Goal: Task Accomplishment & Management: Manage account settings

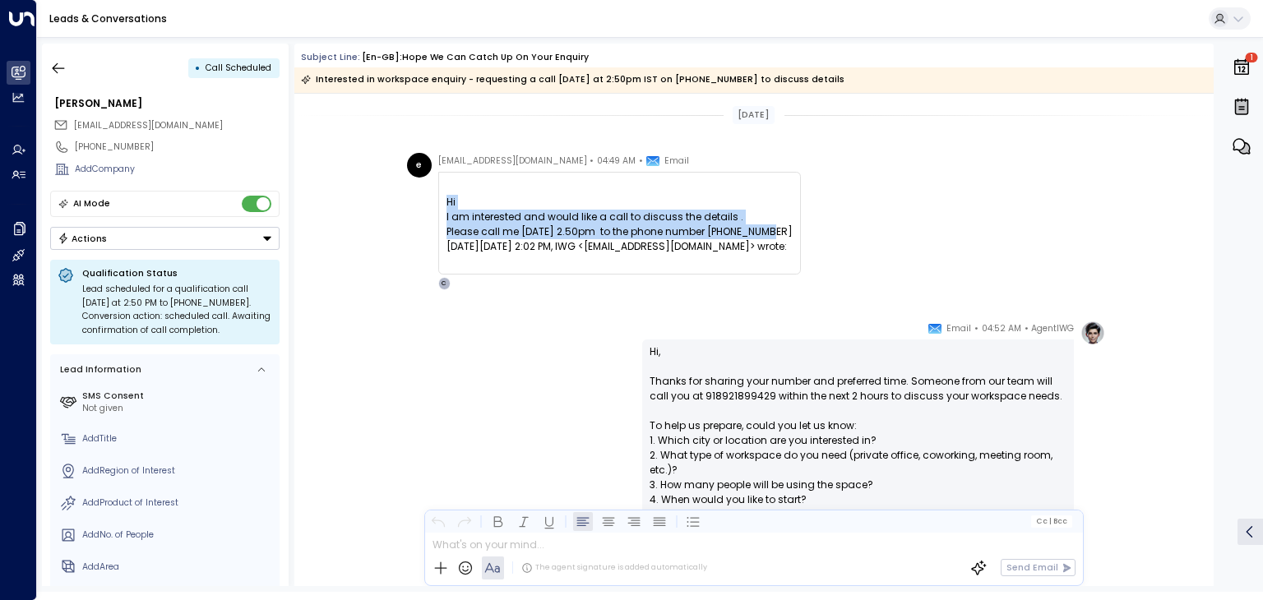
drag, startPoint x: 442, startPoint y: 202, endPoint x: 783, endPoint y: 238, distance: 342.3
click at [783, 238] on div "Hi I am interested and would like a call to discuss the details . Please call m…" at bounding box center [619, 223] width 363 height 103
copy div "Hi I am interested and would like a call to discuss the details . Please call m…"
click at [53, 63] on icon "button" at bounding box center [58, 68] width 16 height 16
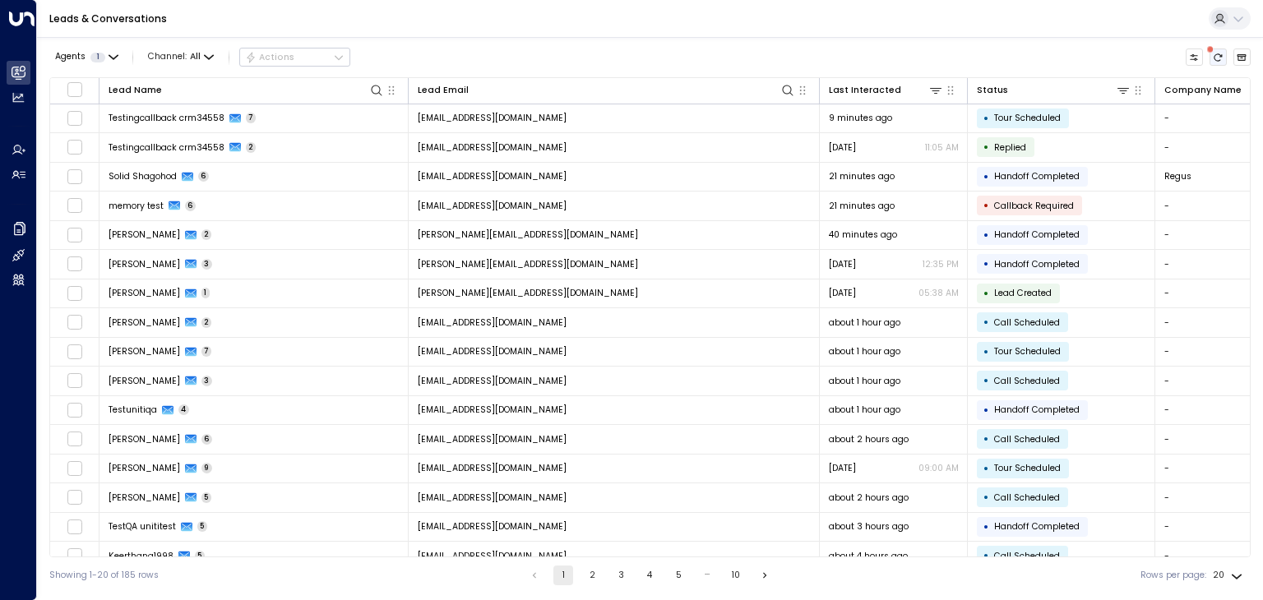
click at [1215, 61] on icon "There are new threads available. Refresh the grid to view the latest updates." at bounding box center [1218, 58] width 10 height 10
click at [1224, 59] on button "Refresh" at bounding box center [1219, 58] width 18 height 18
click at [1219, 53] on icon "Refresh" at bounding box center [1219, 56] width 8 height 7
click at [1219, 57] on icon "Refresh" at bounding box center [1218, 58] width 10 height 10
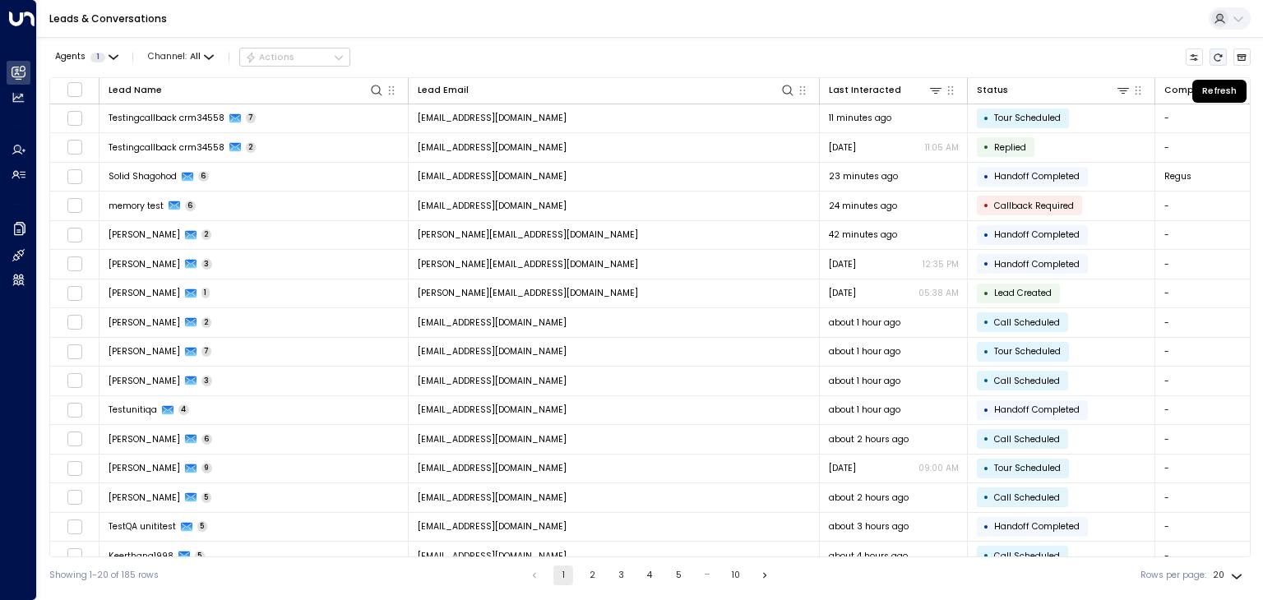
click at [1219, 57] on icon "Refresh" at bounding box center [1218, 58] width 10 height 10
click at [1217, 49] on button "Refresh" at bounding box center [1219, 58] width 18 height 18
click at [1217, 60] on icon "Refresh" at bounding box center [1219, 56] width 8 height 7
click at [837, 542] on td "about 4 hours ago" at bounding box center [894, 556] width 148 height 29
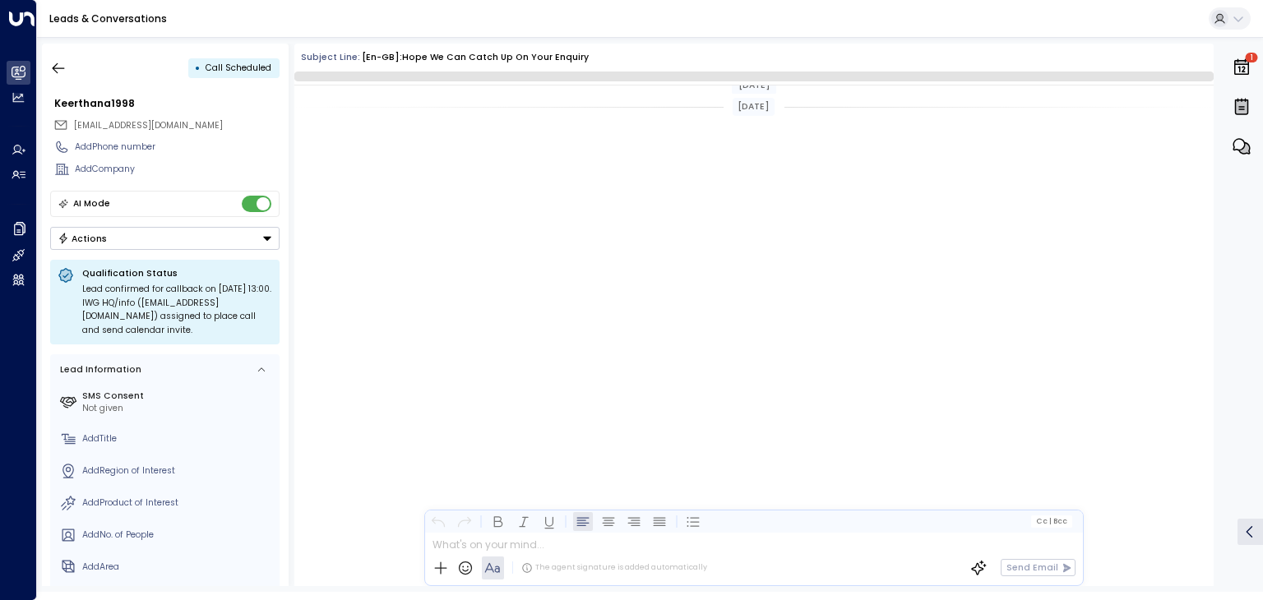
scroll to position [1168, 0]
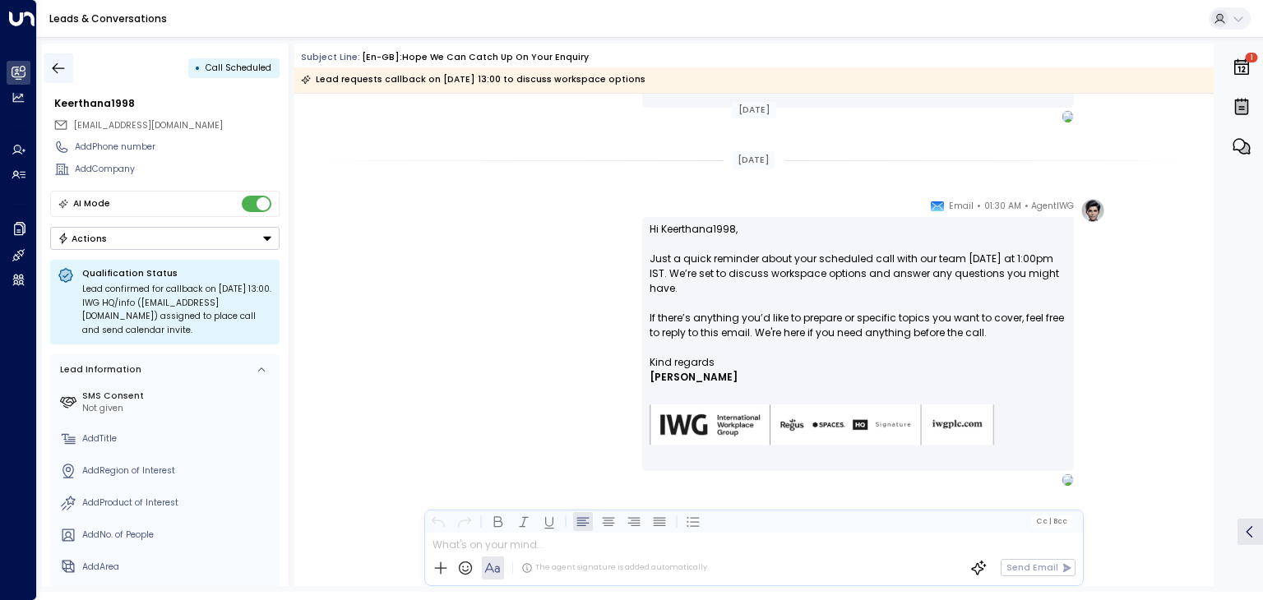
click at [67, 67] on button "button" at bounding box center [59, 68] width 30 height 30
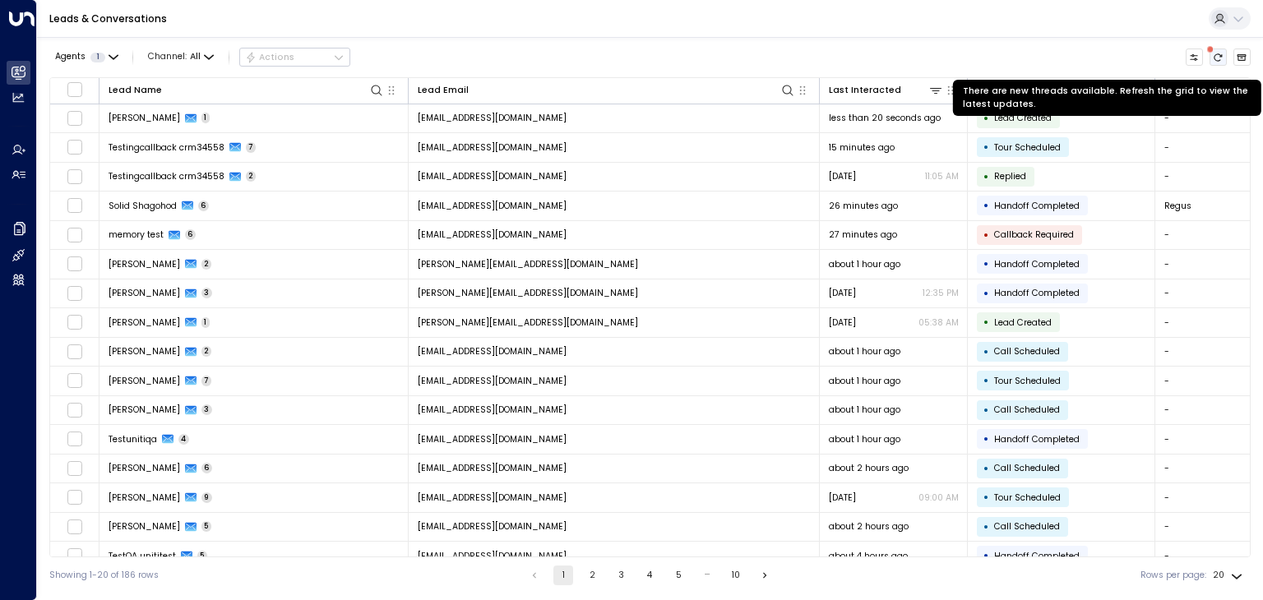
click at [1217, 53] on icon "There are new threads available. Refresh the grid to view the latest updates." at bounding box center [1218, 58] width 10 height 10
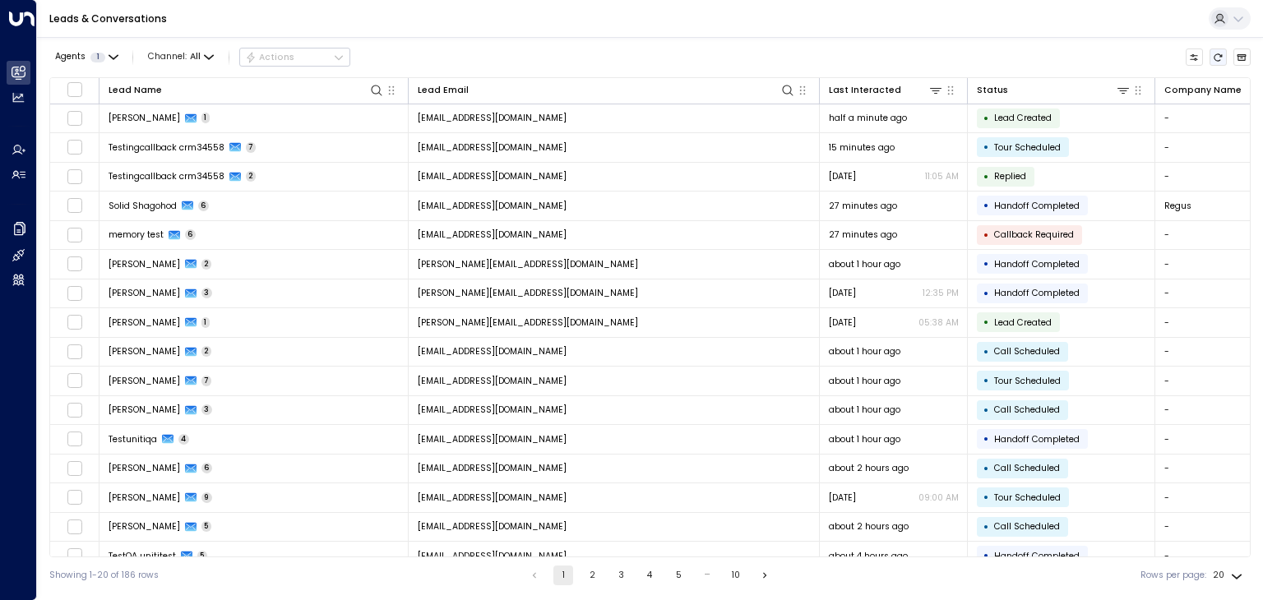
click at [1221, 55] on icon "Refresh" at bounding box center [1219, 56] width 8 height 7
click at [1217, 58] on icon "Refresh" at bounding box center [1218, 58] width 10 height 10
click at [1219, 53] on icon "Refresh" at bounding box center [1219, 56] width 8 height 7
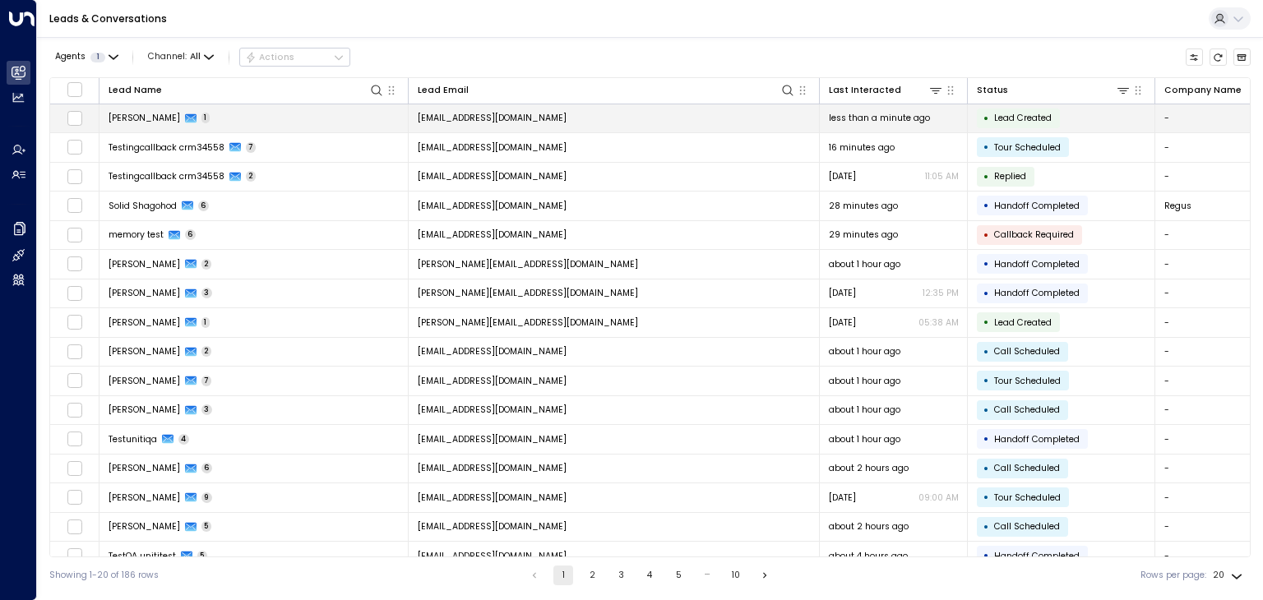
click at [530, 113] on span "humanspeakcall11@proton.me" at bounding box center [492, 118] width 149 height 12
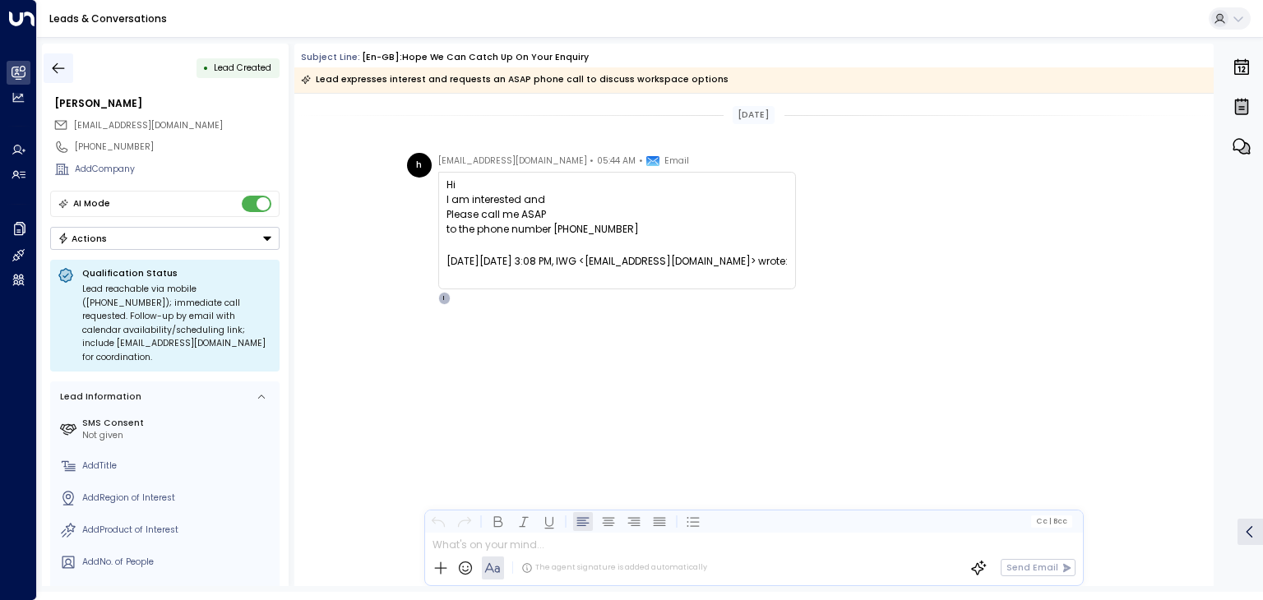
click at [62, 67] on icon "button" at bounding box center [58, 68] width 16 height 16
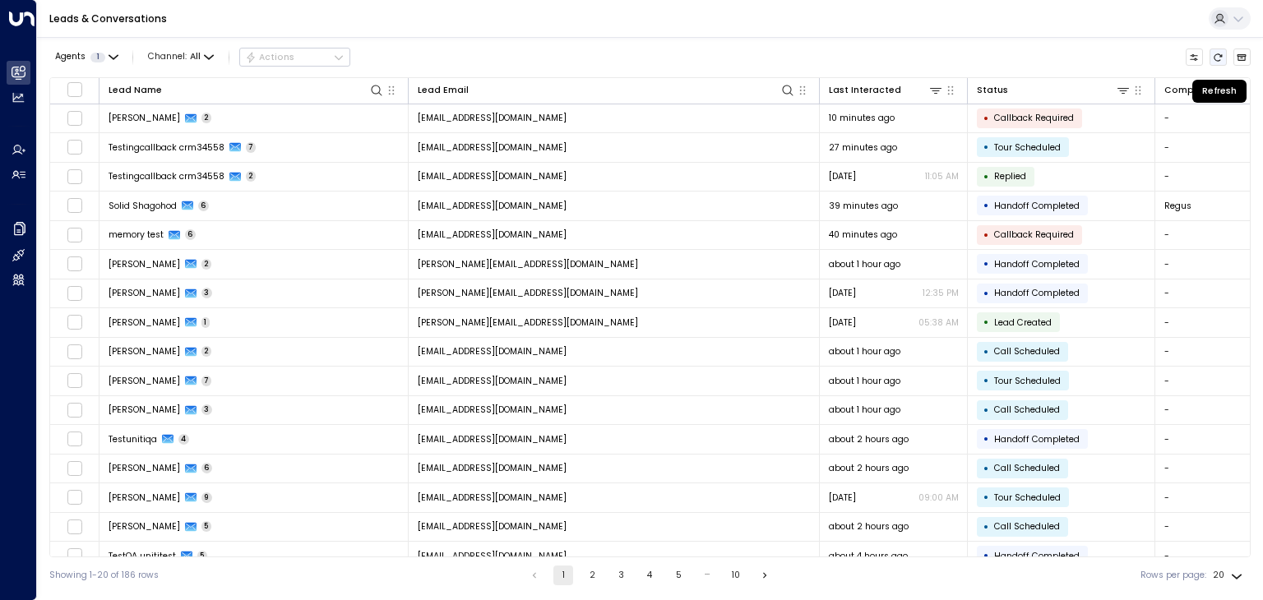
click at [1217, 57] on icon "Refresh" at bounding box center [1218, 58] width 10 height 10
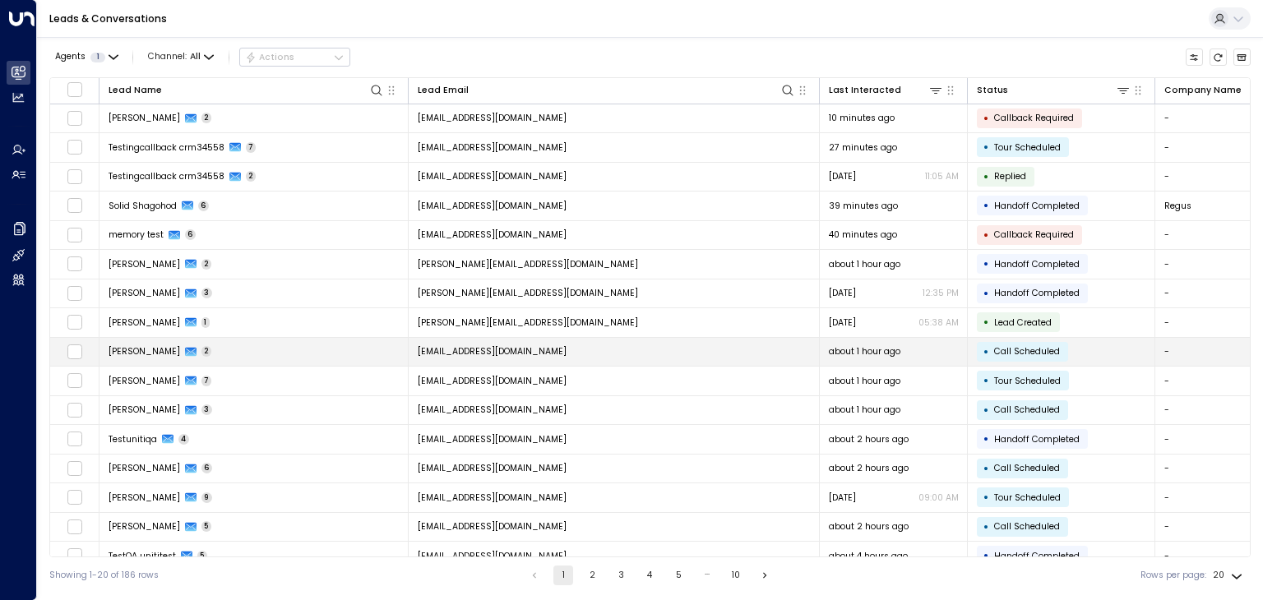
click at [525, 347] on span "endscenariotst12@proton.me" at bounding box center [492, 351] width 149 height 12
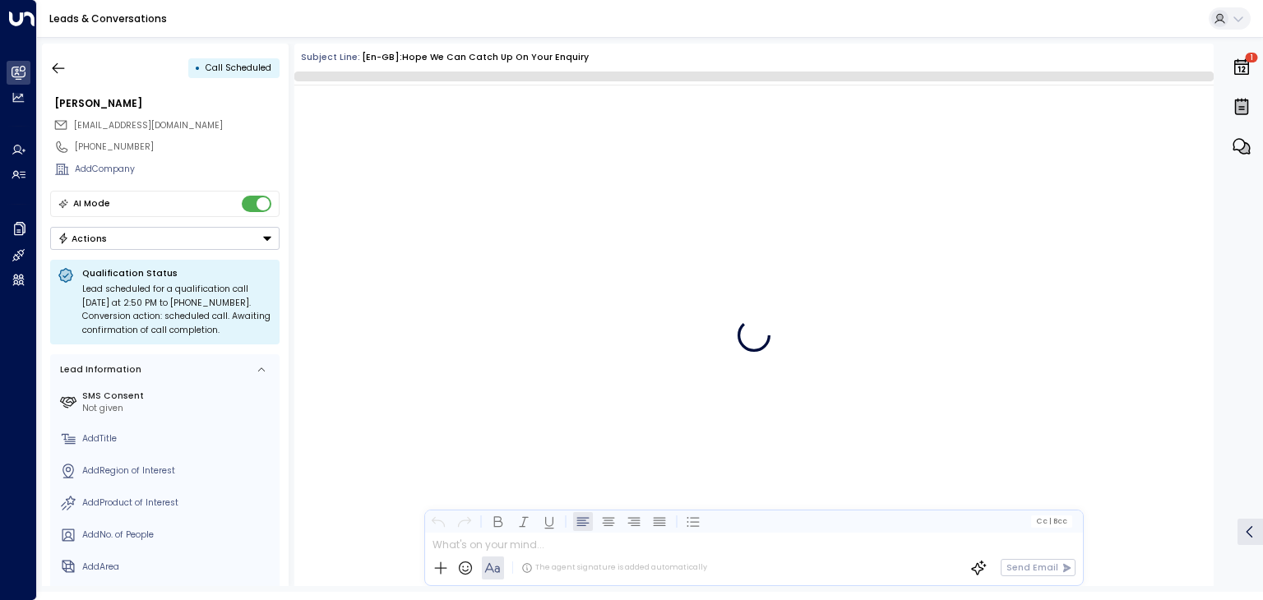
scroll to position [226, 0]
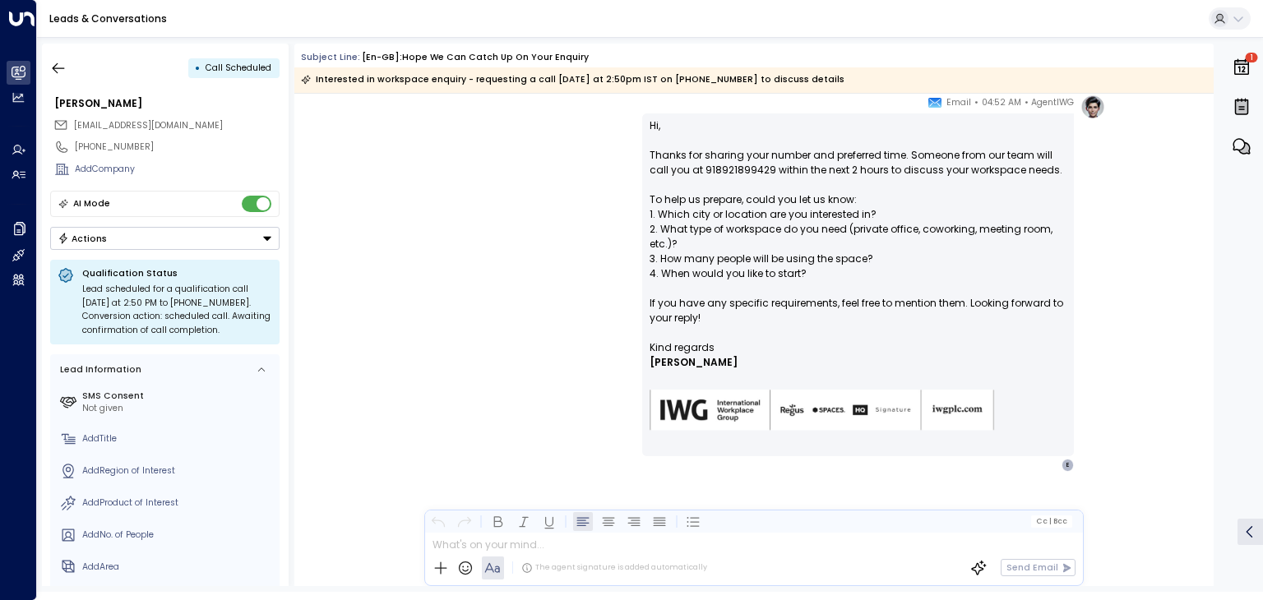
click at [232, 234] on button "Actions" at bounding box center [164, 238] width 229 height 23
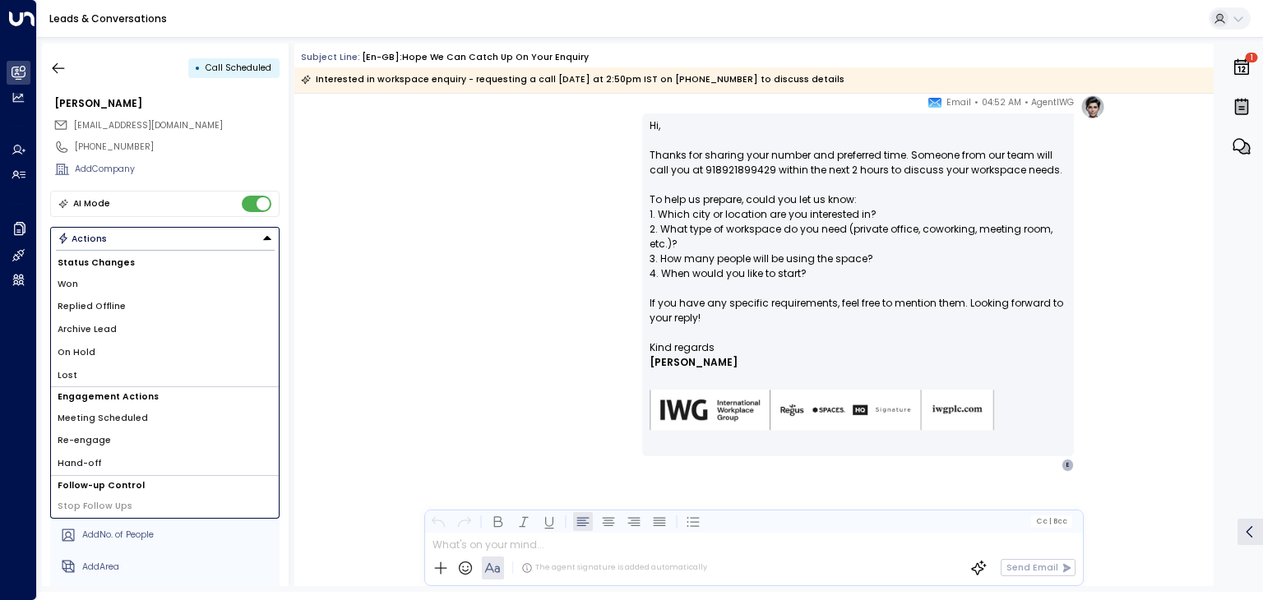
click at [106, 325] on span "Archive Lead" at bounding box center [87, 329] width 59 height 13
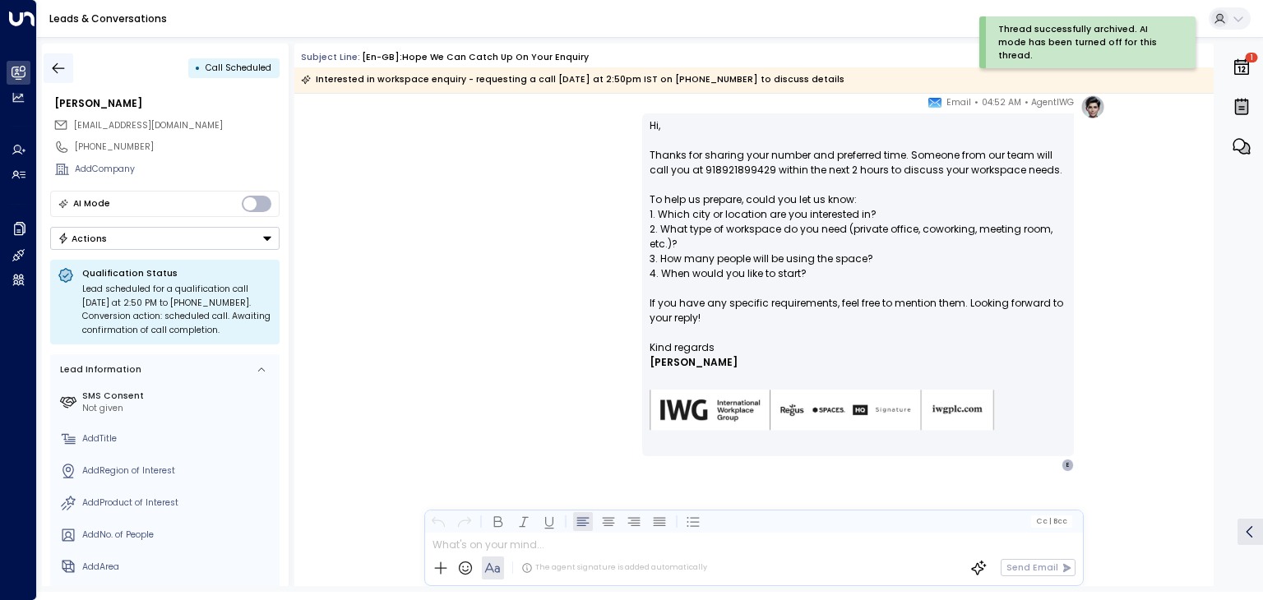
click at [56, 68] on icon "button" at bounding box center [58, 68] width 16 height 16
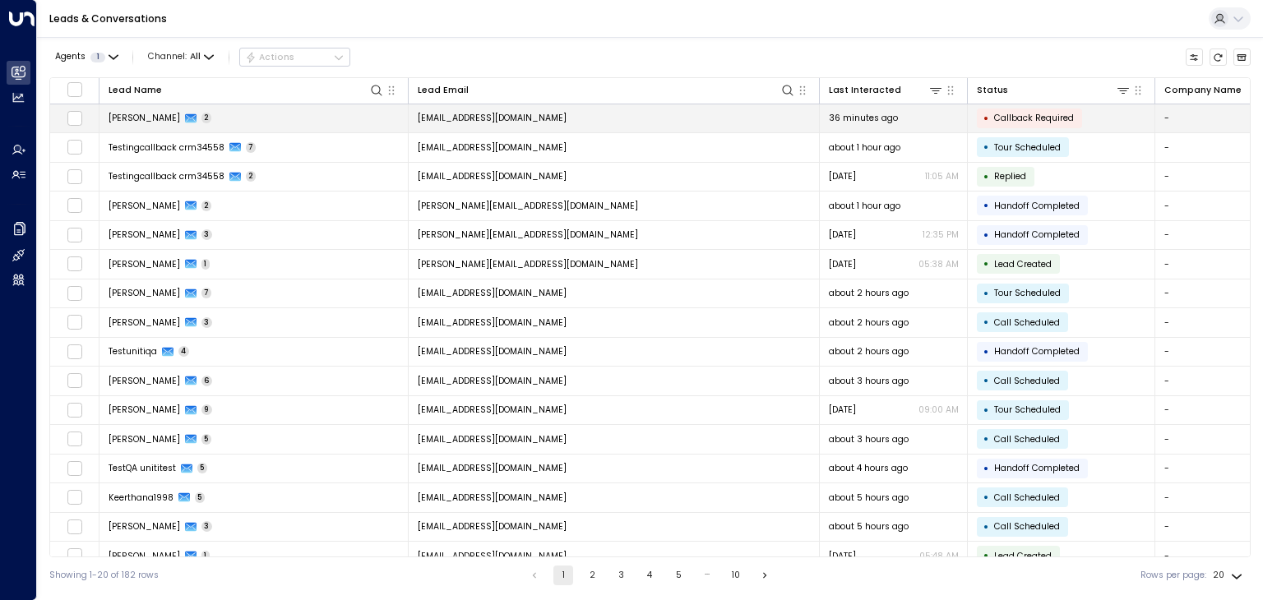
click at [521, 119] on span "humanspeakcall11@proton.me" at bounding box center [492, 118] width 149 height 12
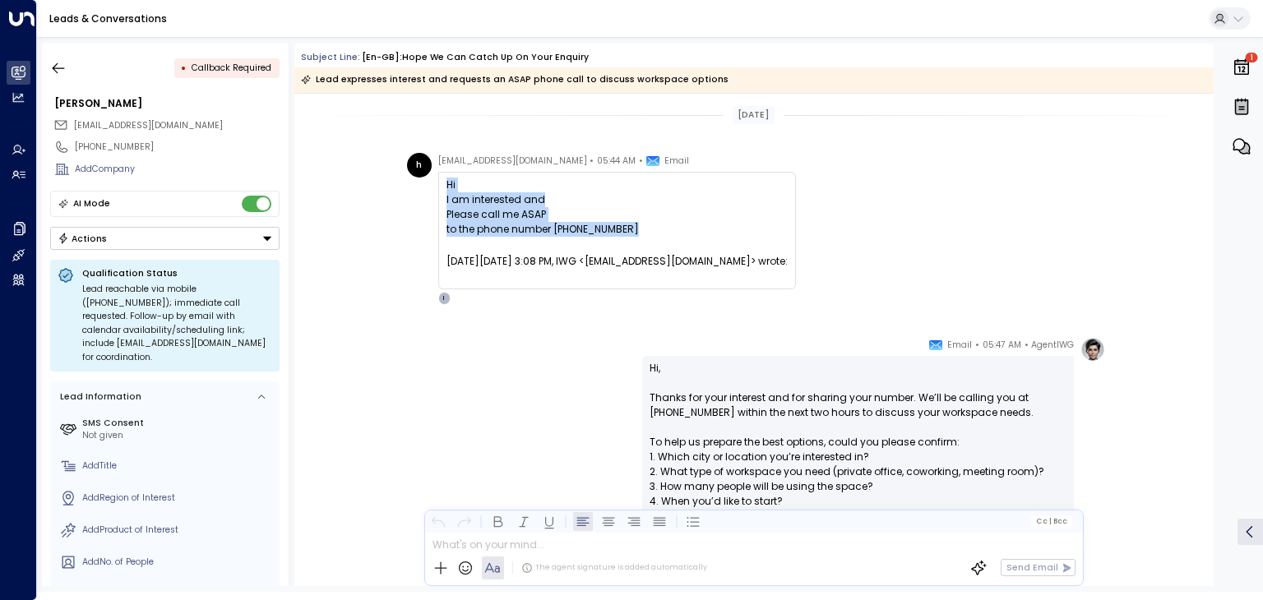
drag, startPoint x: 444, startPoint y: 182, endPoint x: 651, endPoint y: 224, distance: 211.4
click at [651, 224] on div "Hi I am interested and Please call me ASAP to the phone number +919746083522 On…" at bounding box center [617, 231] width 341 height 106
copy div "Hi I am interested and Please call me ASAP to the phone number +919746083522"
click at [59, 71] on icon "button" at bounding box center [58, 68] width 16 height 16
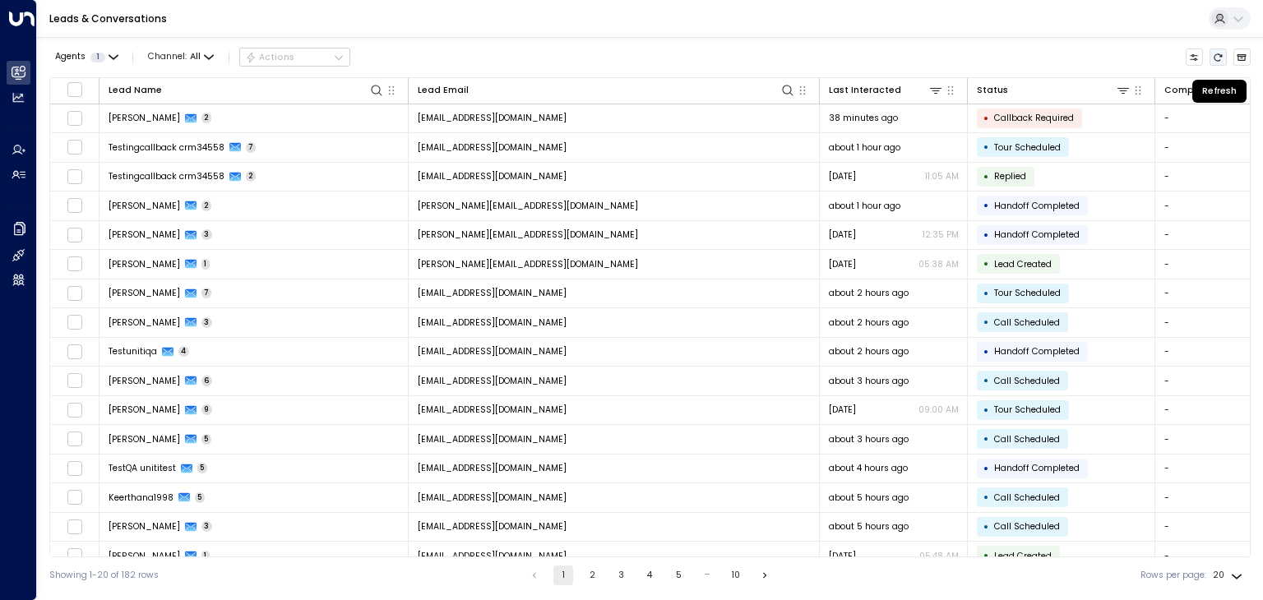
click at [1219, 56] on icon "Refresh" at bounding box center [1218, 58] width 10 height 10
click at [1216, 58] on icon "There are new threads available. Refresh the grid to view the latest updates." at bounding box center [1218, 58] width 10 height 10
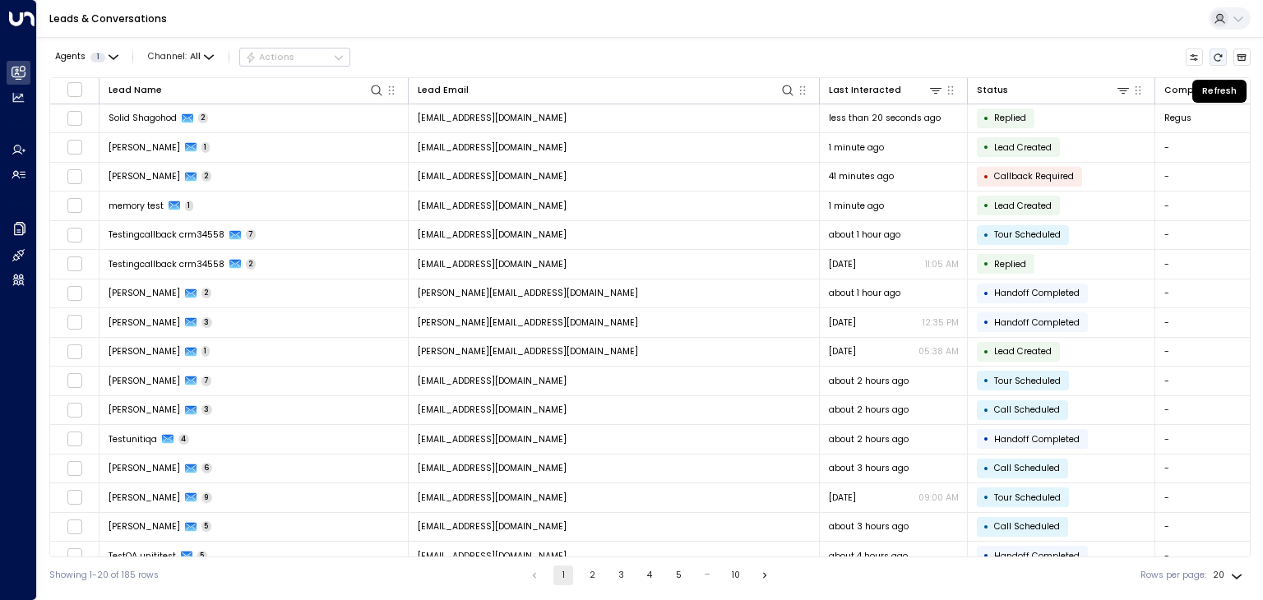
click at [1212, 56] on button "Refresh" at bounding box center [1219, 58] width 18 height 18
click at [1220, 60] on icon "Refresh" at bounding box center [1219, 56] width 8 height 7
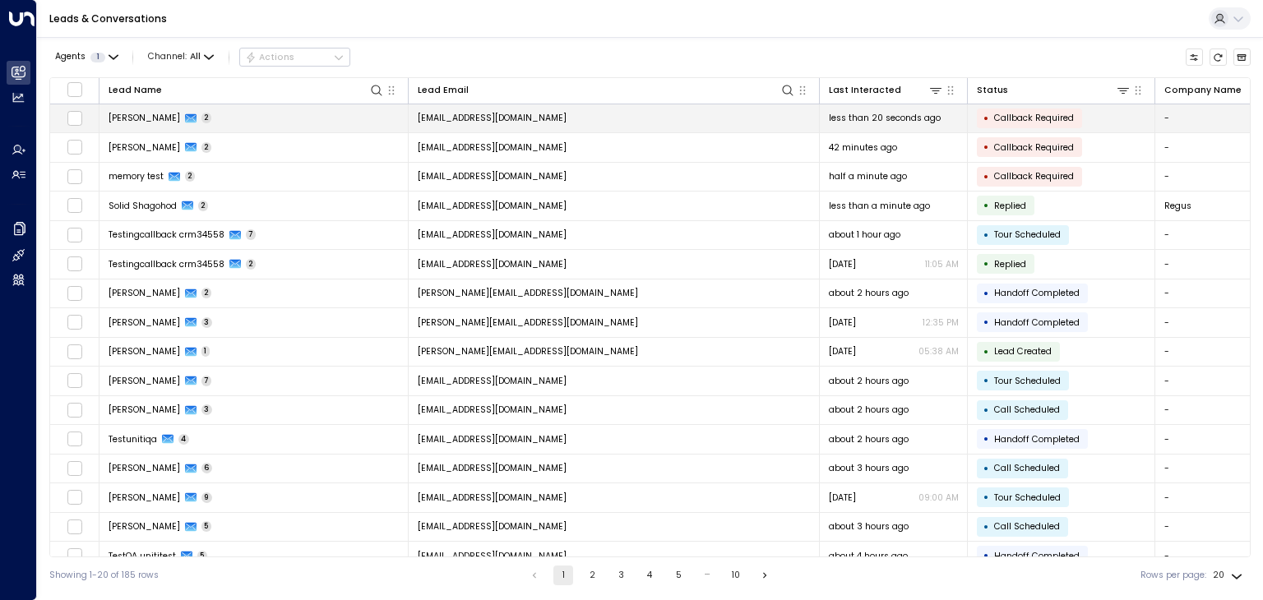
click at [670, 126] on td "againcallbacktrest56@proton.me" at bounding box center [614, 118] width 411 height 29
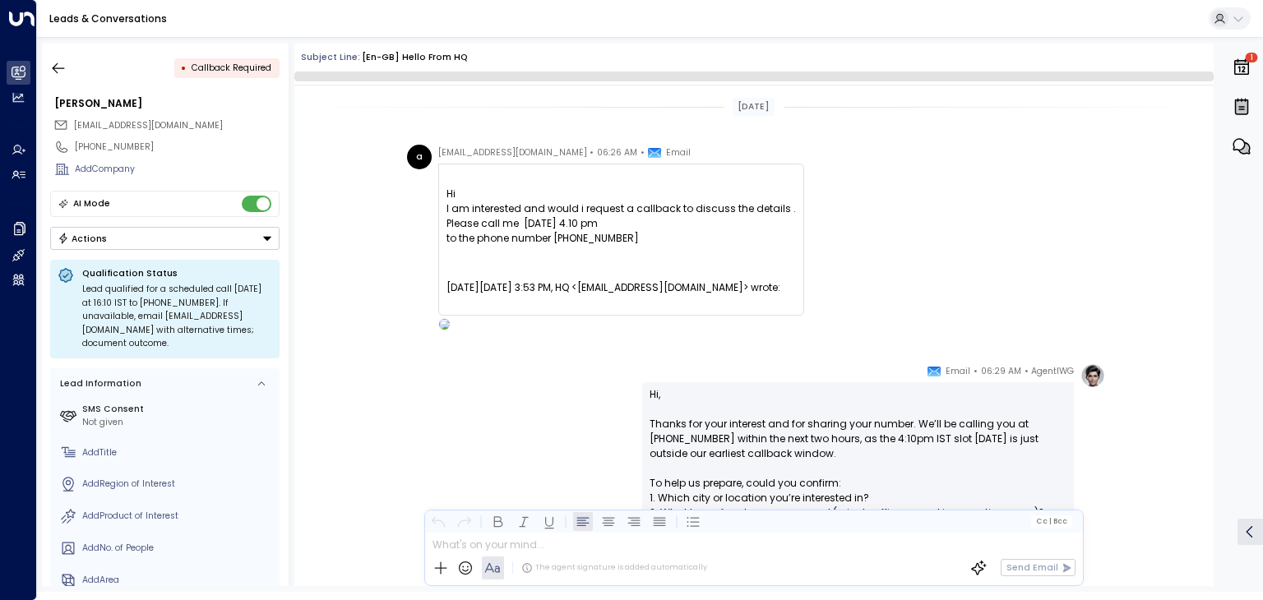
scroll to position [276, 0]
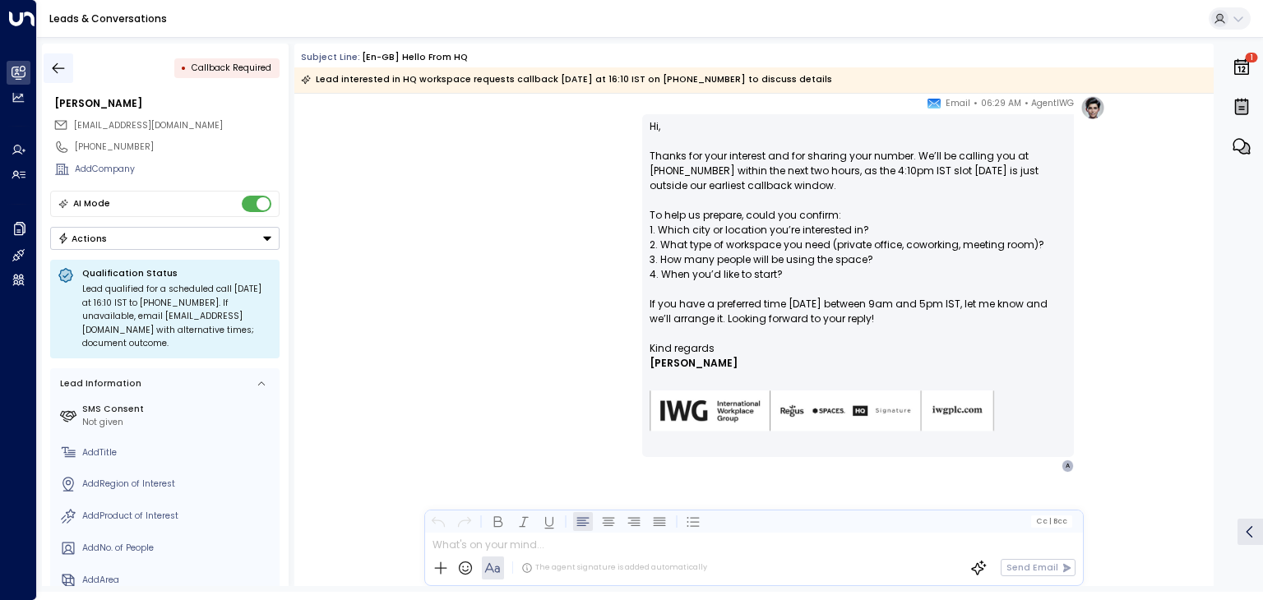
click at [64, 68] on icon "button" at bounding box center [58, 68] width 16 height 16
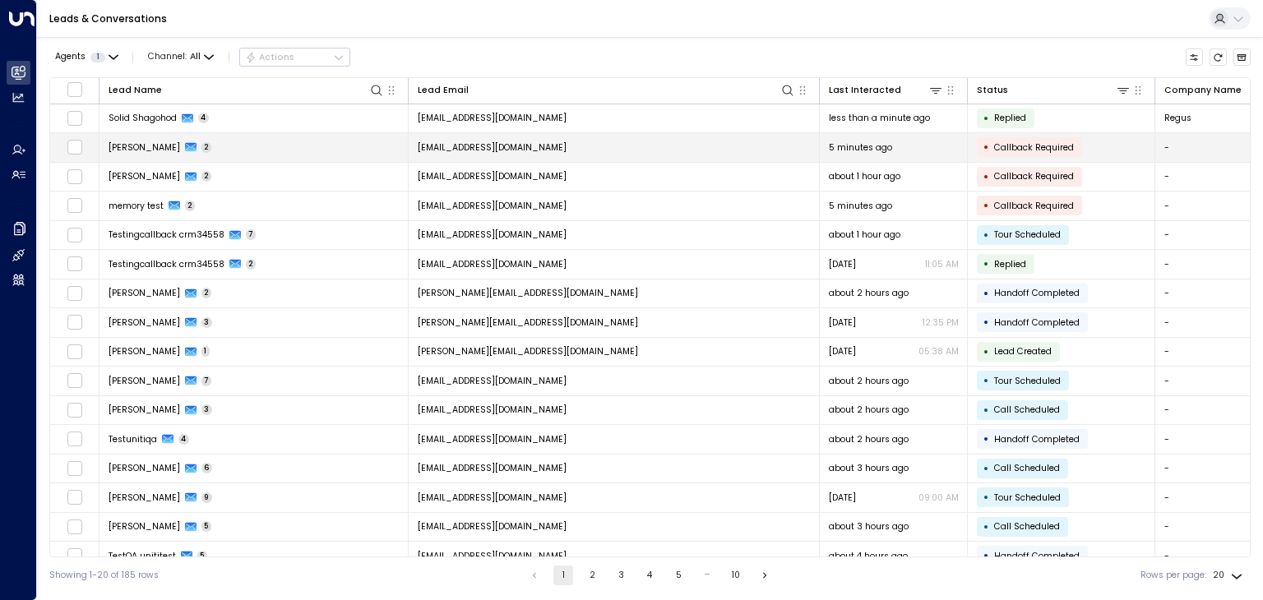
click at [495, 144] on span "againcallbacktrest56@proton.me" at bounding box center [492, 147] width 149 height 12
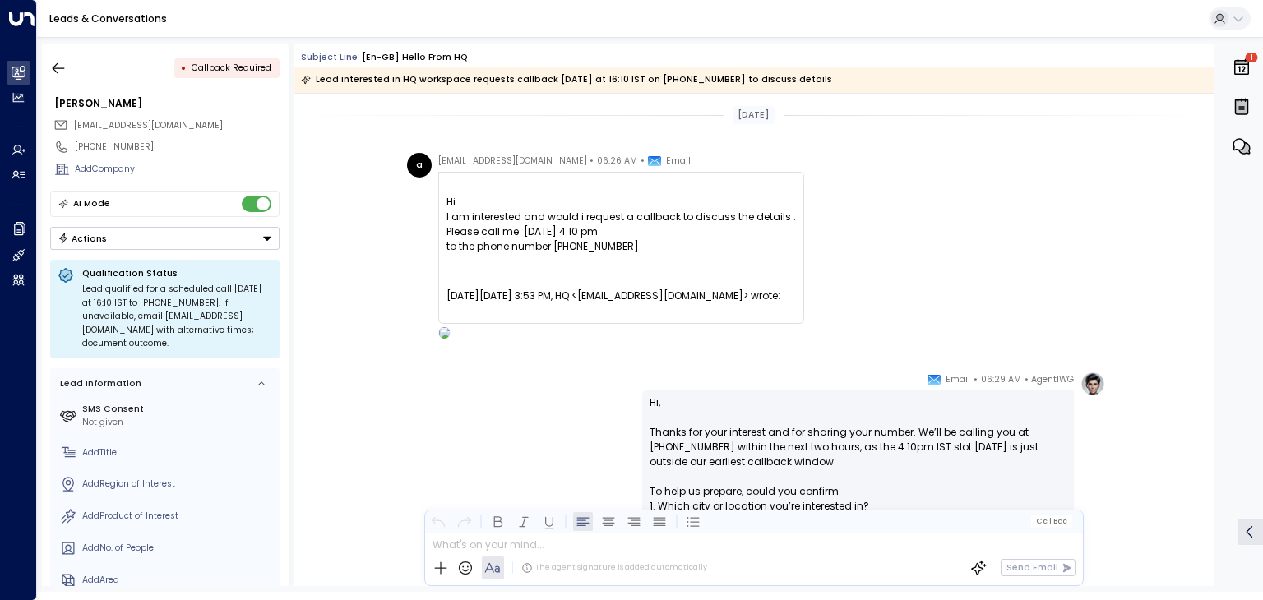
scroll to position [286, 0]
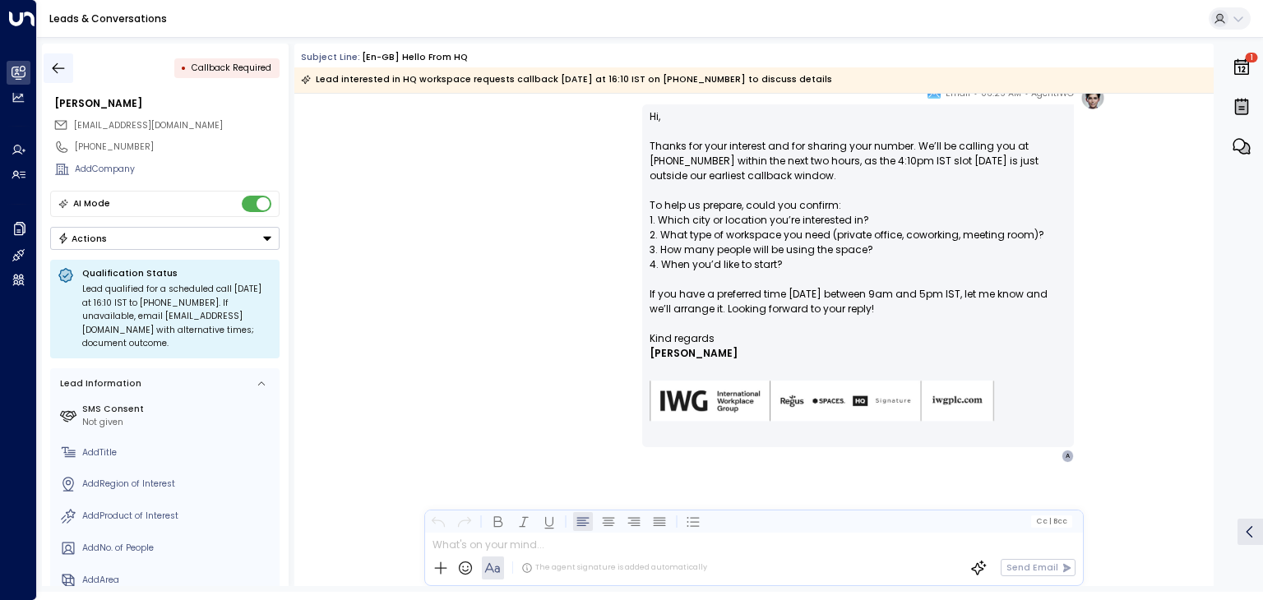
click at [59, 72] on icon "button" at bounding box center [58, 68] width 16 height 16
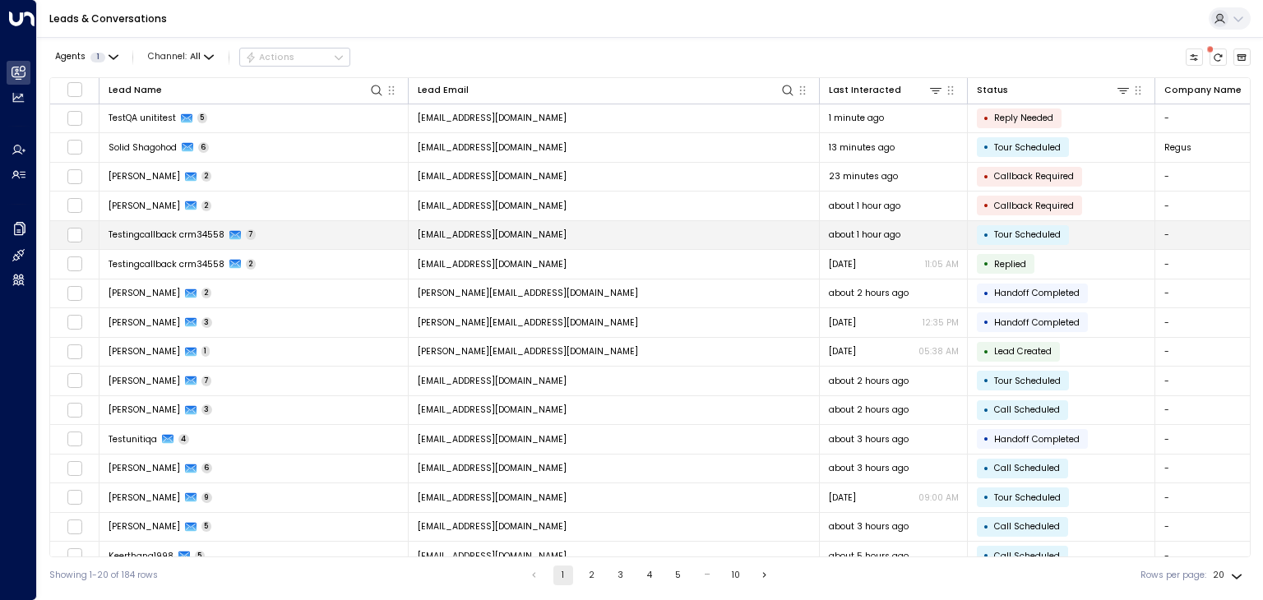
click at [696, 224] on td "testingcallbackcrm34558@yahoo.com" at bounding box center [614, 235] width 411 height 29
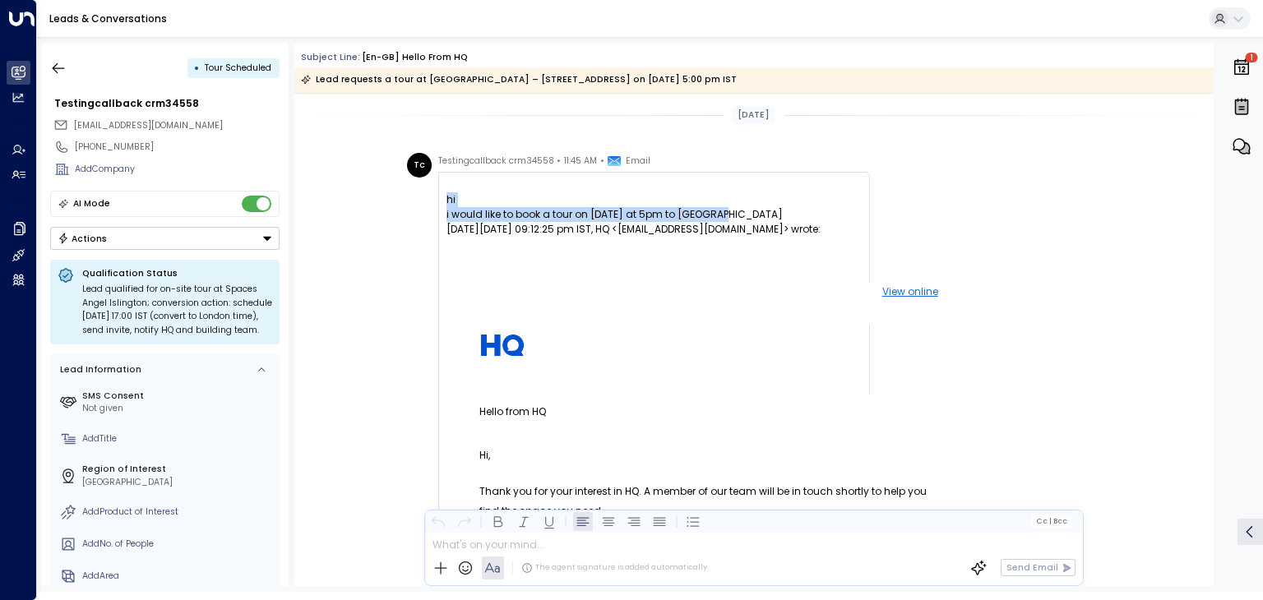
drag, startPoint x: 444, startPoint y: 198, endPoint x: 751, endPoint y: 214, distance: 307.1
click at [751, 214] on div "hi i would like to book a tour on tomorrow at 5pm to London" at bounding box center [654, 200] width 415 height 44
copy div "hi i would like to book a tour on tomorrow at 5pm to London"
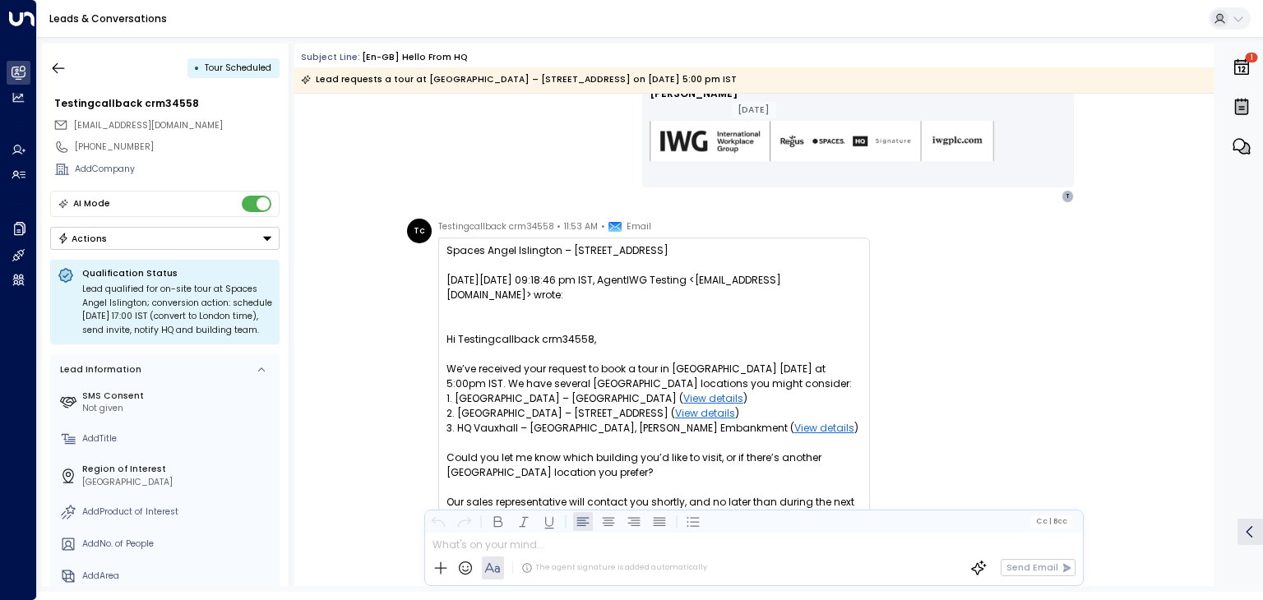
scroll to position [1480, 0]
drag, startPoint x: 444, startPoint y: 248, endPoint x: 667, endPoint y: 244, distance: 222.9
click at [667, 244] on div "Spaces Angel Islington – 70 White Lion Street" at bounding box center [654, 249] width 415 height 15
copy span "Spaces Angel Islington – 70 White Lion Street"
click at [58, 68] on icon "button" at bounding box center [58, 68] width 16 height 16
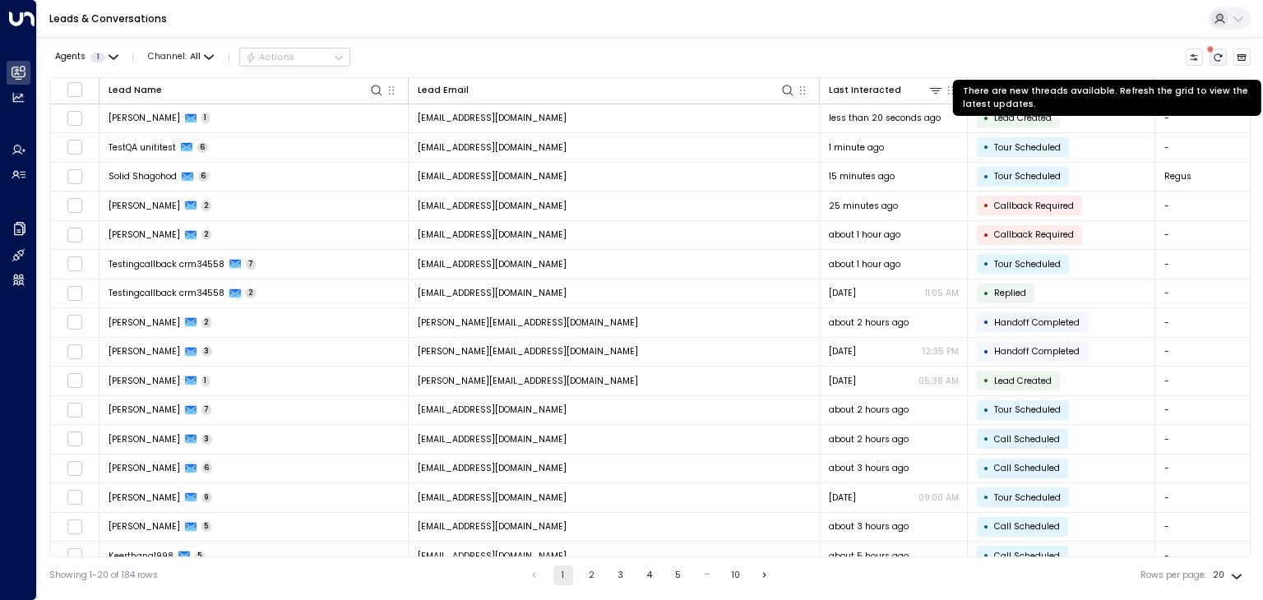
click at [1226, 60] on button "There are new threads available. Refresh the grid to view the latest updates." at bounding box center [1219, 58] width 18 height 18
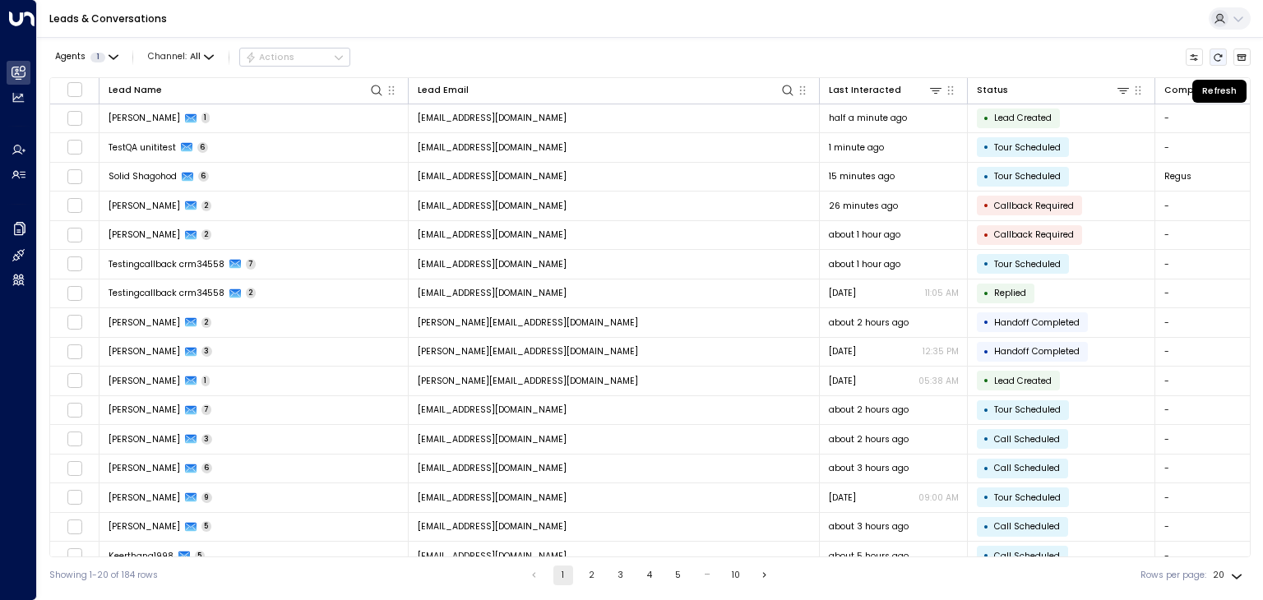
click at [1216, 55] on icon "Refresh" at bounding box center [1218, 58] width 10 height 10
click at [1224, 51] on button "Refresh" at bounding box center [1219, 58] width 18 height 18
click at [1224, 62] on button "Refresh" at bounding box center [1219, 58] width 18 height 18
click at [1220, 56] on icon "Refresh" at bounding box center [1219, 56] width 8 height 7
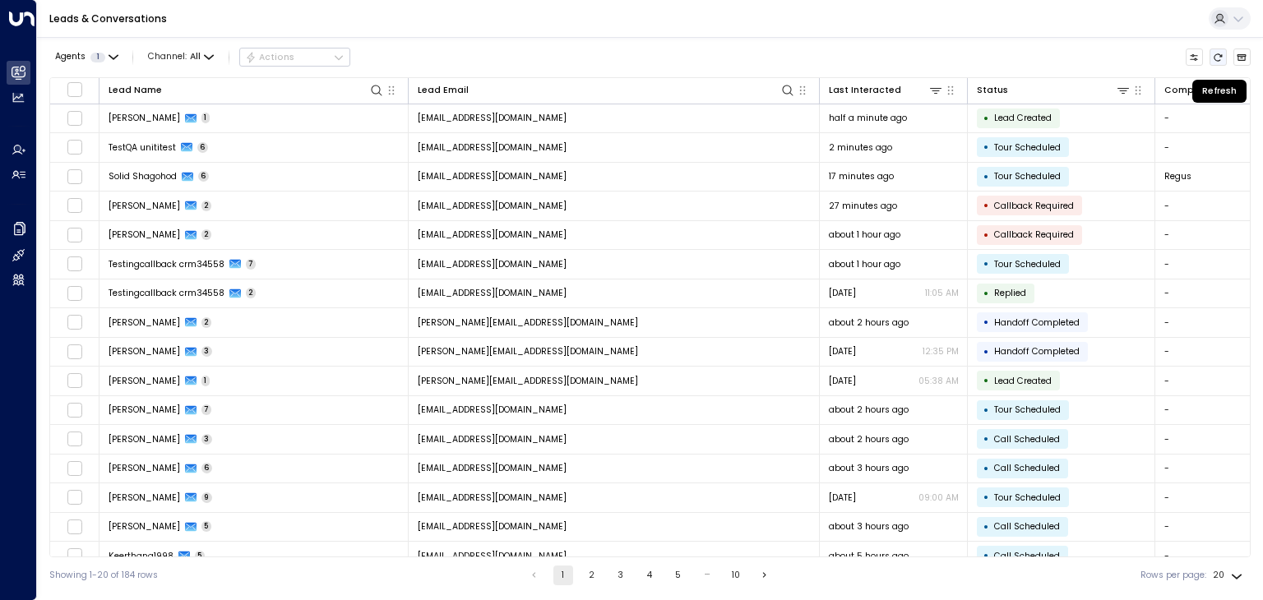
click at [1220, 56] on icon "Refresh" at bounding box center [1219, 56] width 8 height 7
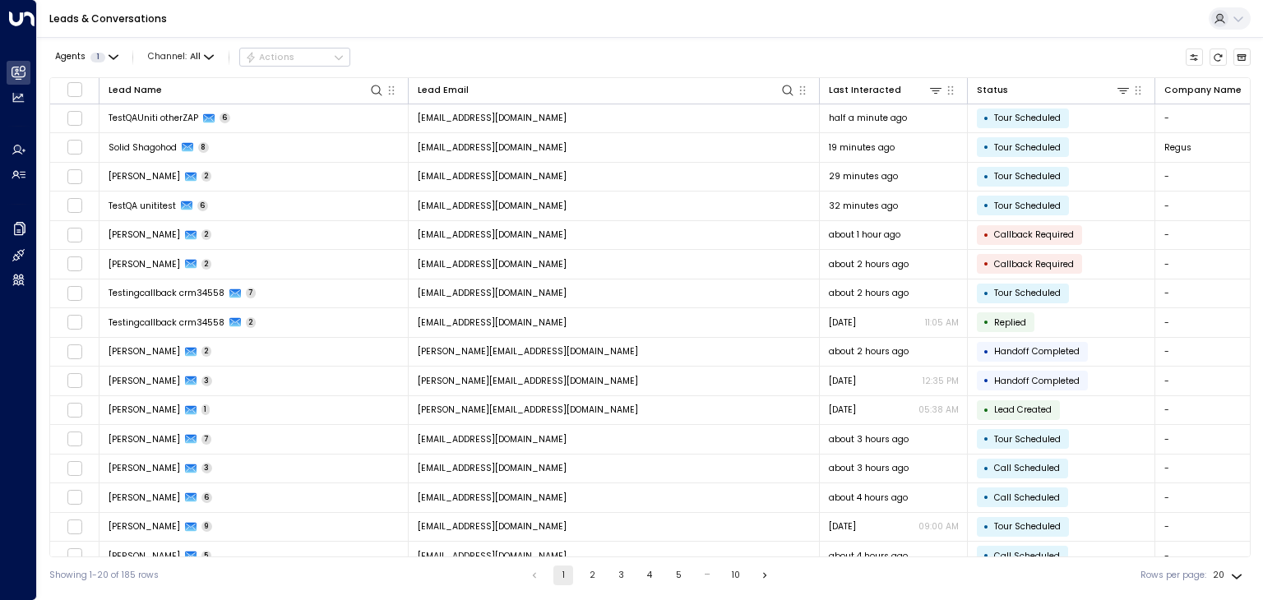
click at [796, 4] on div "Leads & Conversations" at bounding box center [650, 19] width 1226 height 38
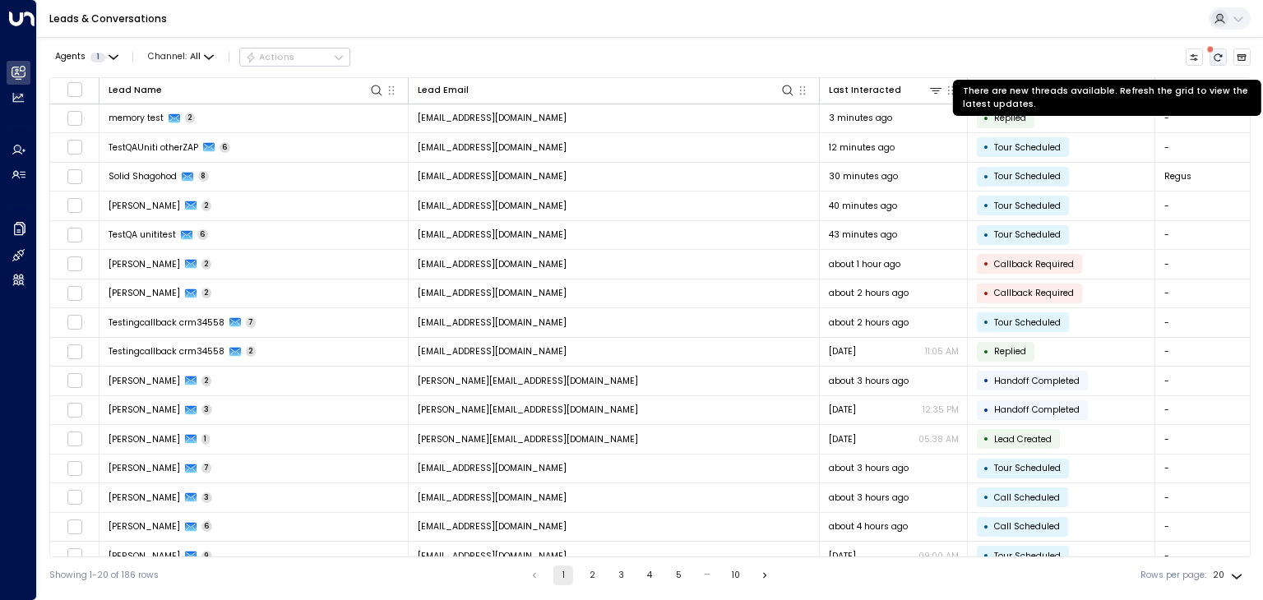
click at [1219, 53] on icon "There are new threads available. Refresh the grid to view the latest updates." at bounding box center [1219, 56] width 8 height 7
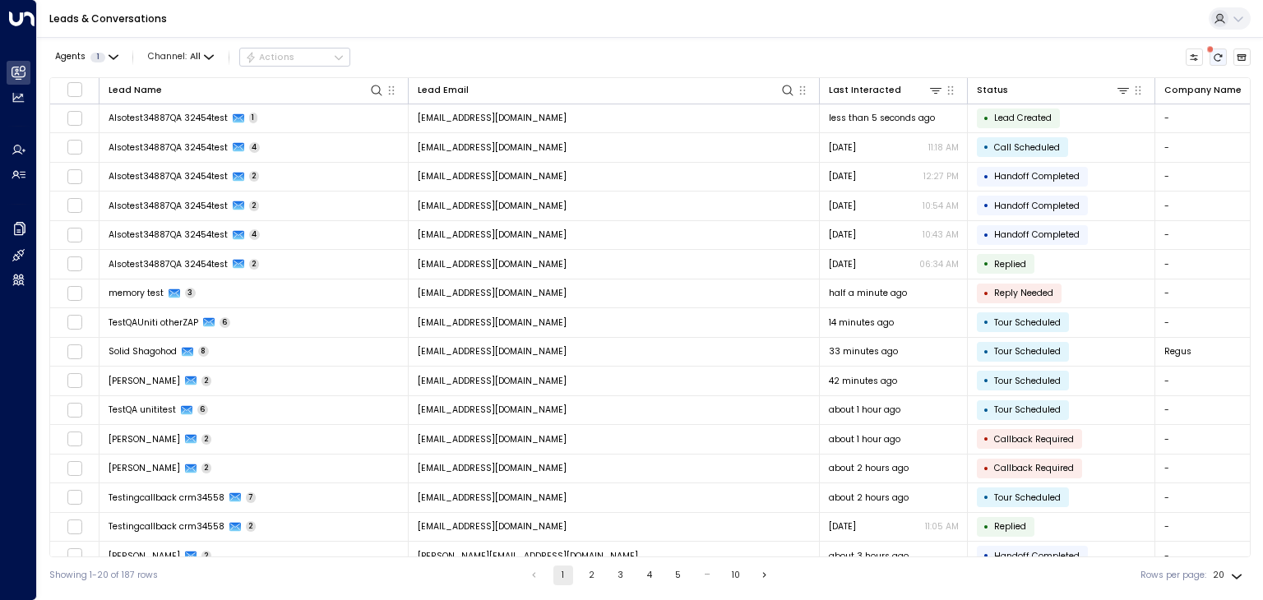
click at [1219, 50] on button "There are new threads available. Refresh the grid to view the latest updates." at bounding box center [1219, 58] width 18 height 18
click at [1215, 54] on icon "Refresh" at bounding box center [1218, 58] width 10 height 10
click at [1219, 62] on icon "Refresh" at bounding box center [1218, 58] width 10 height 10
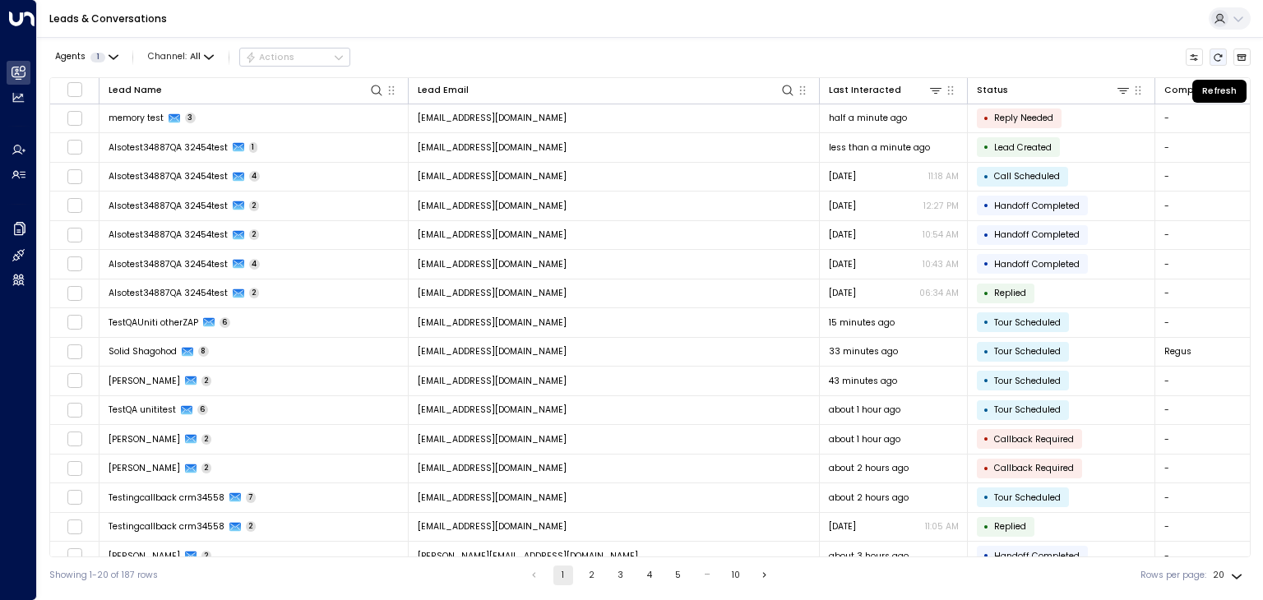
click at [1219, 61] on icon "Refresh" at bounding box center [1218, 58] width 10 height 10
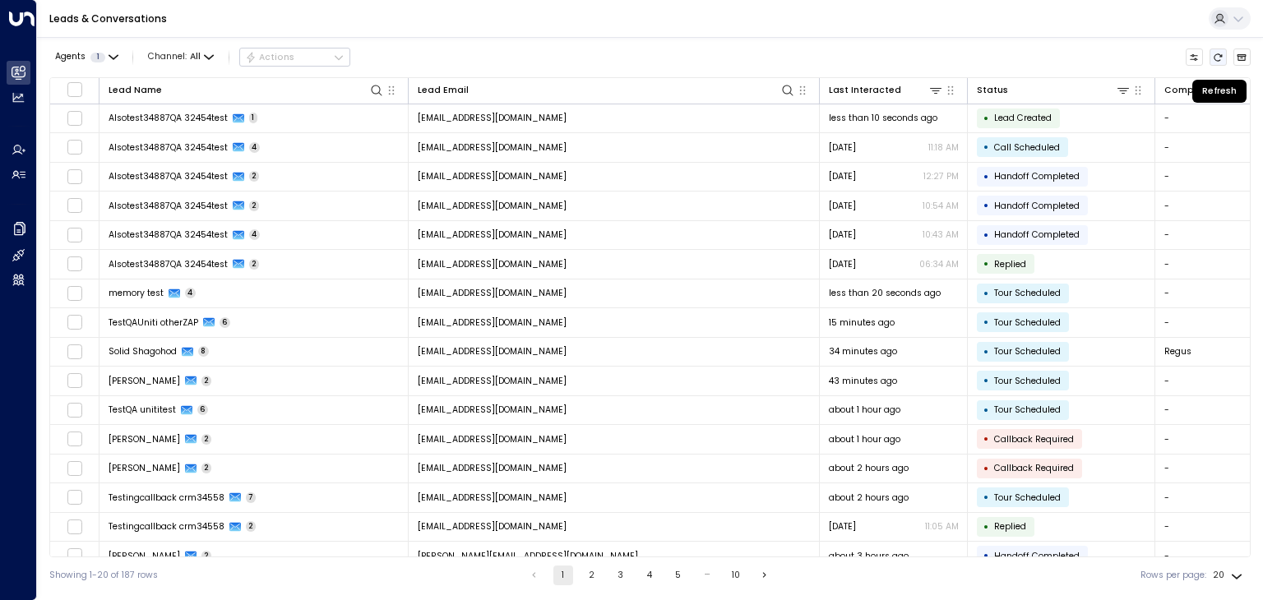
click at [1220, 58] on icon "Refresh" at bounding box center [1218, 58] width 10 height 10
click at [1217, 53] on icon "Refresh" at bounding box center [1218, 58] width 10 height 10
click at [1219, 57] on icon "Refresh" at bounding box center [1218, 58] width 10 height 10
click at [1217, 54] on icon "Refresh" at bounding box center [1218, 58] width 10 height 10
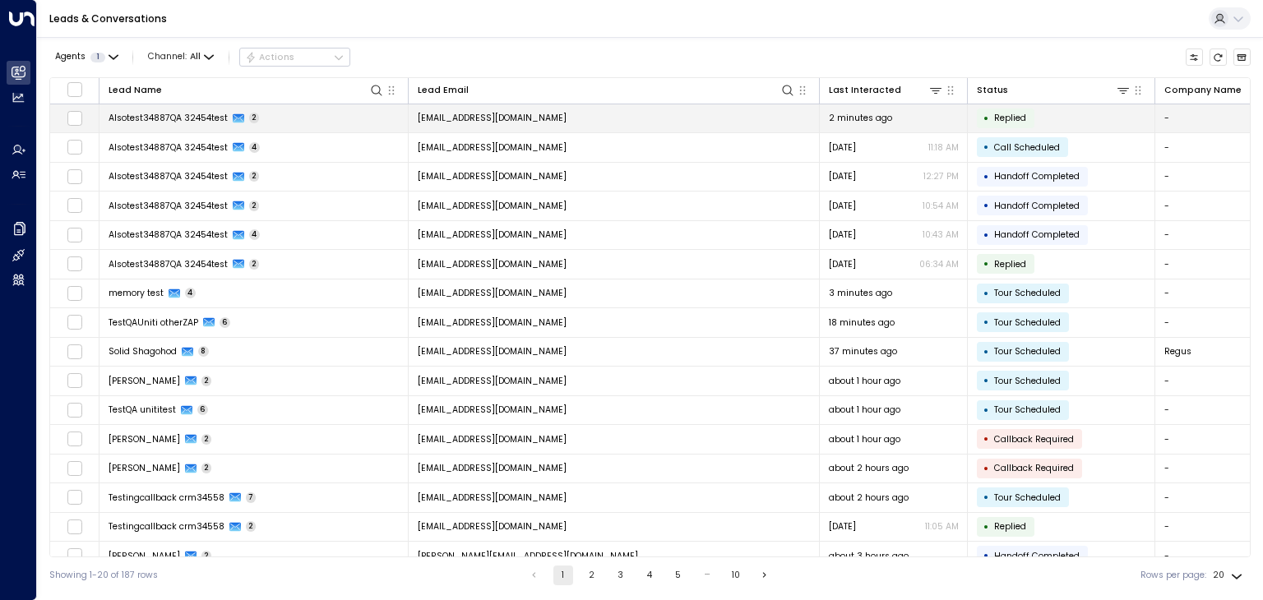
click at [457, 119] on span "alsotest34887qa@proton.me" at bounding box center [492, 118] width 149 height 12
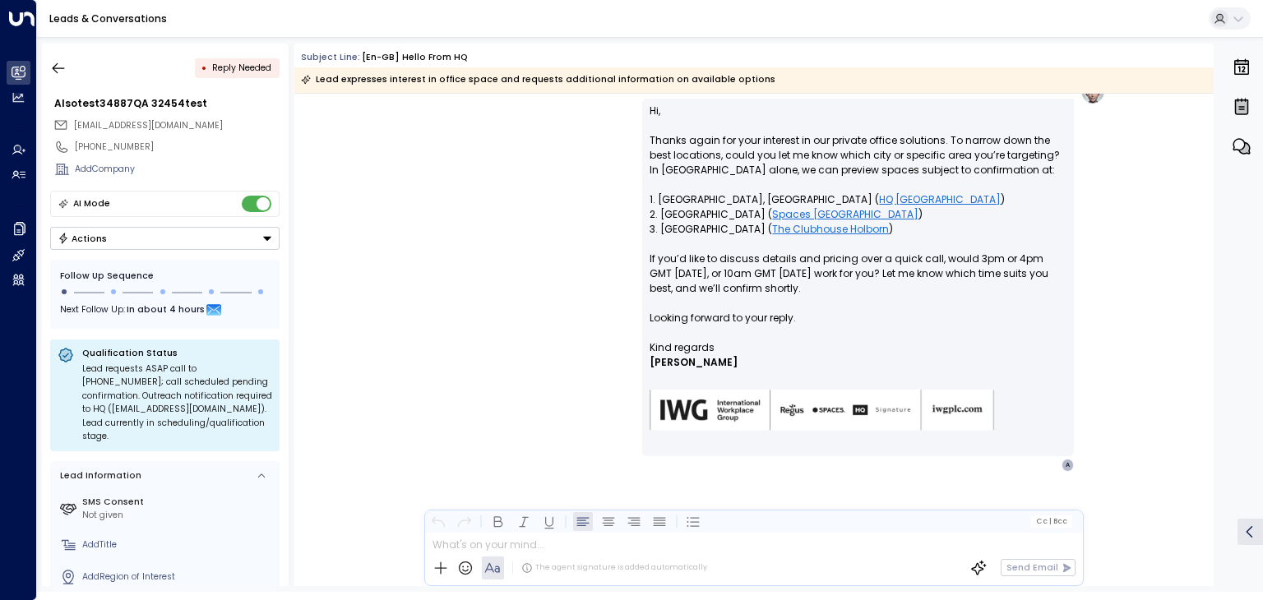
scroll to position [467, 0]
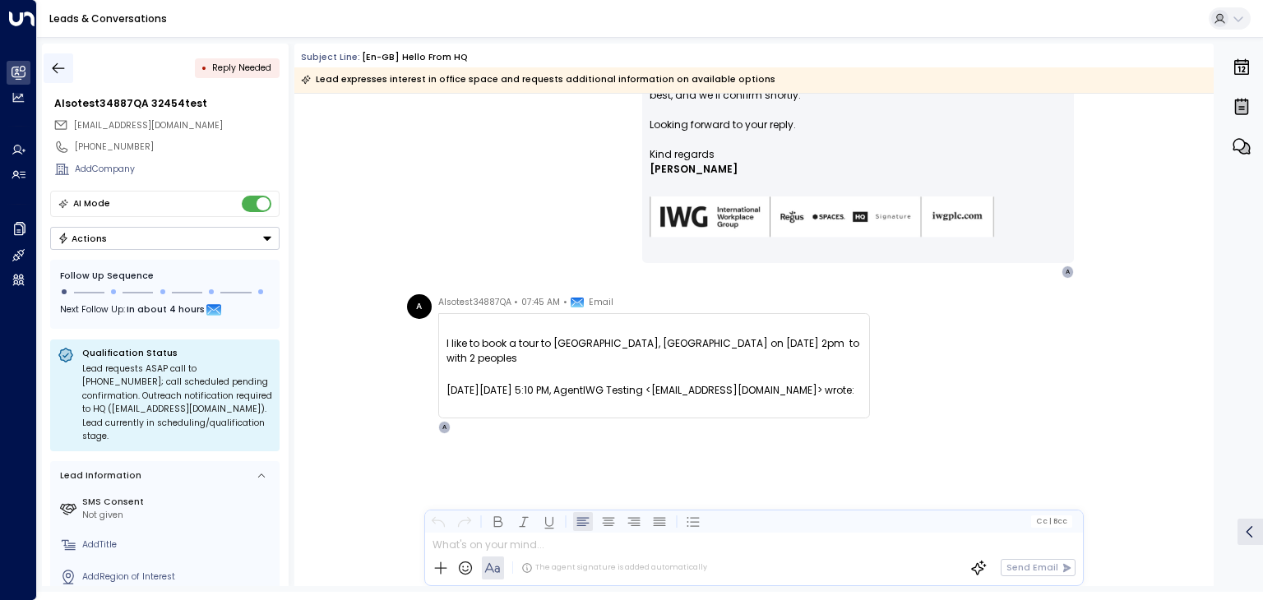
click at [61, 68] on icon "button" at bounding box center [58, 68] width 16 height 16
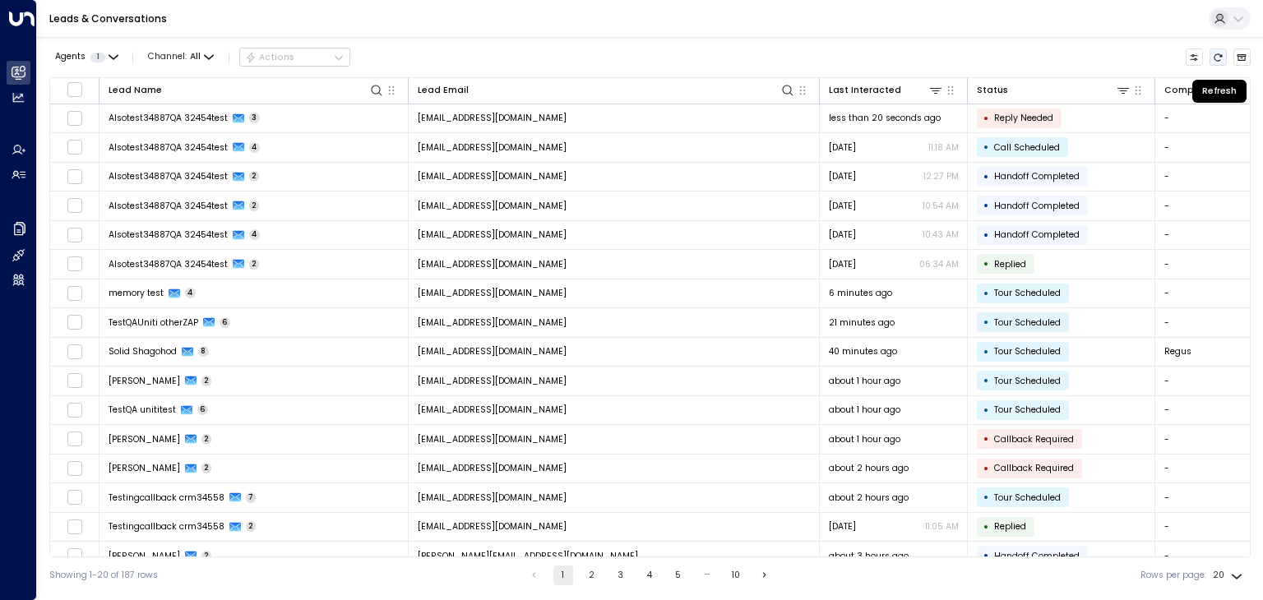
click at [1214, 57] on icon "Refresh" at bounding box center [1218, 58] width 10 height 10
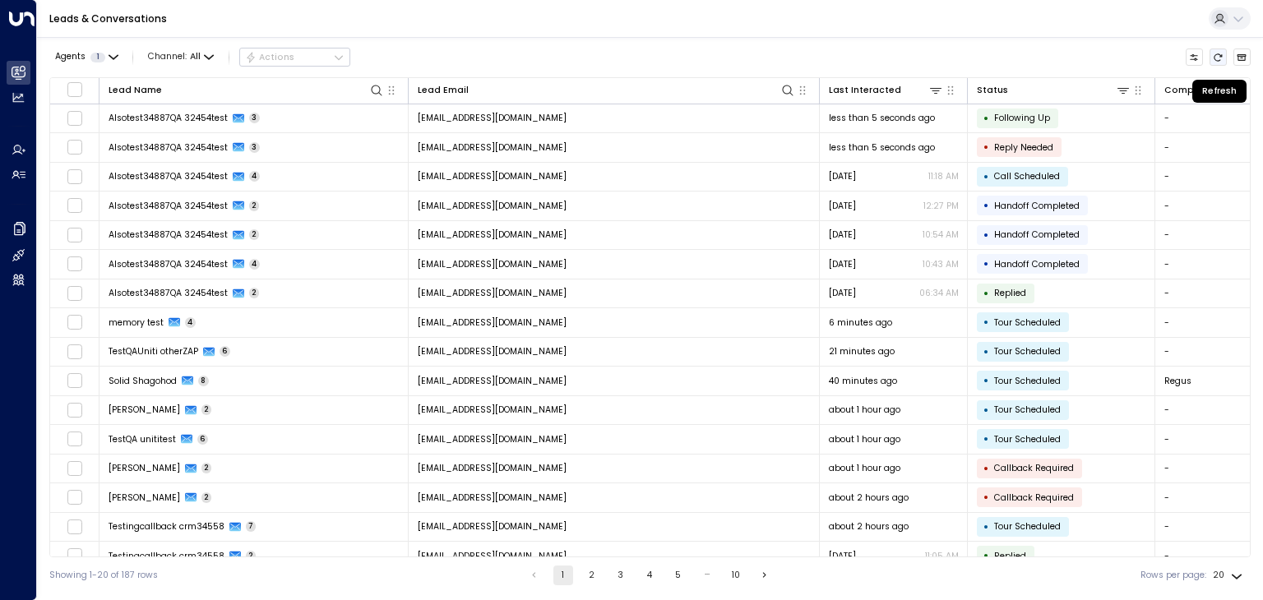
click at [1215, 58] on icon "Refresh" at bounding box center [1219, 56] width 8 height 7
click at [1218, 61] on icon "Refresh" at bounding box center [1218, 58] width 10 height 10
click at [1219, 60] on icon "Refresh" at bounding box center [1218, 58] width 10 height 10
click at [1215, 59] on icon "Refresh" at bounding box center [1218, 58] width 10 height 10
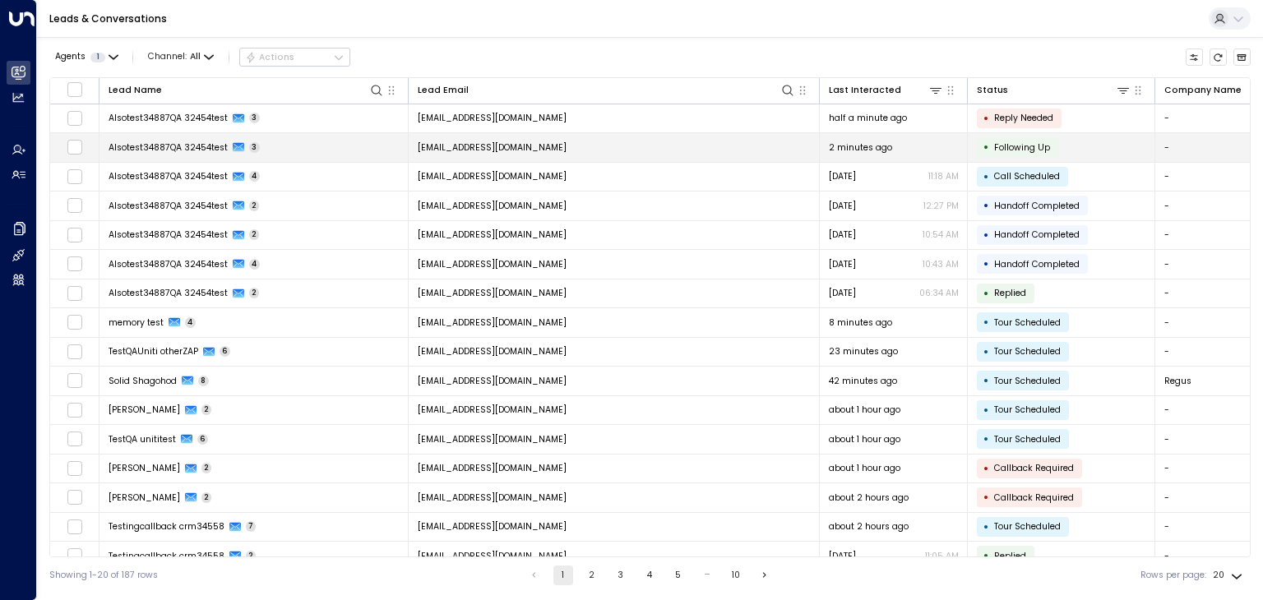
click at [565, 146] on td "[EMAIL_ADDRESS][DOMAIN_NAME]" at bounding box center [614, 147] width 411 height 29
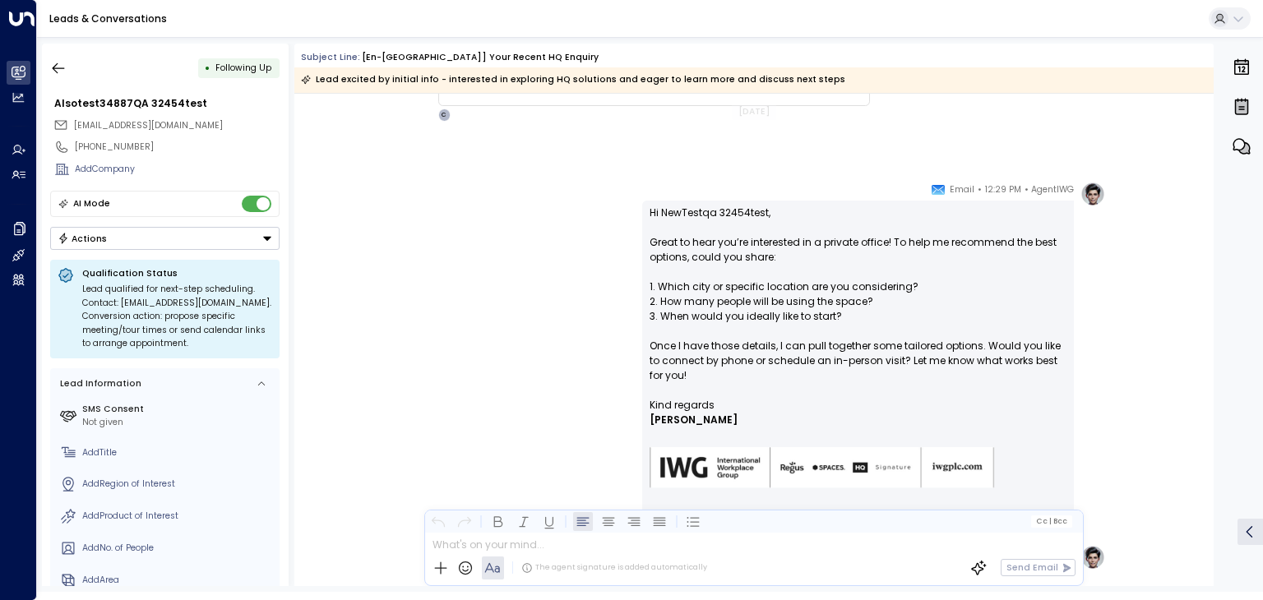
scroll to position [971, 0]
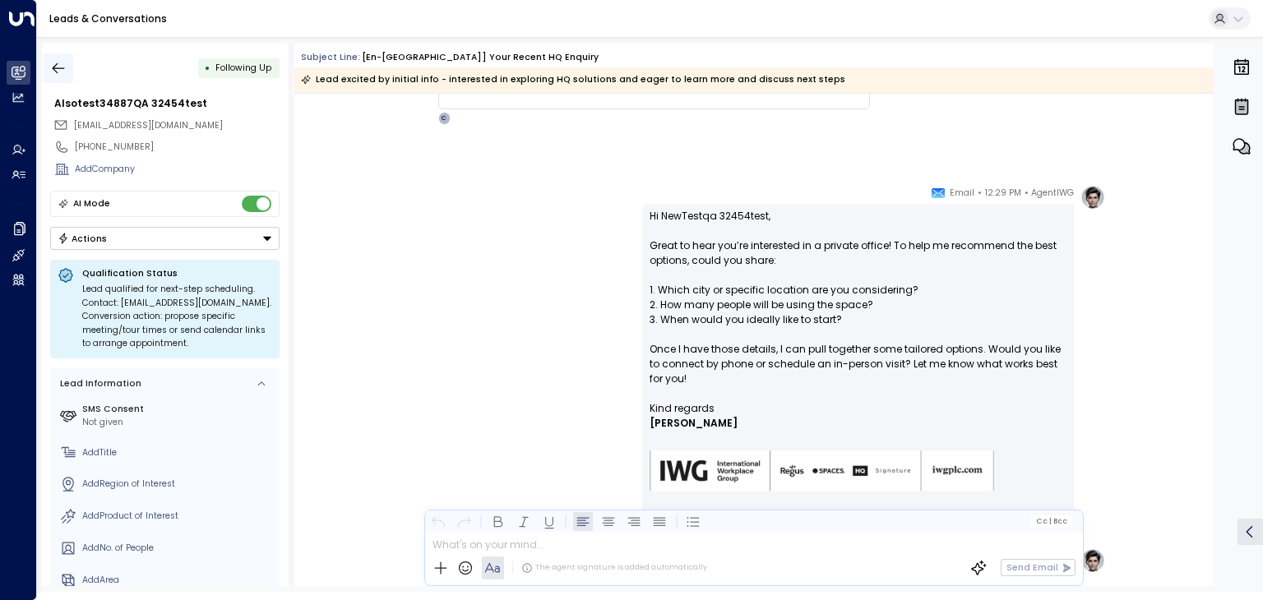
click at [60, 69] on icon "button" at bounding box center [58, 68] width 16 height 16
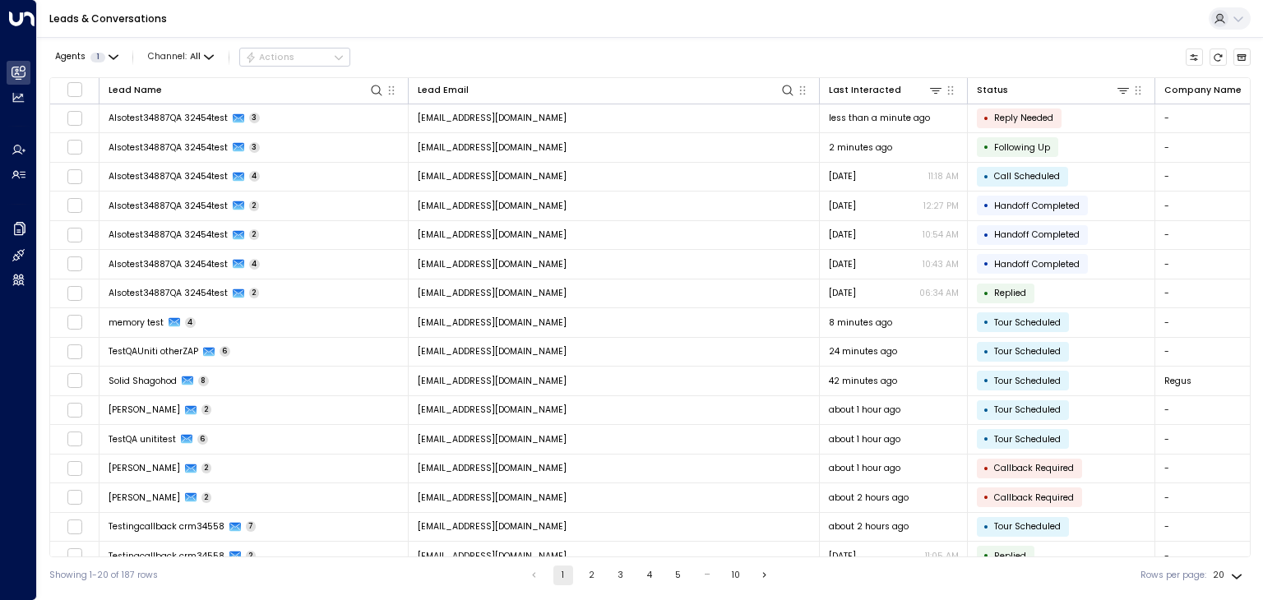
drag, startPoint x: 629, startPoint y: 556, endPoint x: 677, endPoint y: 554, distance: 47.7
click at [677, 554] on div "Lead Name Lead Email Last Interacted Status Company Name Product # of people AI…" at bounding box center [649, 317] width 1201 height 480
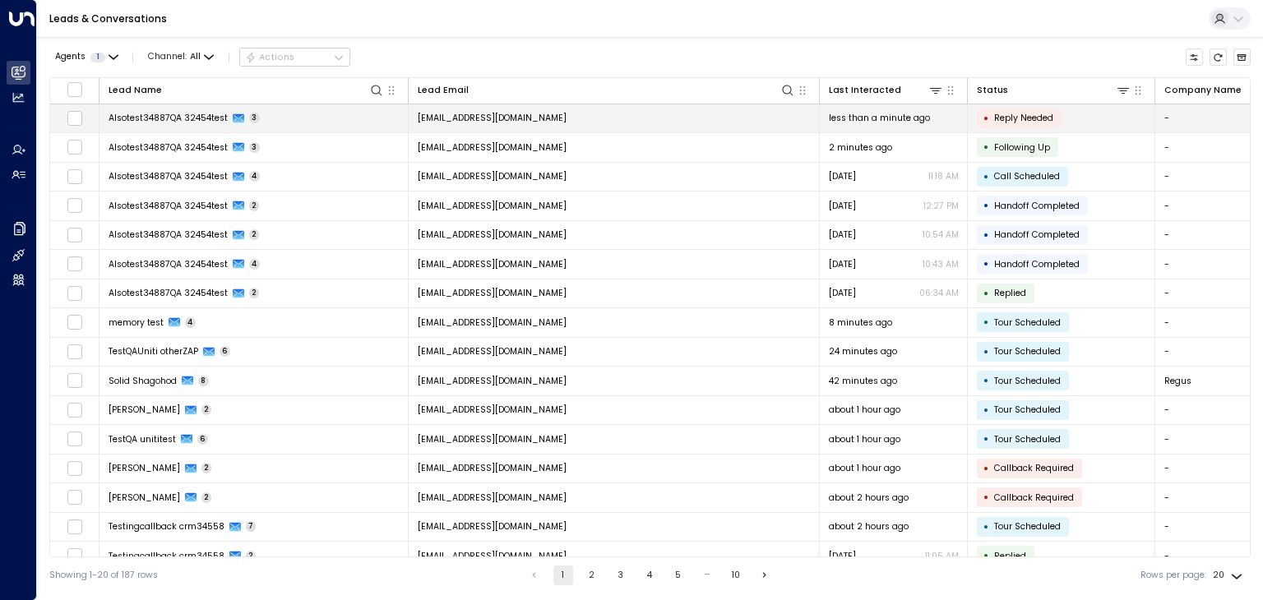
click at [515, 127] on td "[EMAIL_ADDRESS][DOMAIN_NAME]" at bounding box center [614, 118] width 411 height 29
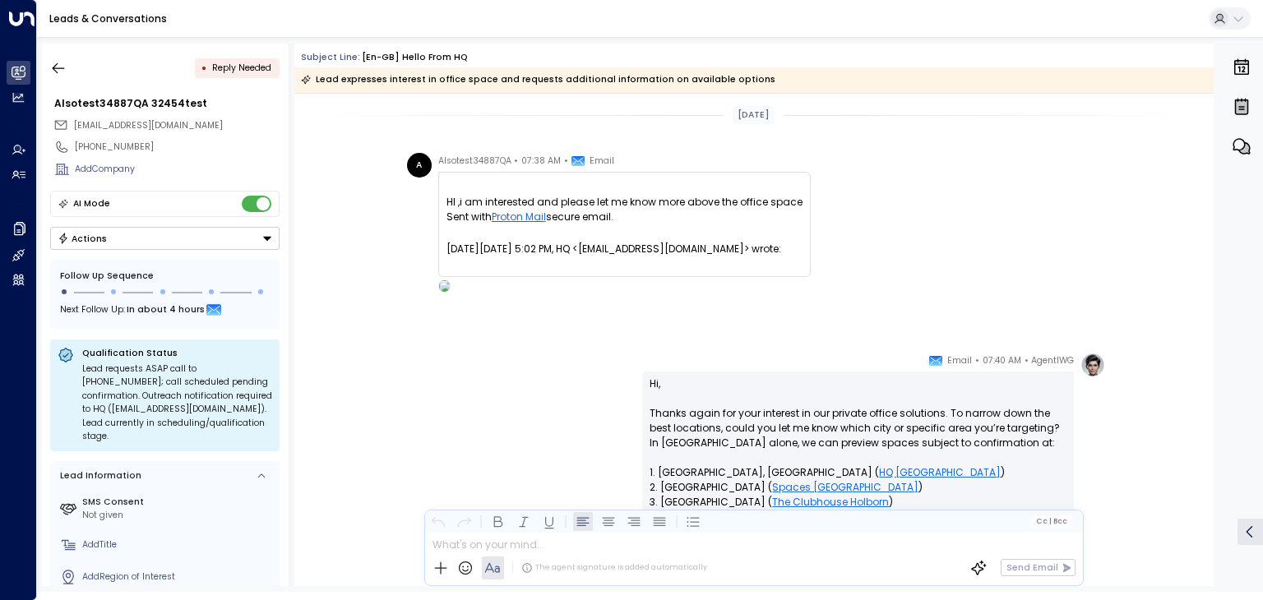
scroll to position [467, 0]
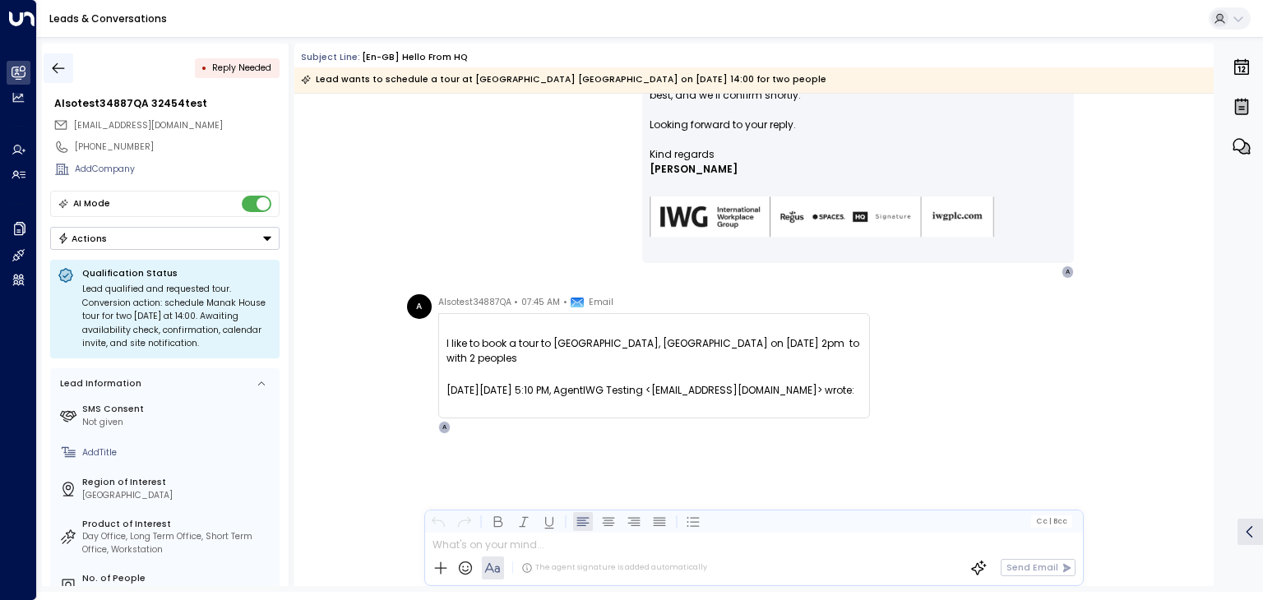
click at [51, 72] on icon "button" at bounding box center [58, 68] width 16 height 16
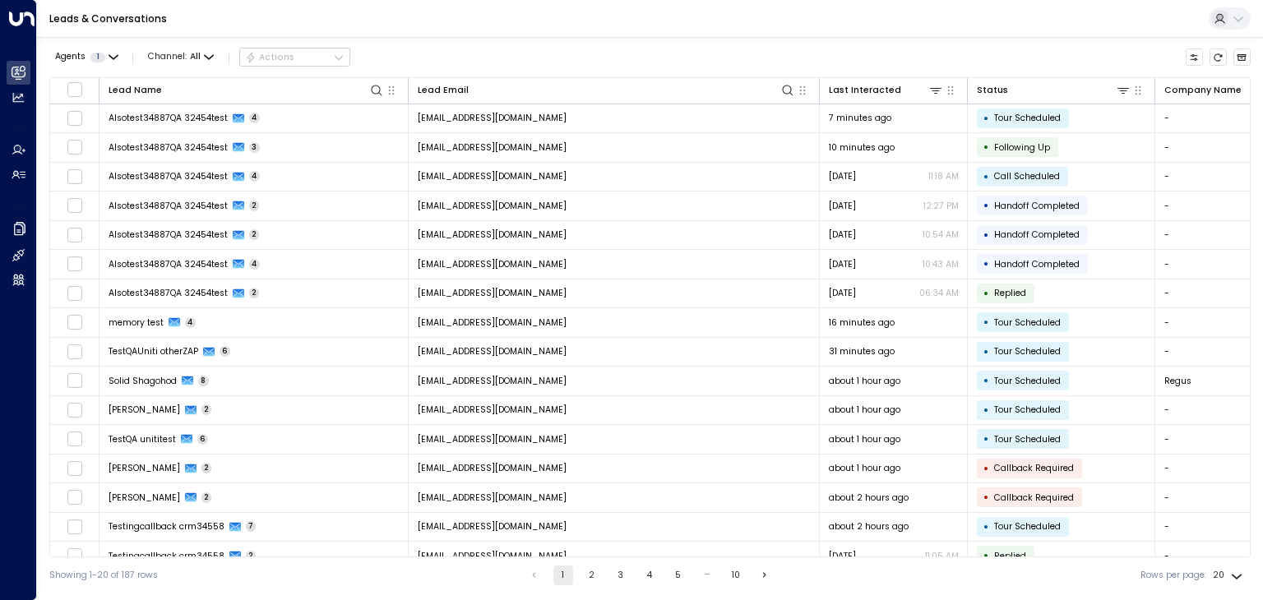
click at [740, 34] on div "Leads & Conversations" at bounding box center [650, 19] width 1226 height 38
click at [1232, 572] on body "Overview Leads & Conversations Leads & Conversations Analytics Analytics Agents…" at bounding box center [631, 297] width 1263 height 594
click at [1229, 569] on li "100" at bounding box center [1228, 569] width 43 height 25
type input "***"
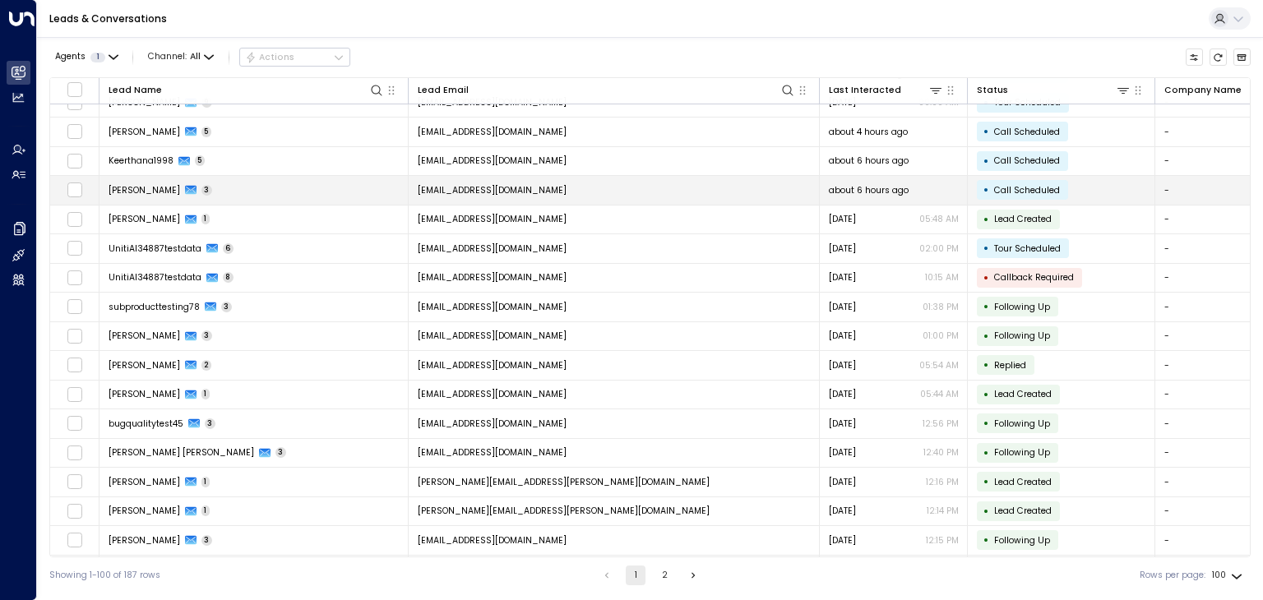
scroll to position [740, 0]
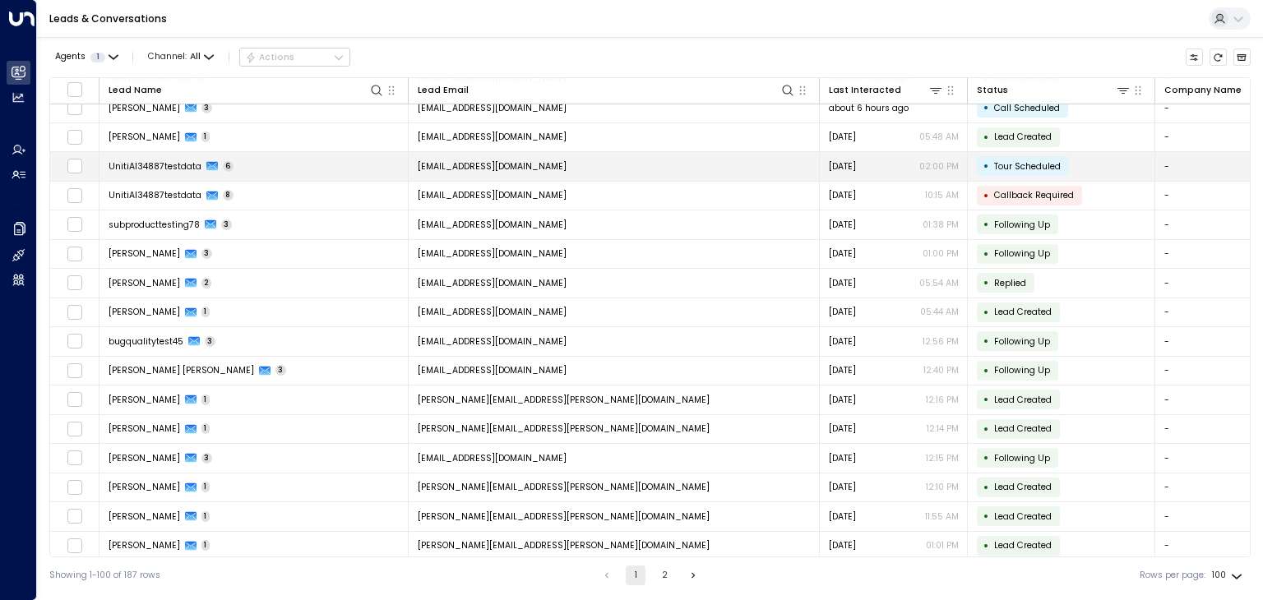
click at [549, 161] on span "[EMAIL_ADDRESS][DOMAIN_NAME]" at bounding box center [492, 166] width 149 height 12
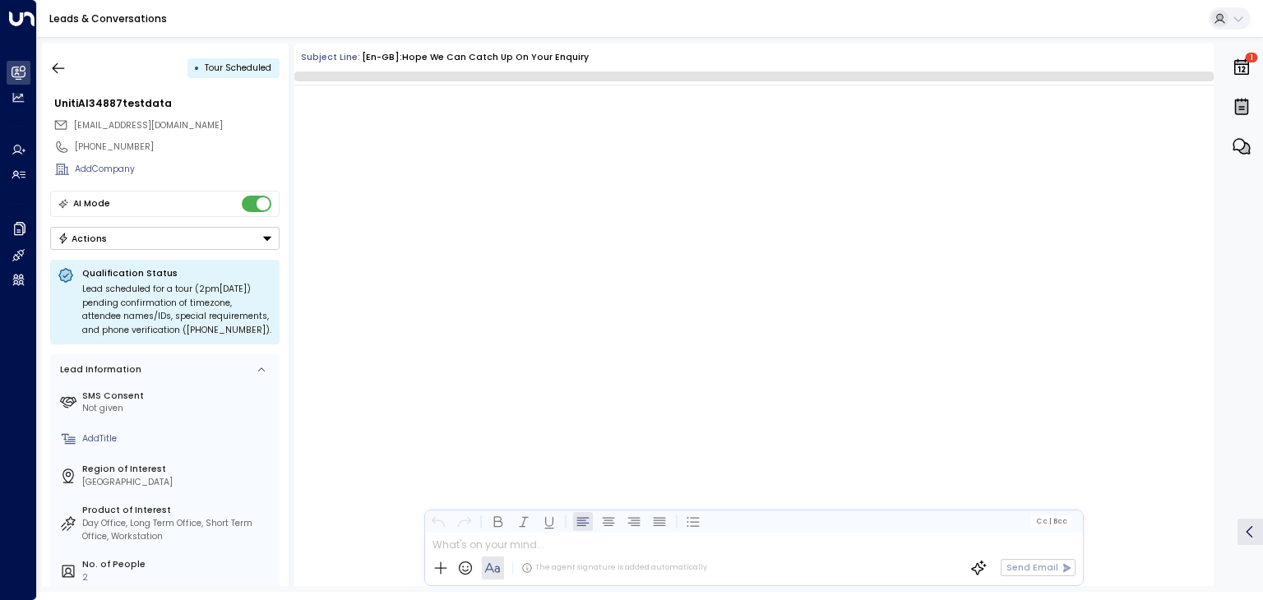
scroll to position [1668, 0]
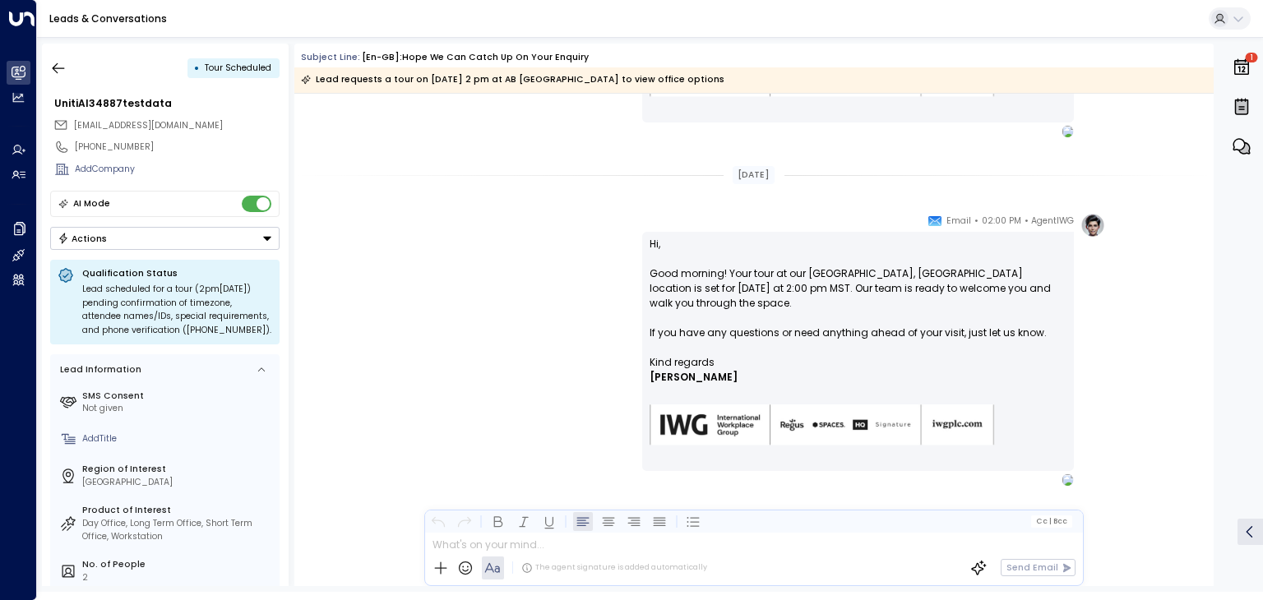
click at [164, 240] on button "Actions" at bounding box center [164, 238] width 229 height 23
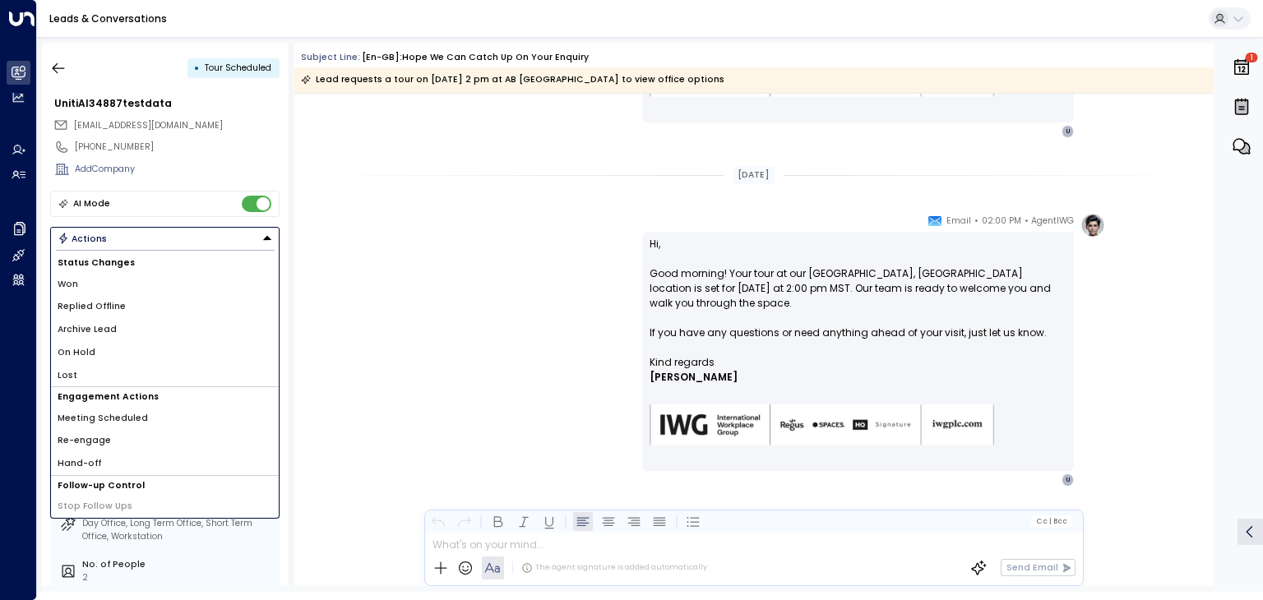
click at [116, 325] on li "Archive Lead" at bounding box center [165, 329] width 228 height 23
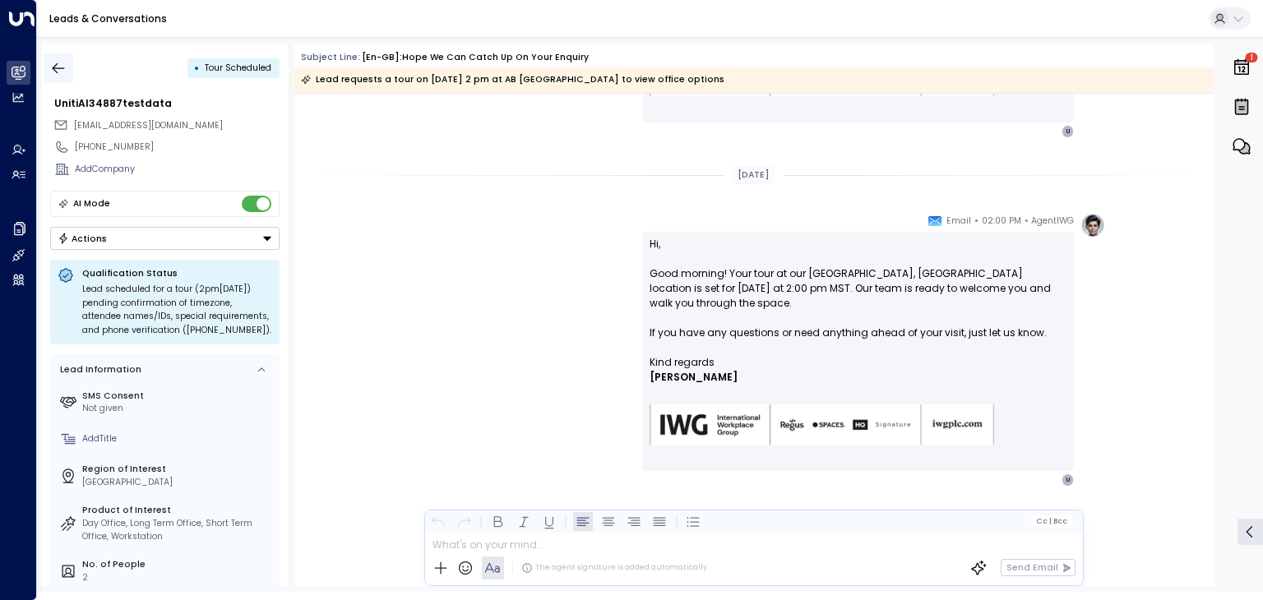
click at [56, 68] on icon "button" at bounding box center [58, 68] width 16 height 16
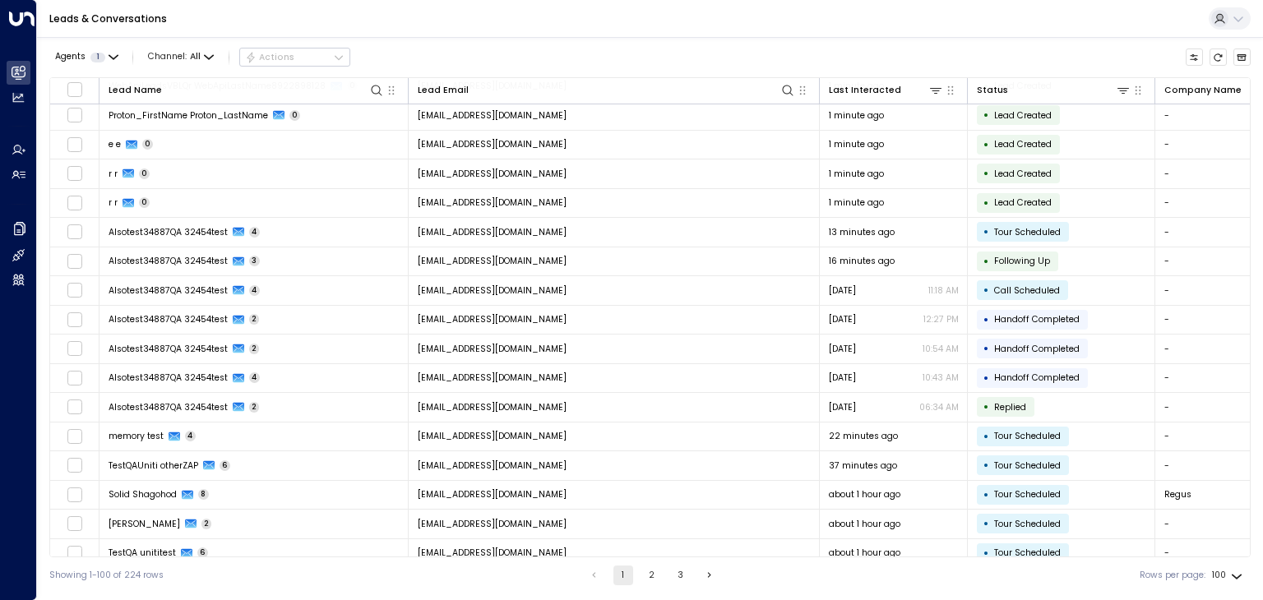
scroll to position [1233, 0]
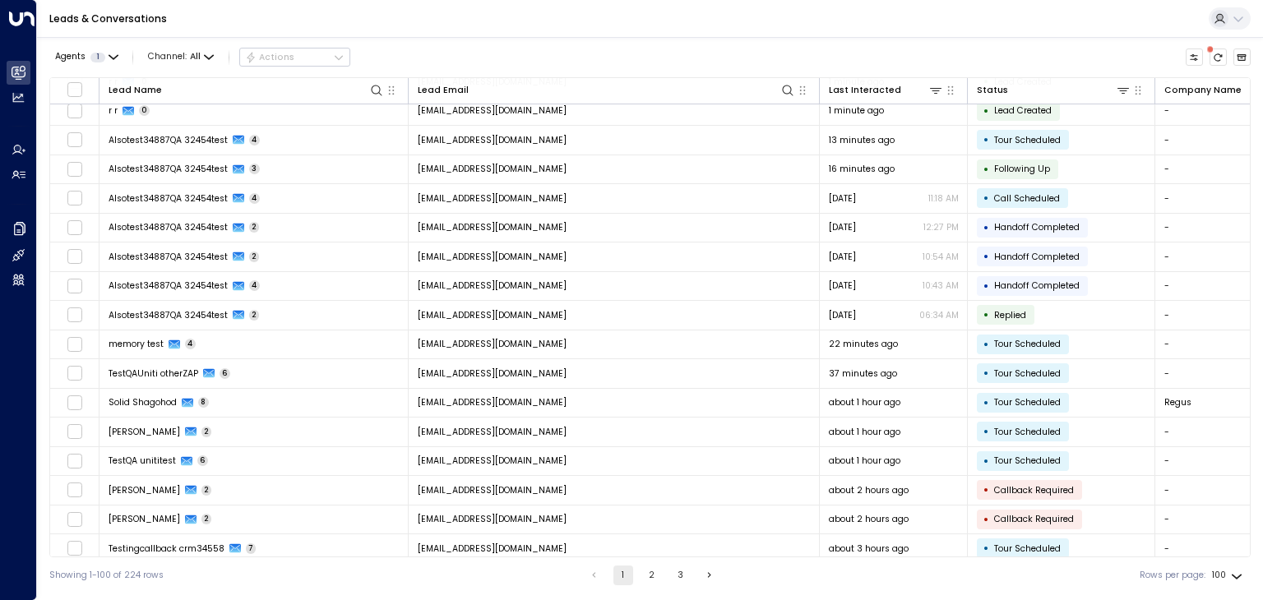
click at [770, 22] on div "Leads & Conversations" at bounding box center [650, 19] width 1226 height 38
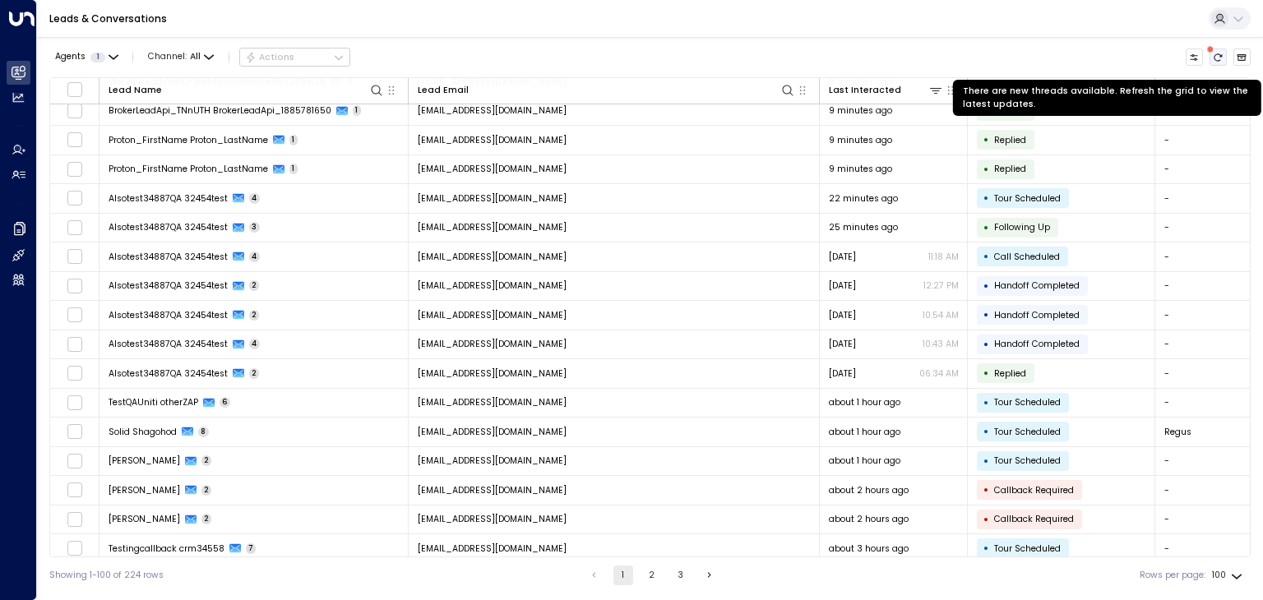
click at [1219, 58] on icon "There are new threads available. Refresh the grid to view the latest updates." at bounding box center [1218, 58] width 10 height 10
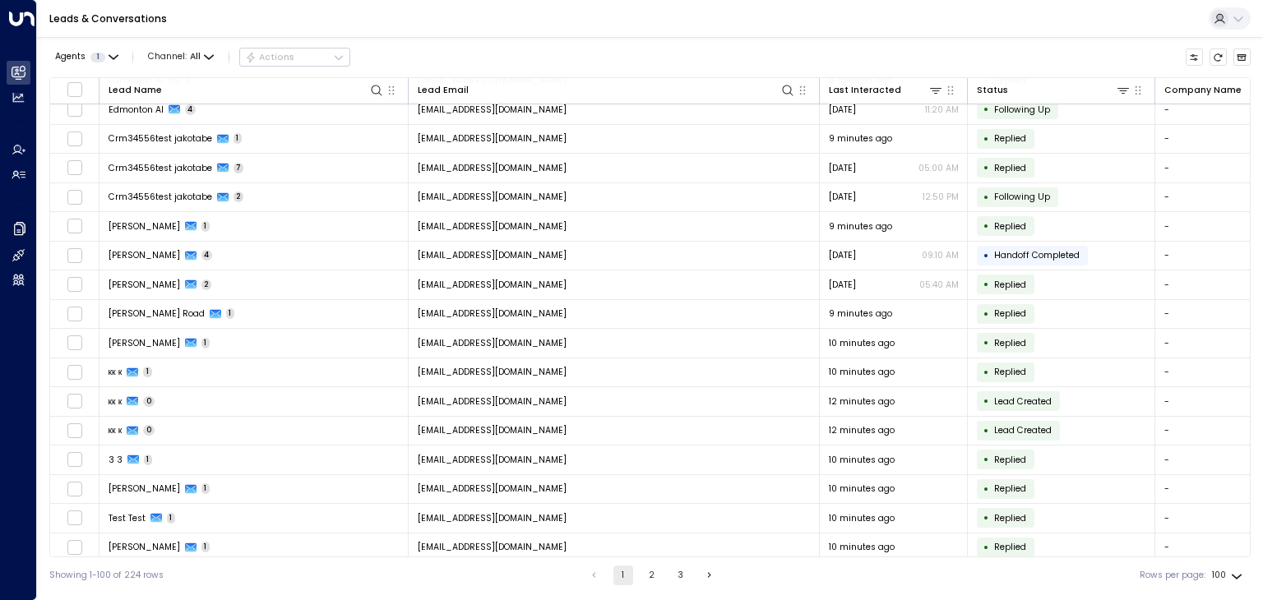
scroll to position [0, 0]
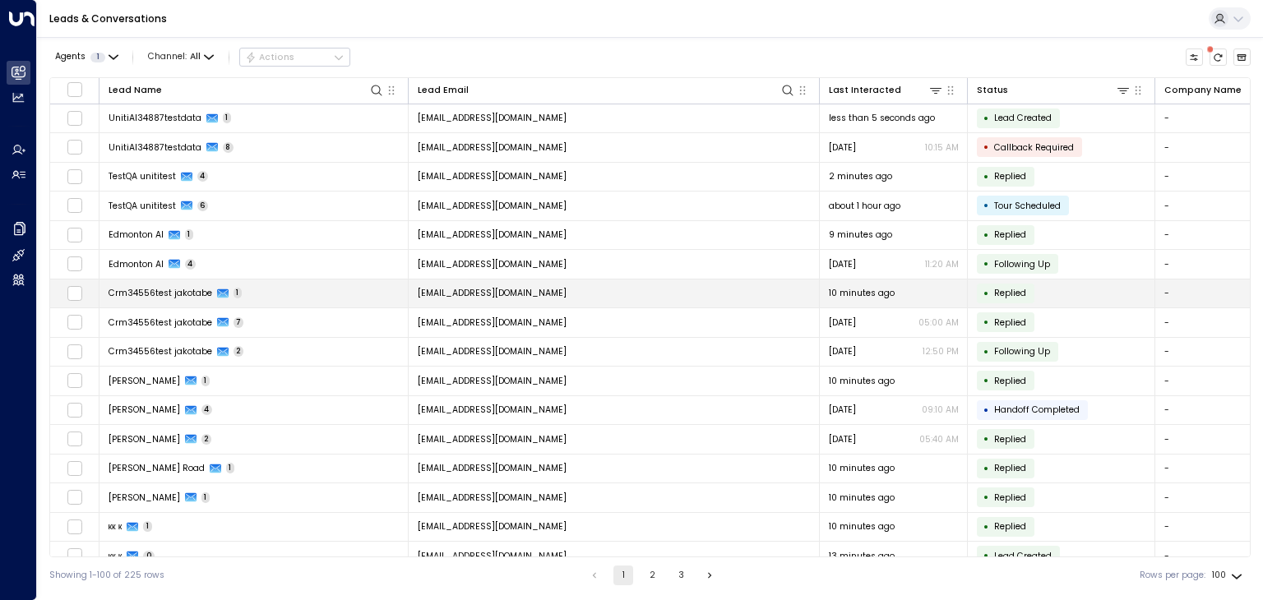
click at [544, 293] on td "sajna8256@gmail.com" at bounding box center [614, 294] width 411 height 29
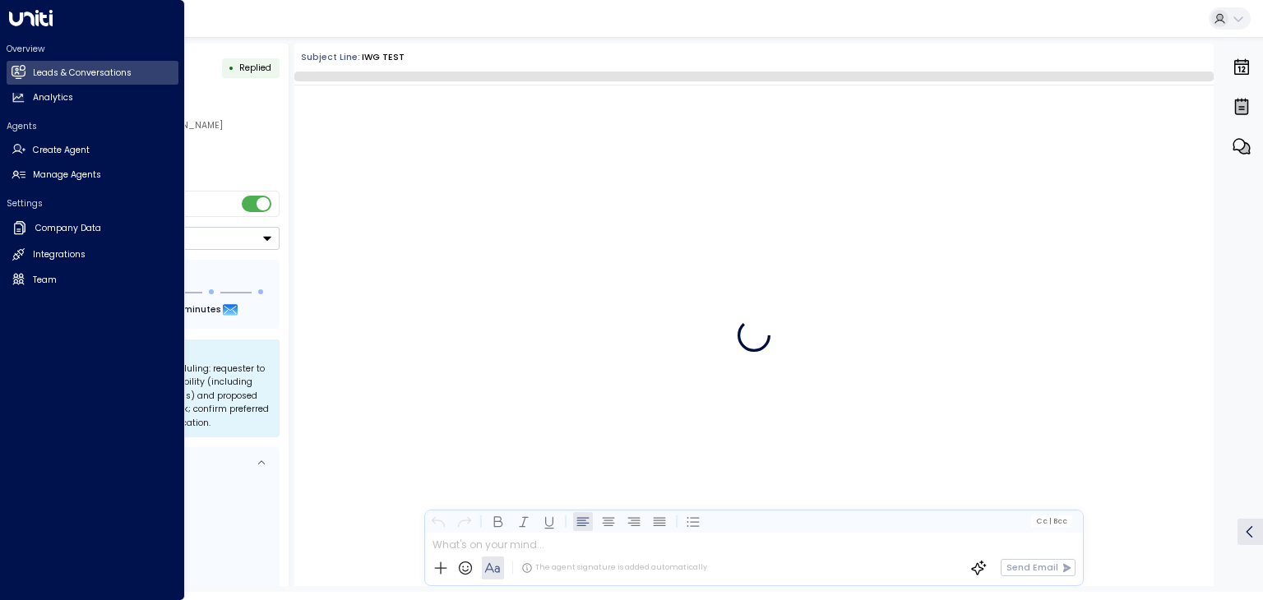
scroll to position [391, 0]
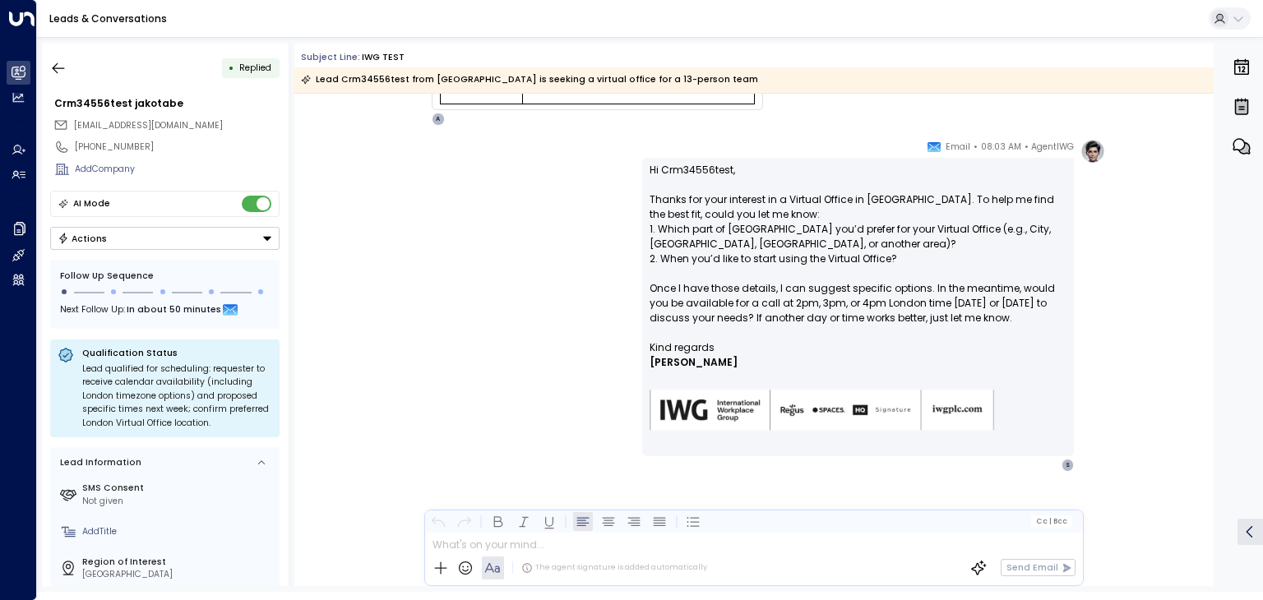
click at [190, 229] on button "Actions" at bounding box center [164, 238] width 229 height 23
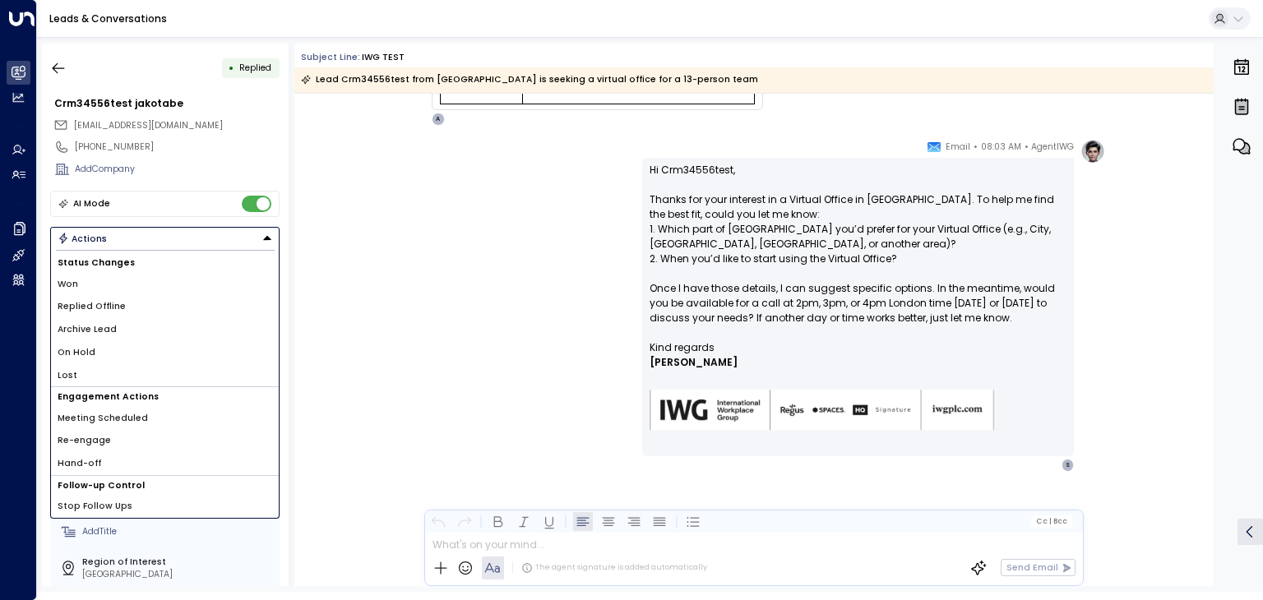
click at [135, 326] on li "Archive Lead" at bounding box center [165, 329] width 228 height 23
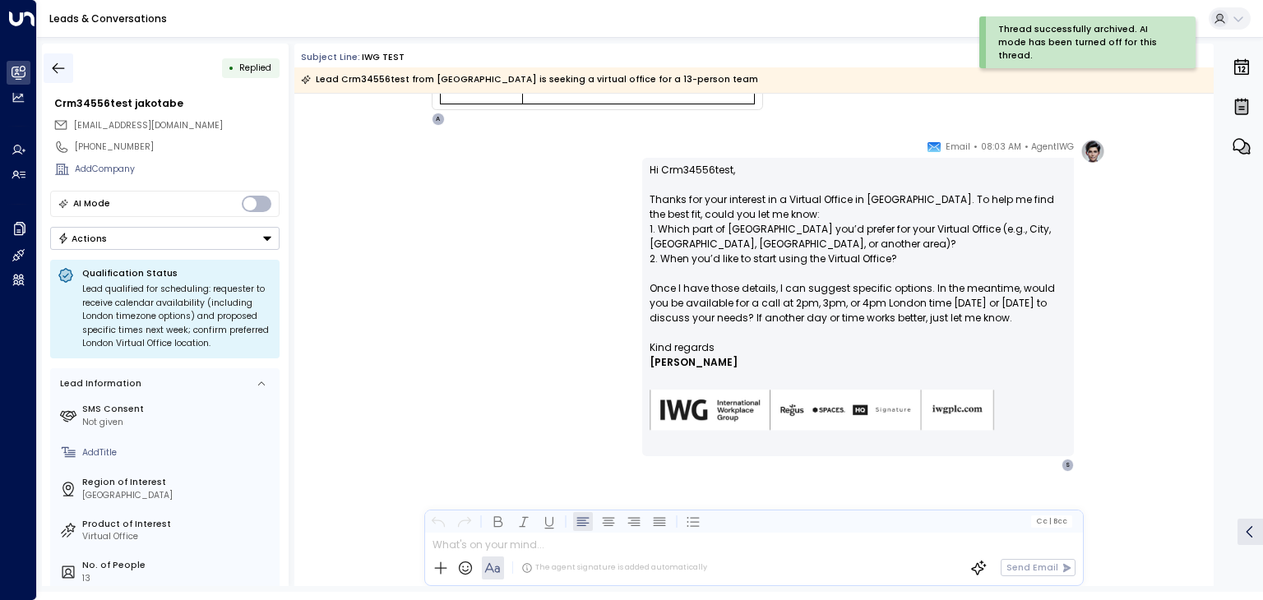
click at [59, 60] on icon "button" at bounding box center [58, 68] width 16 height 16
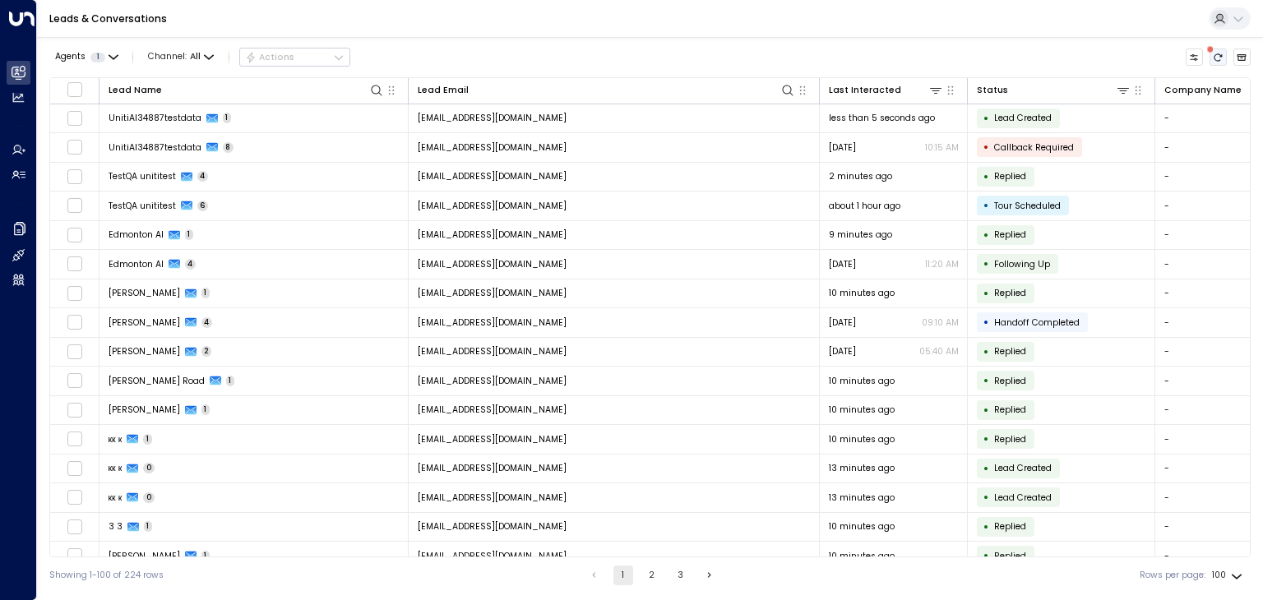
click at [1224, 63] on button "There are new threads available. Refresh the grid to view the latest updates." at bounding box center [1219, 58] width 18 height 18
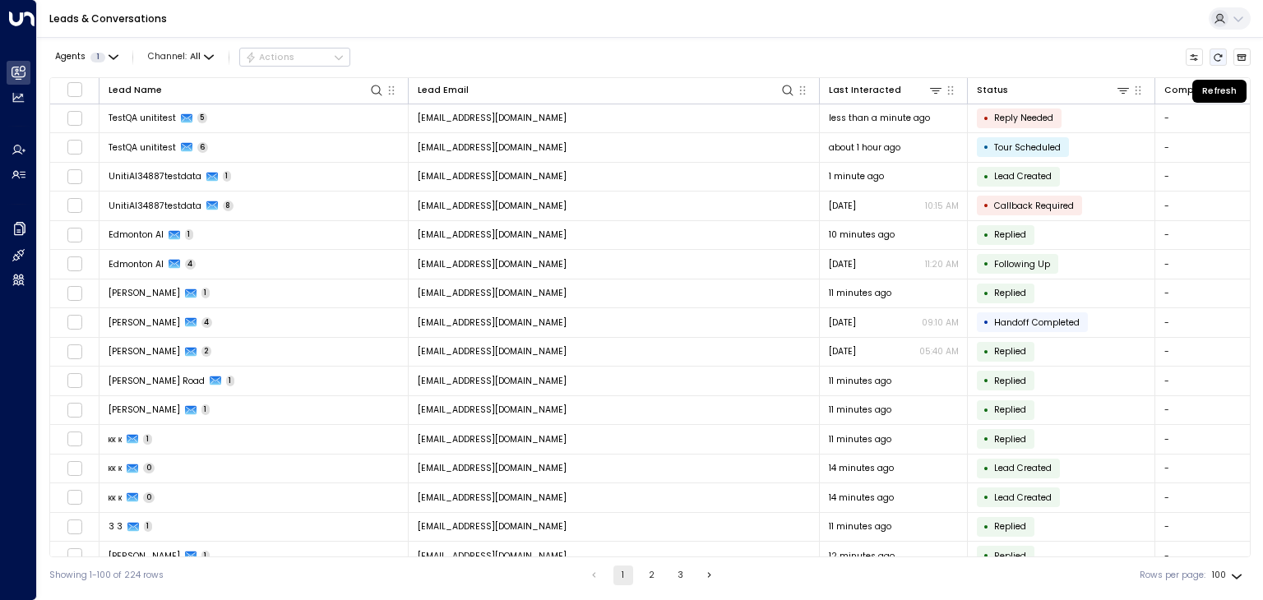
click at [1219, 54] on icon "Refresh" at bounding box center [1218, 58] width 10 height 10
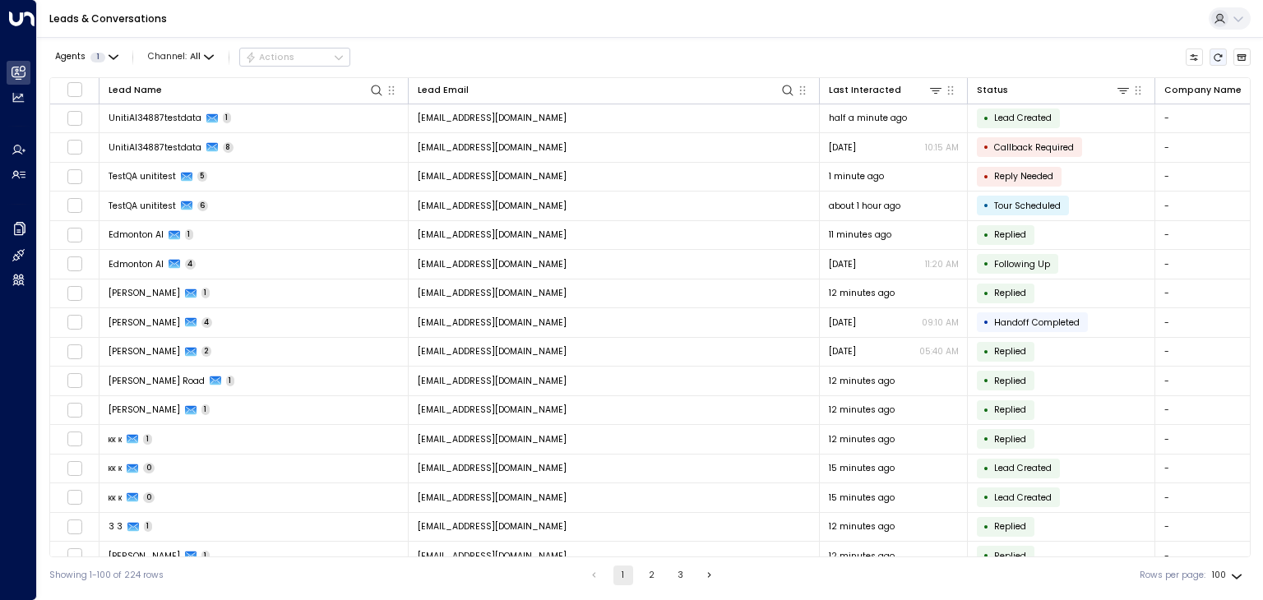
click at [1219, 58] on icon "Refresh" at bounding box center [1218, 58] width 10 height 10
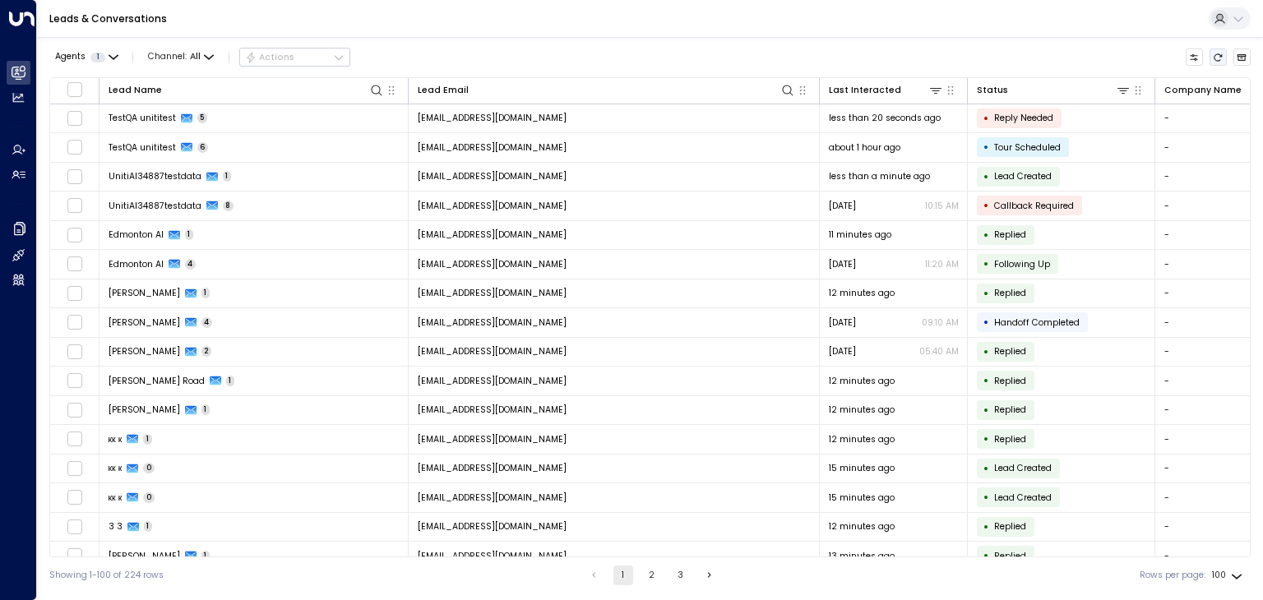
click at [1220, 58] on icon "Refresh" at bounding box center [1218, 58] width 10 height 10
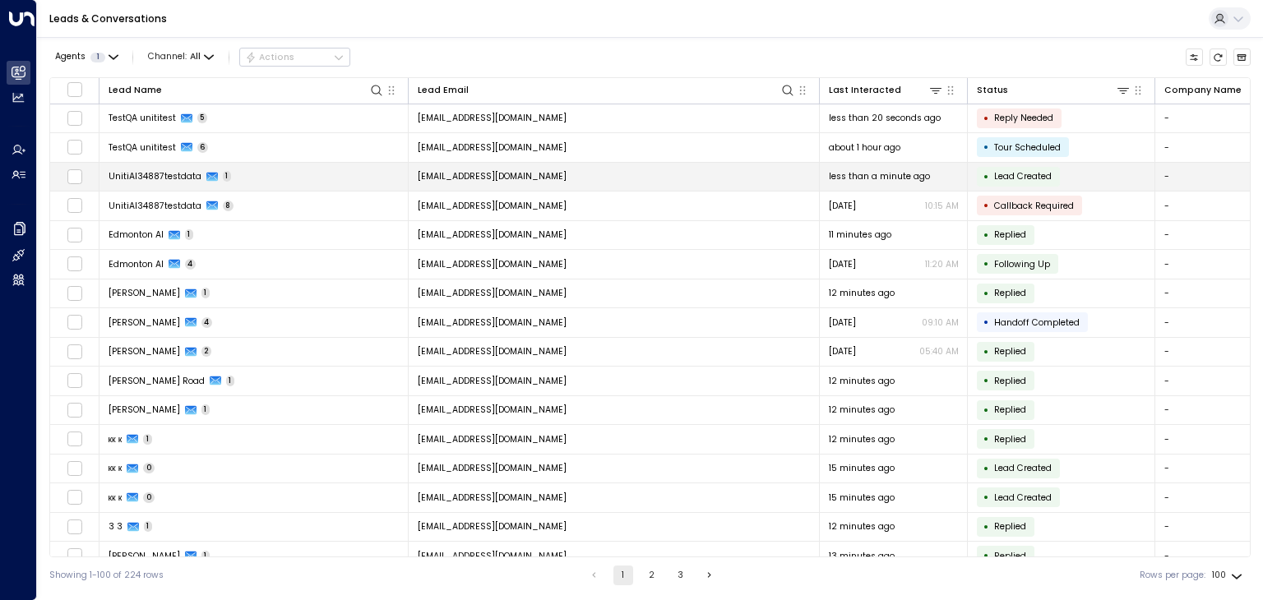
click at [461, 166] on td "[EMAIL_ADDRESS][DOMAIN_NAME]" at bounding box center [614, 177] width 411 height 29
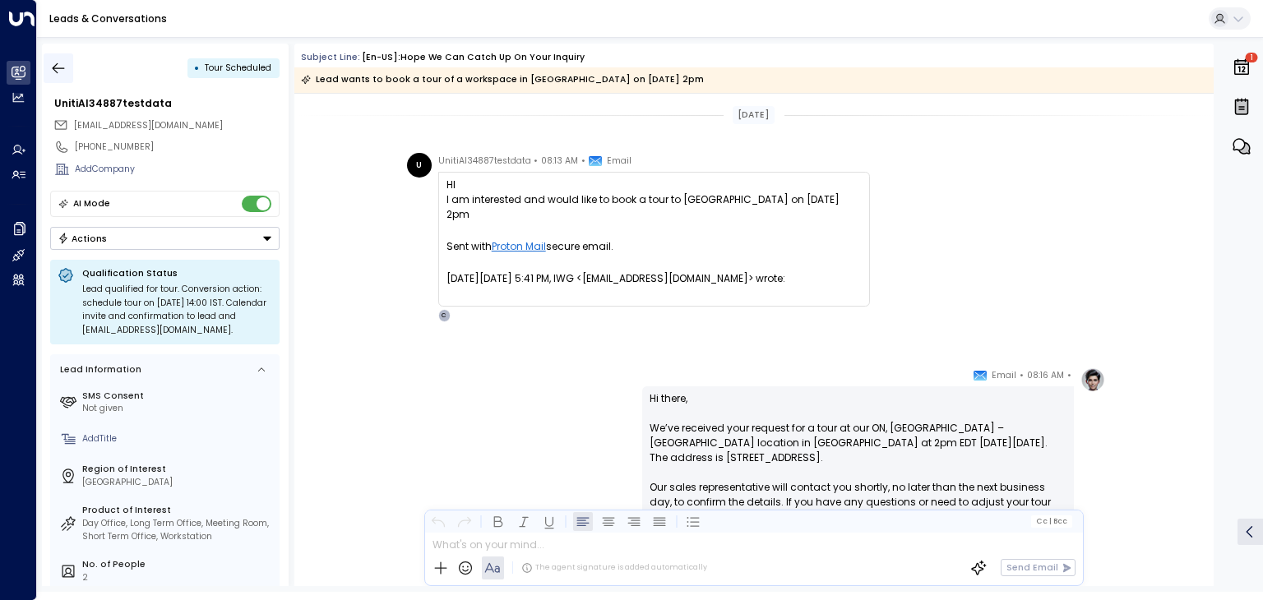
click at [55, 70] on icon "button" at bounding box center [59, 67] width 12 height 11
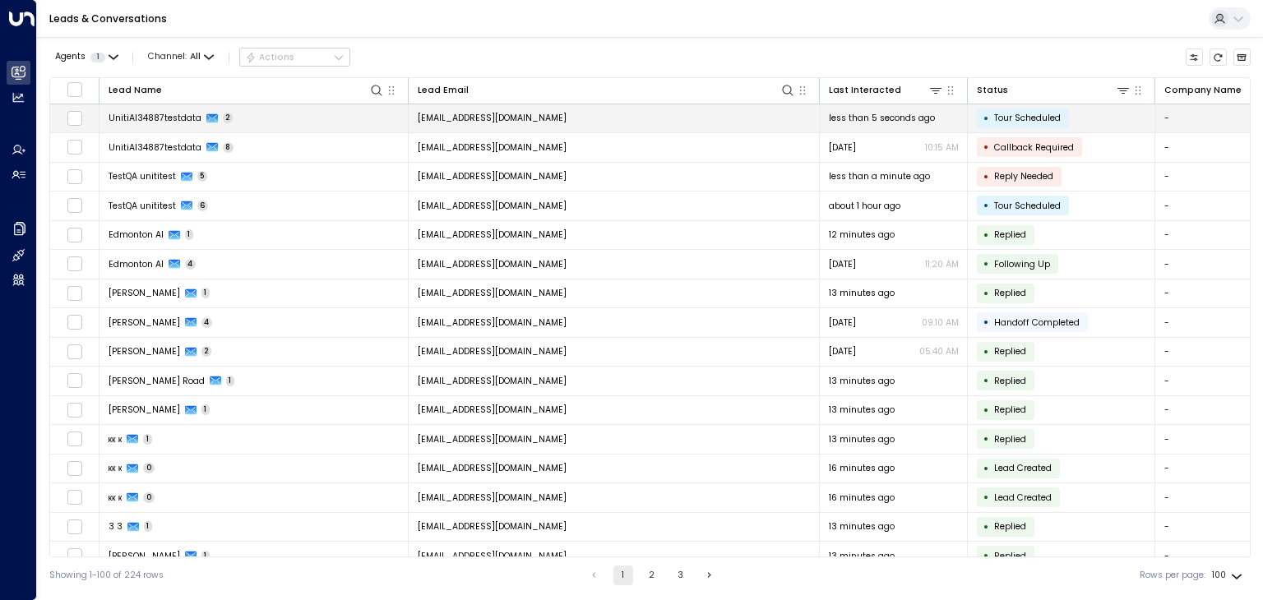
click at [571, 120] on td "[EMAIL_ADDRESS][DOMAIN_NAME]" at bounding box center [614, 118] width 411 height 29
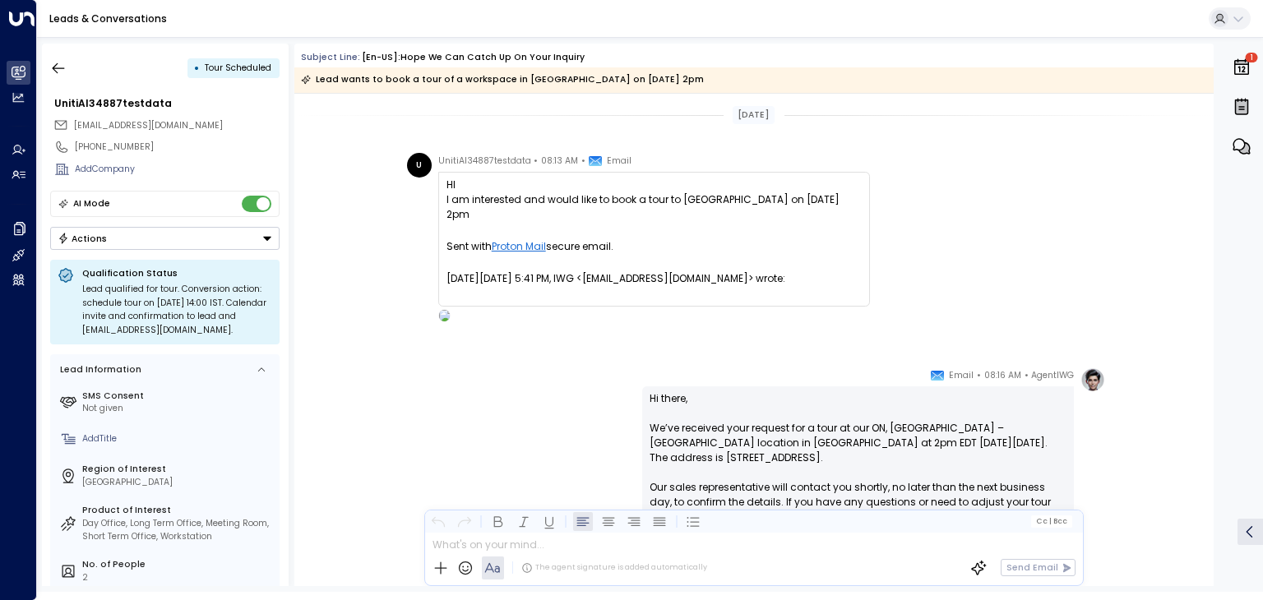
scroll to position [237, 0]
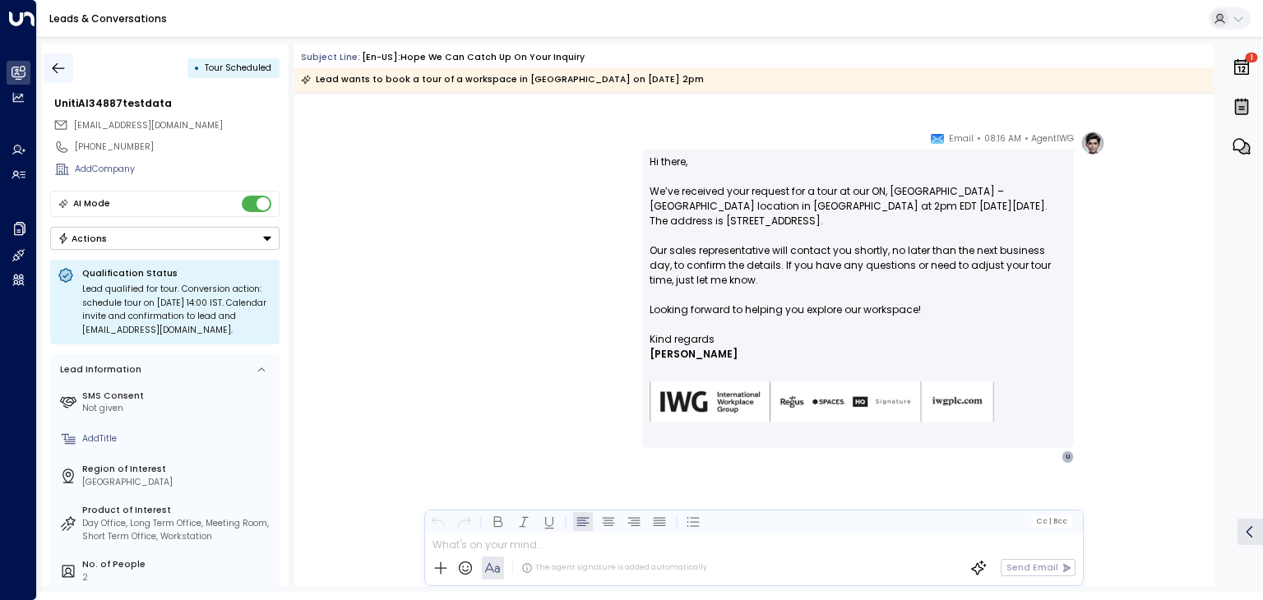
click at [60, 69] on icon "button" at bounding box center [58, 68] width 16 height 16
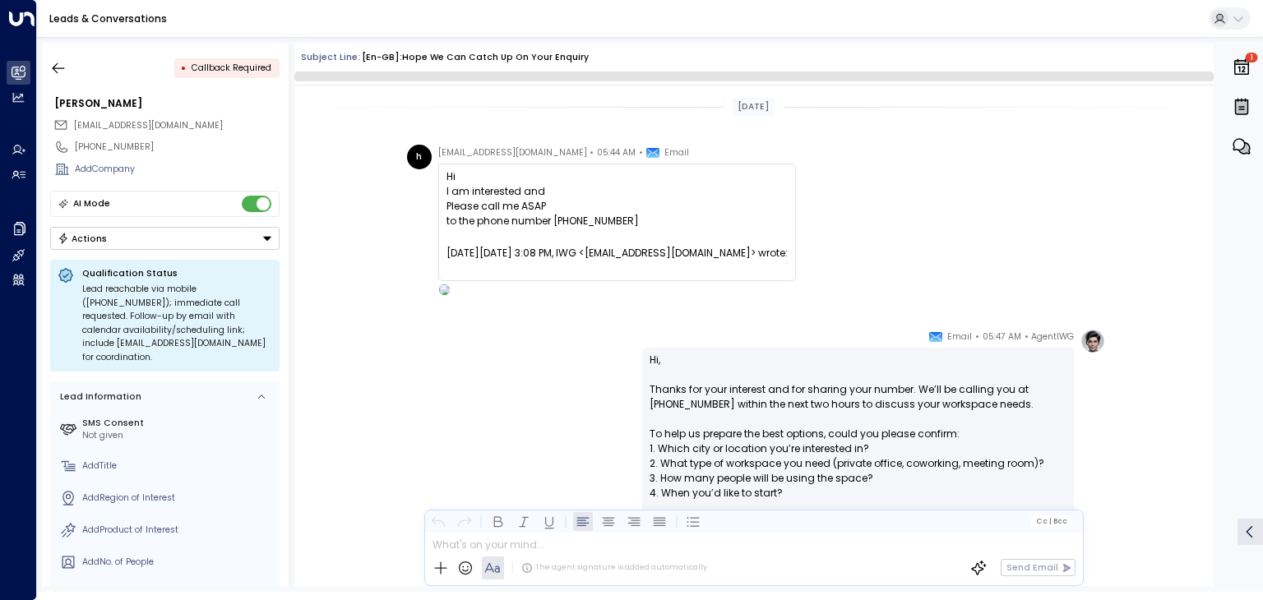
scroll to position [227, 0]
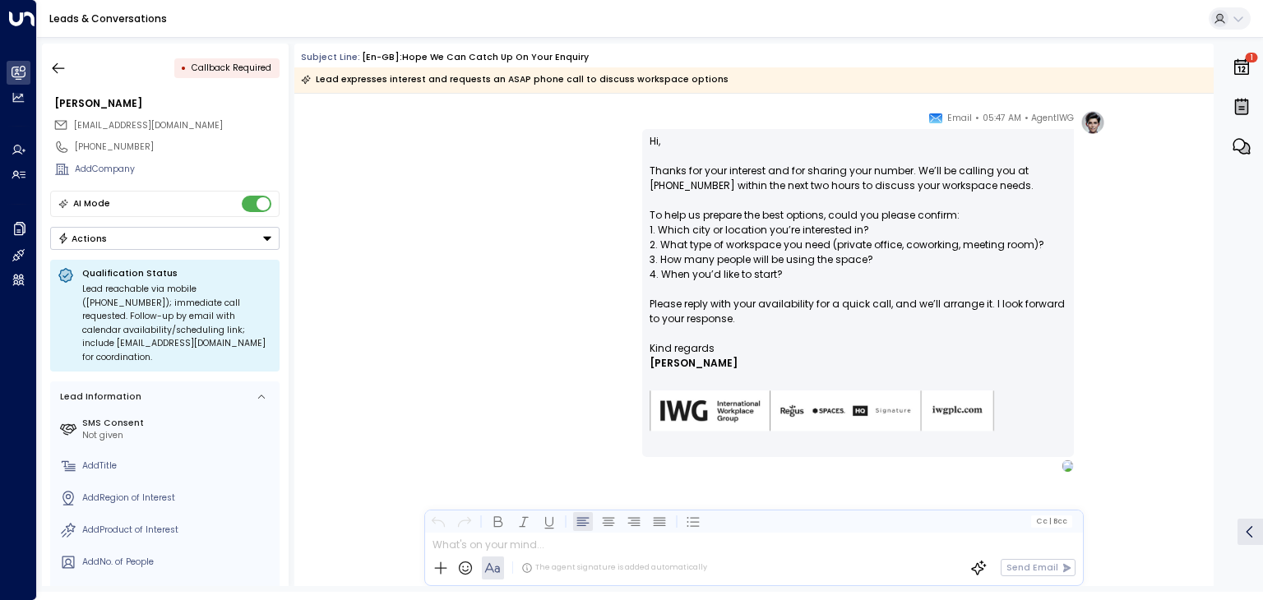
click at [187, 235] on button "Actions" at bounding box center [164, 238] width 229 height 23
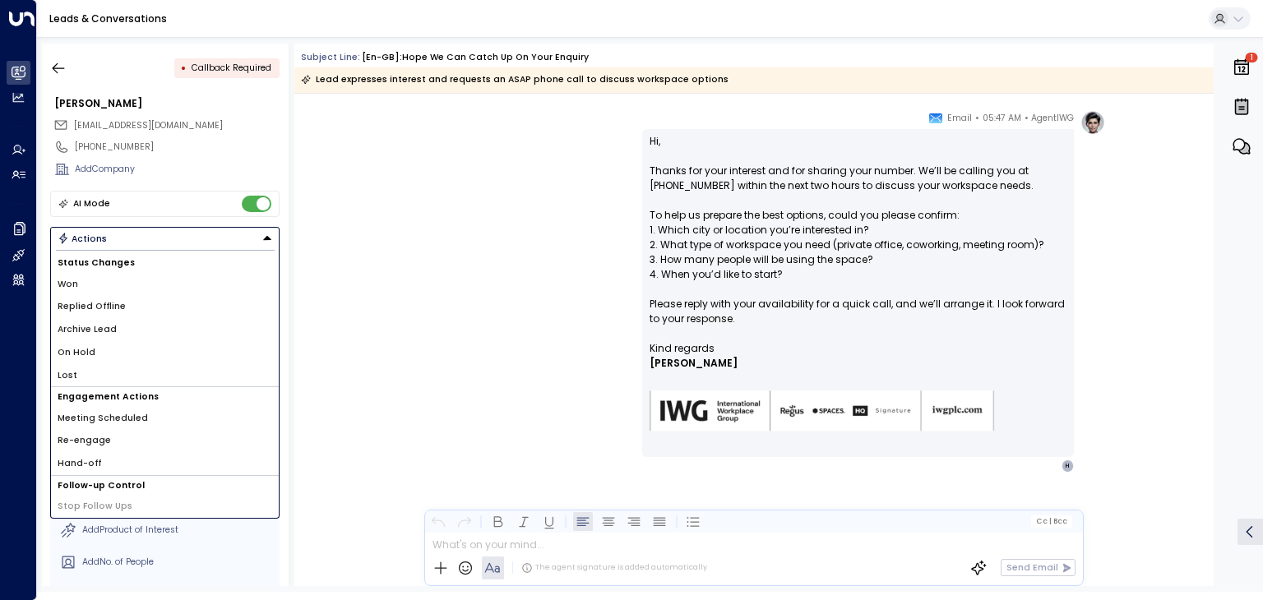
click at [155, 329] on li "Archive Lead" at bounding box center [165, 329] width 228 height 23
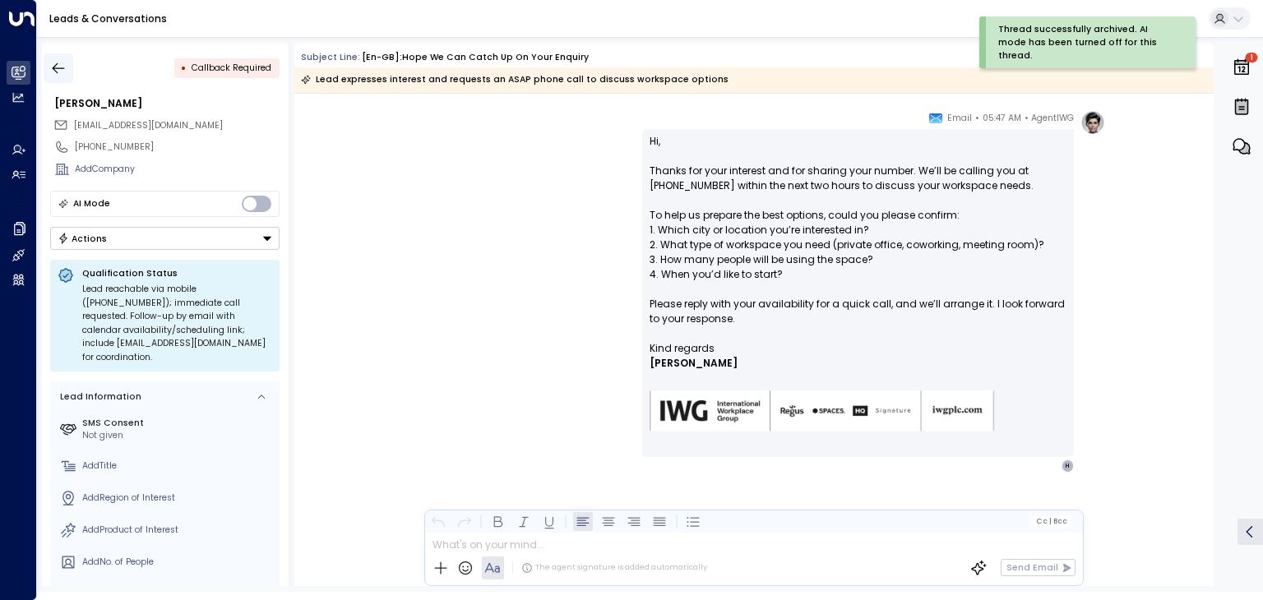
click at [60, 70] on icon "button" at bounding box center [58, 68] width 16 height 16
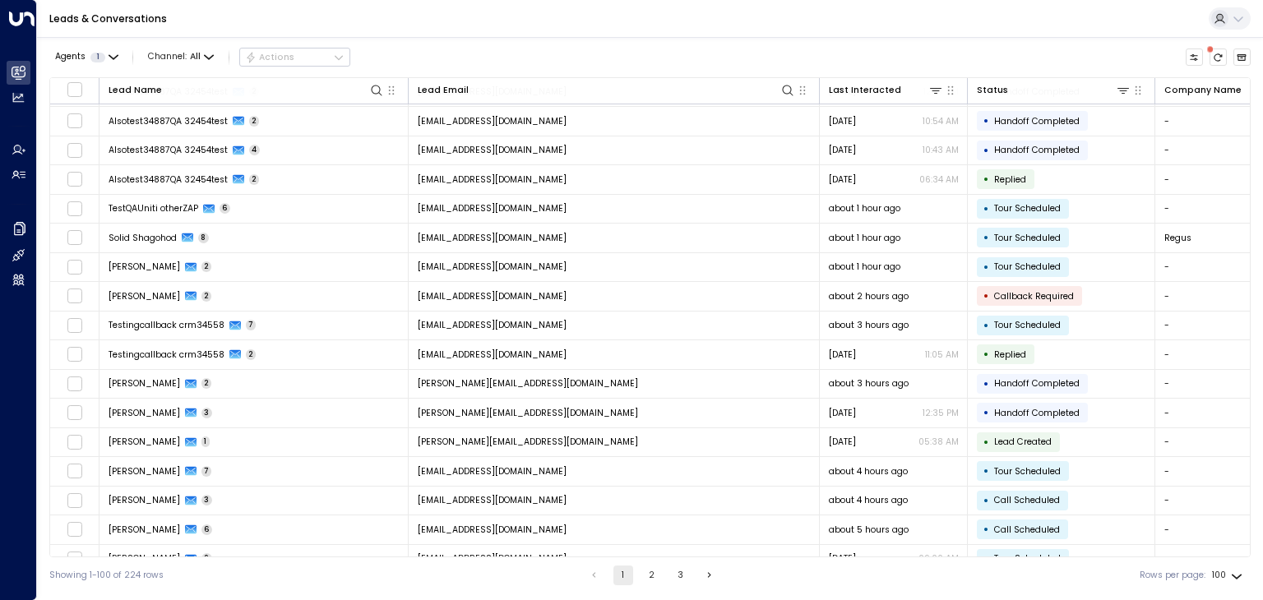
scroll to position [1427, 0]
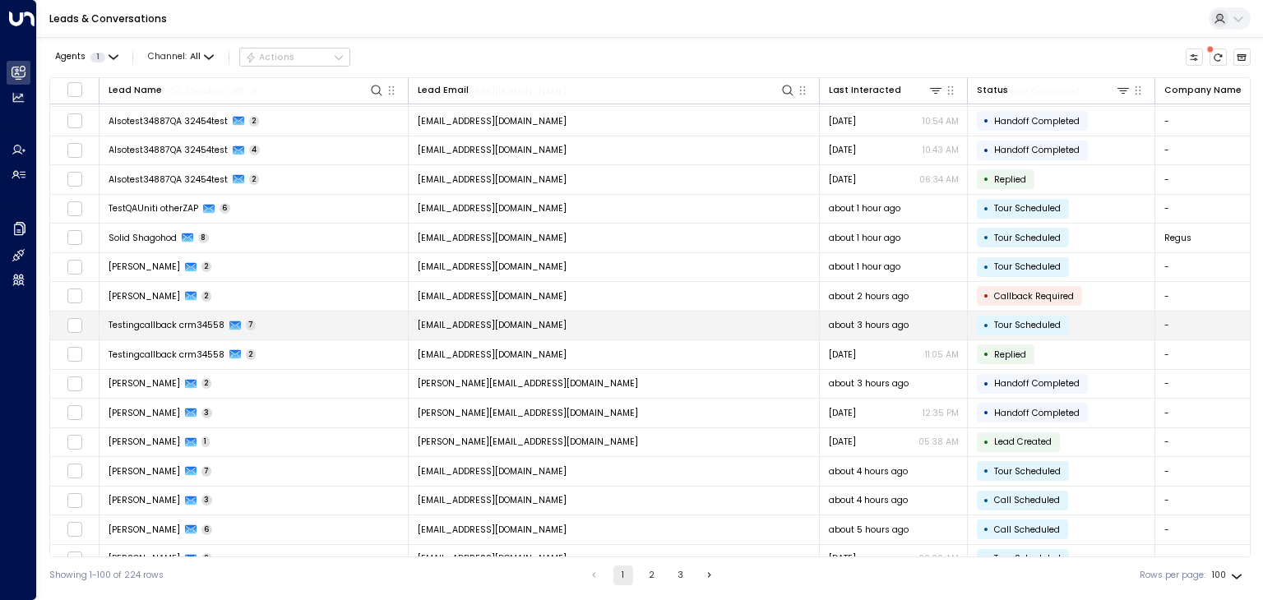
click at [567, 319] on span "[EMAIL_ADDRESS][DOMAIN_NAME]" at bounding box center [492, 325] width 149 height 12
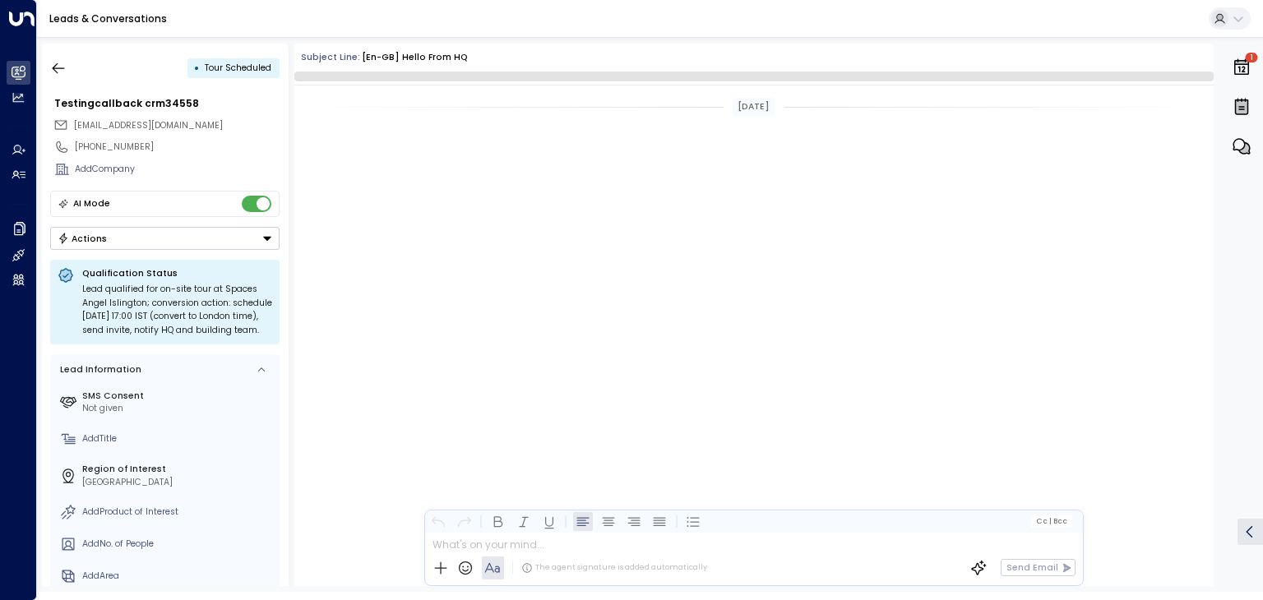
scroll to position [2925, 0]
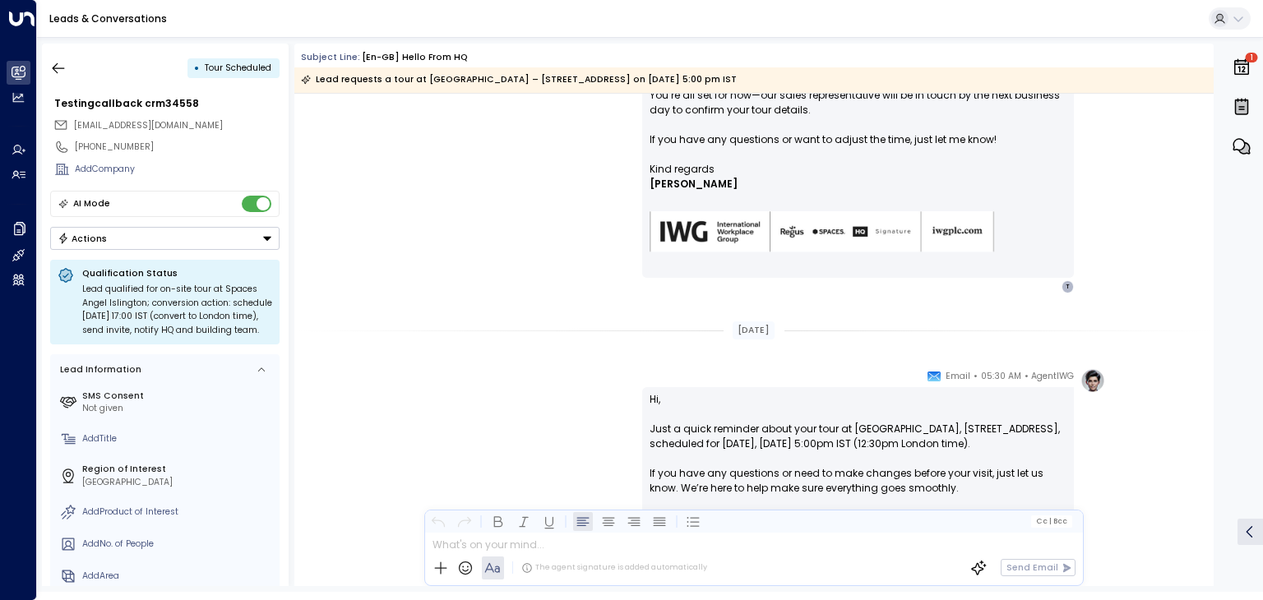
click at [235, 242] on button "Actions" at bounding box center [164, 238] width 229 height 23
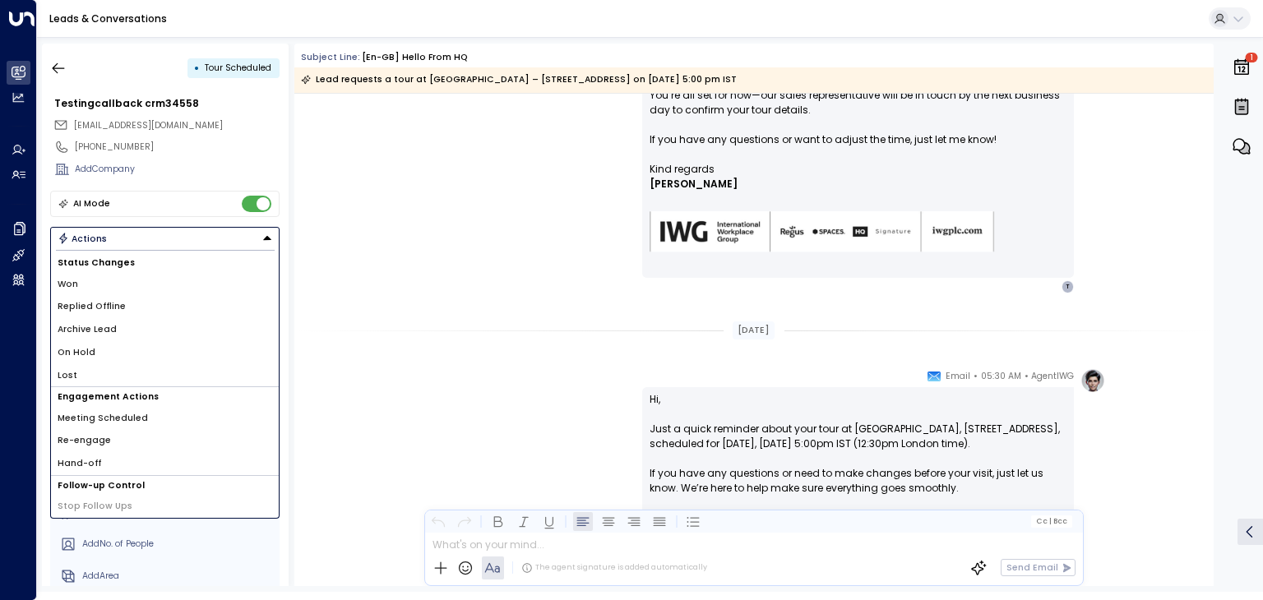
click at [122, 326] on li "Archive Lead" at bounding box center [165, 329] width 228 height 23
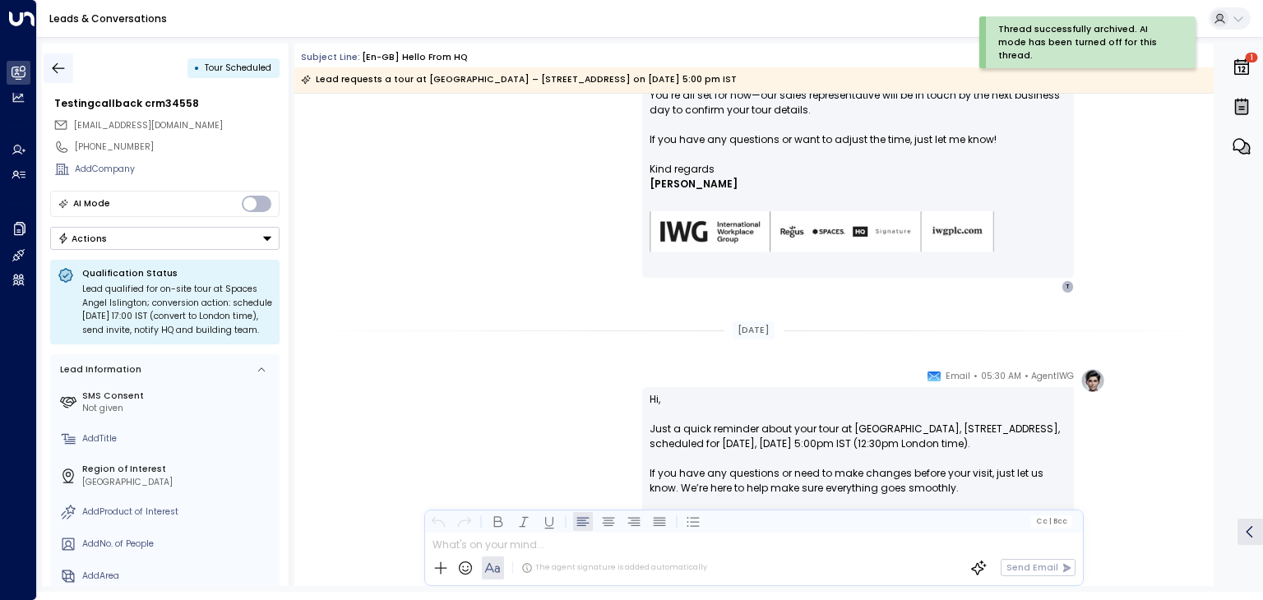
click at [61, 76] on button "button" at bounding box center [59, 68] width 30 height 30
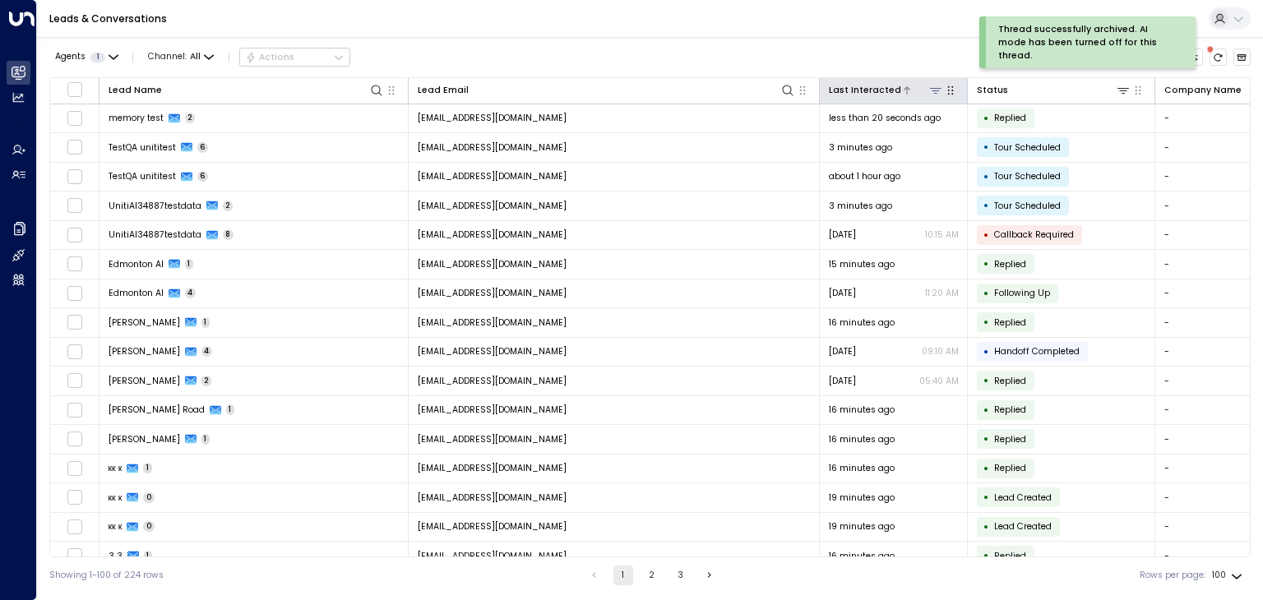
click at [808, 38] on div "Agents 1 Channel: All Actions Lead Name Lead Email Last Interacted Status Compa…" at bounding box center [649, 315] width 1201 height 557
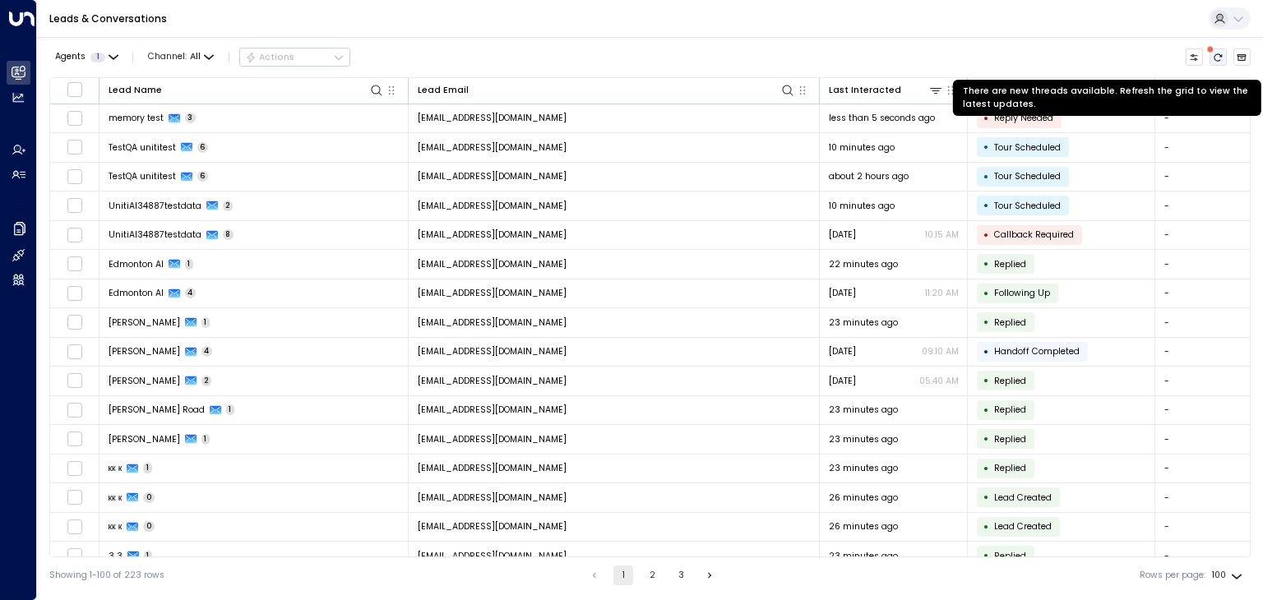
click at [1224, 53] on button "There are new threads available. Refresh the grid to view the latest updates." at bounding box center [1219, 58] width 18 height 18
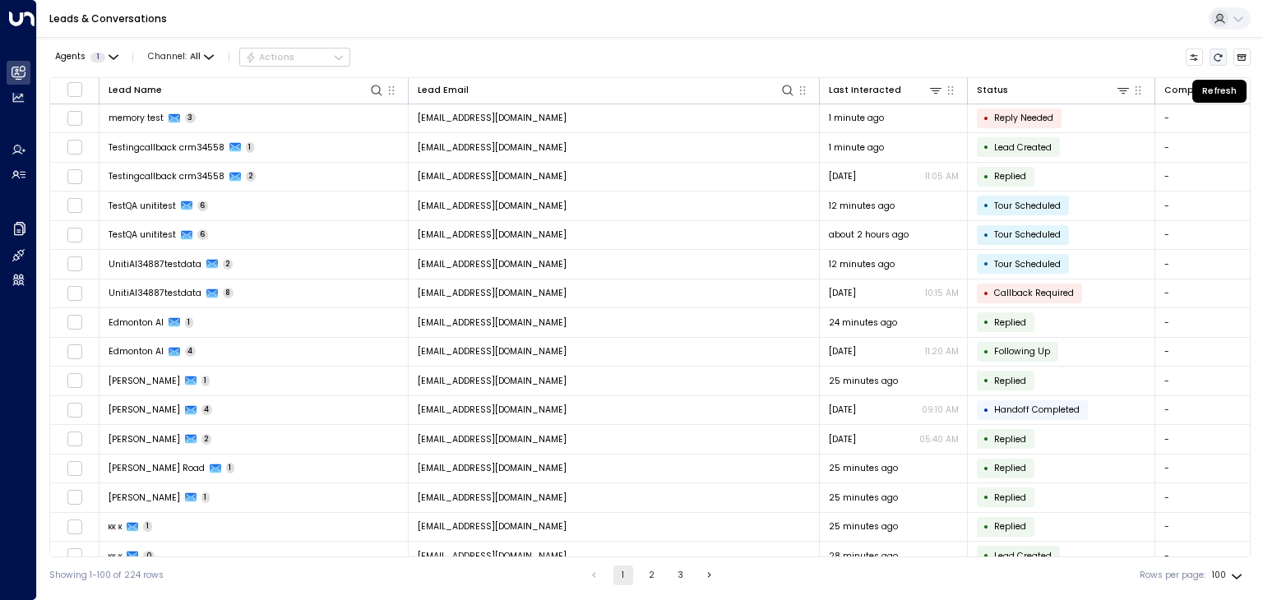
click at [1217, 53] on icon "Refresh" at bounding box center [1218, 58] width 10 height 10
click at [1217, 58] on icon "Refresh" at bounding box center [1218, 58] width 10 height 10
click at [1216, 60] on icon "Refresh" at bounding box center [1219, 56] width 8 height 7
click at [1219, 55] on icon "Refresh" at bounding box center [1218, 58] width 10 height 10
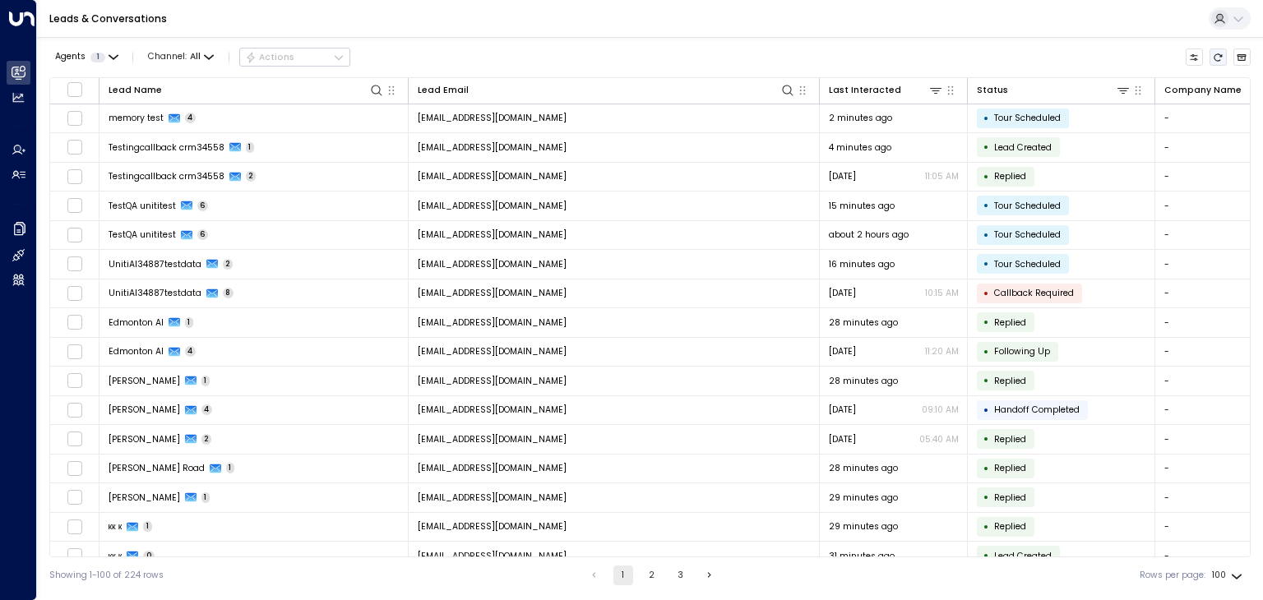
click at [1219, 59] on icon "Refresh" at bounding box center [1218, 58] width 10 height 10
click at [1220, 58] on icon "Refresh" at bounding box center [1218, 58] width 10 height 10
click at [1224, 57] on button "Refresh" at bounding box center [1219, 58] width 18 height 18
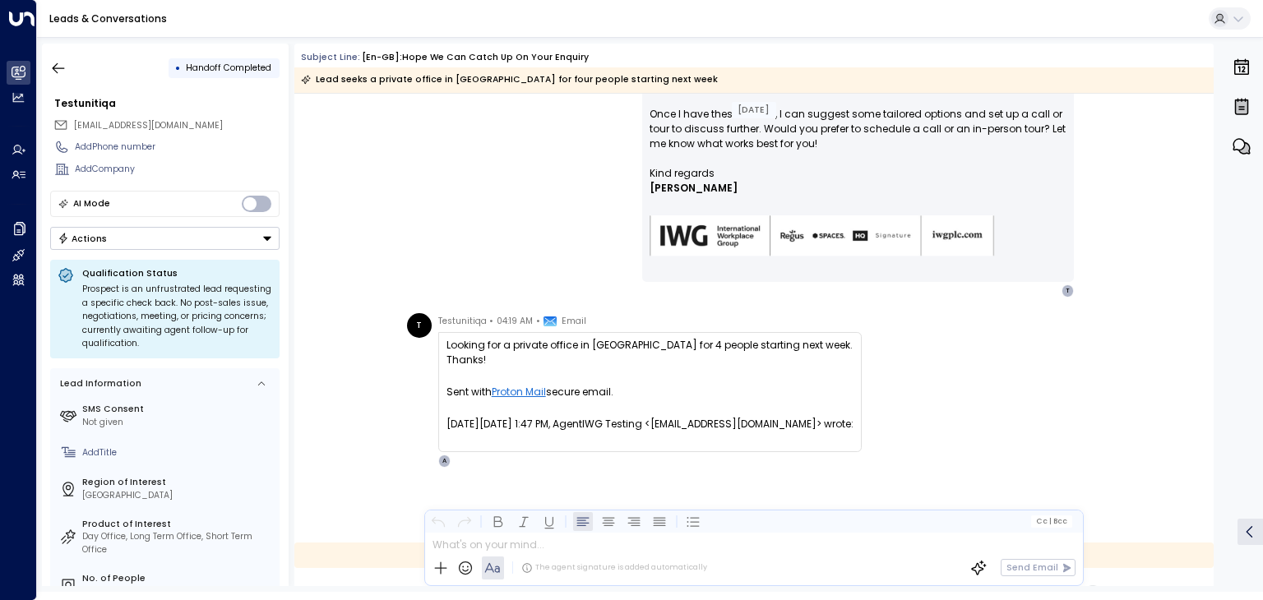
scroll to position [658, 0]
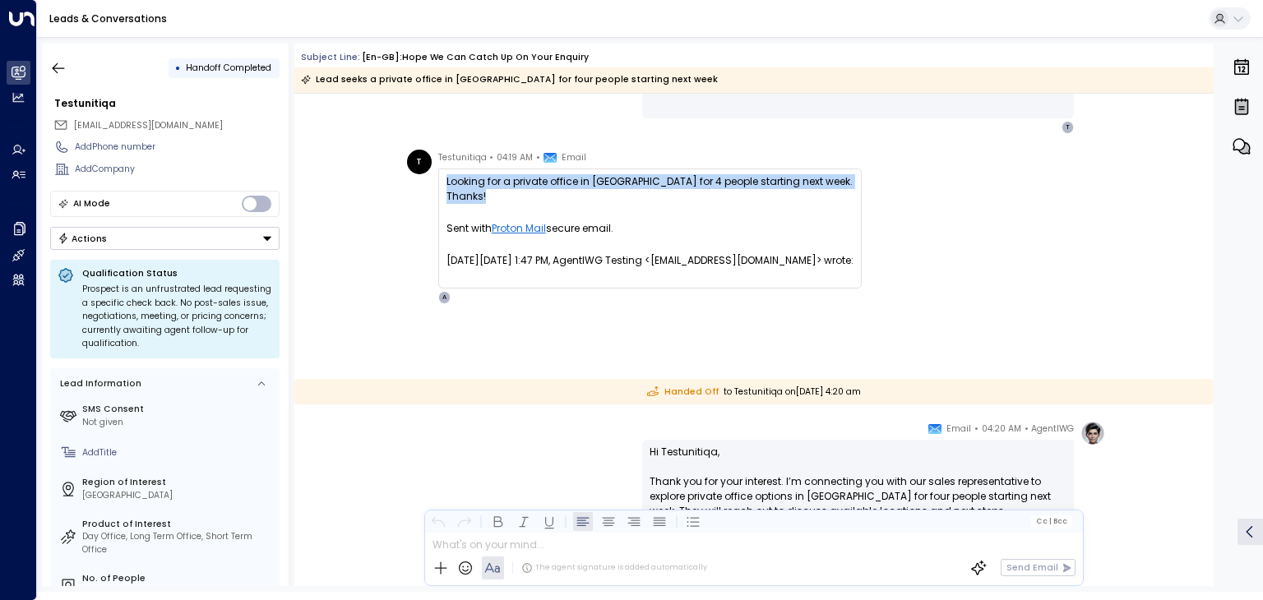
drag, startPoint x: 789, startPoint y: 183, endPoint x: 583, endPoint y: 192, distance: 205.7
click at [583, 192] on div "Looking for a private office in London for 4 people starting next week. Thanks!…" at bounding box center [650, 228] width 407 height 109
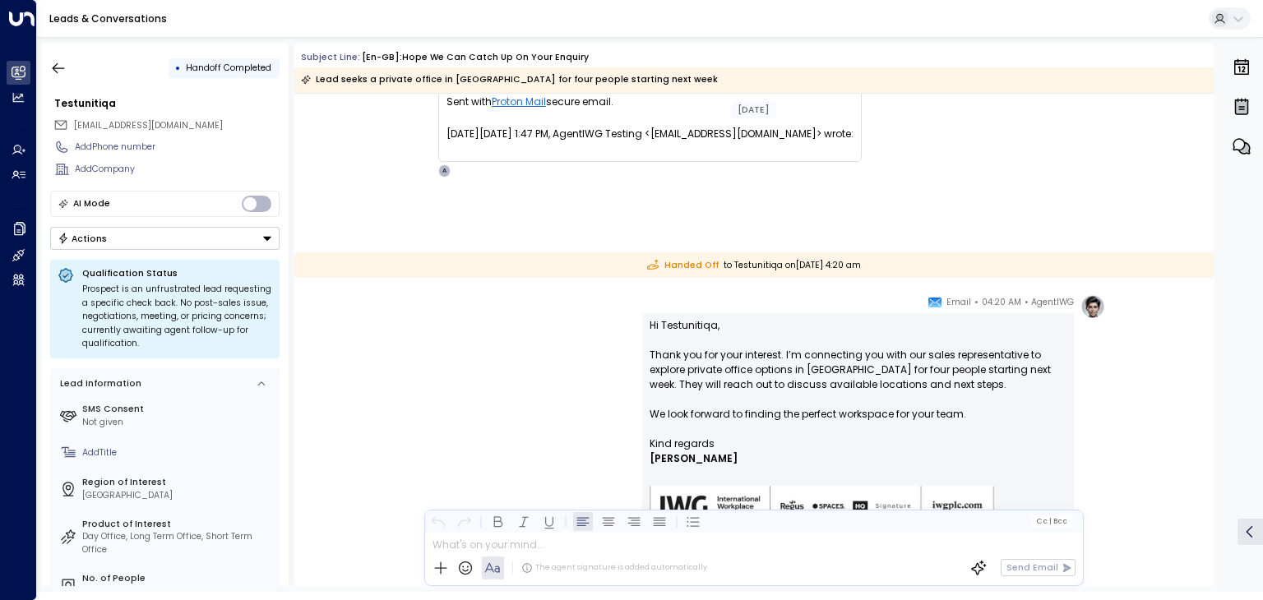
scroll to position [822, 0]
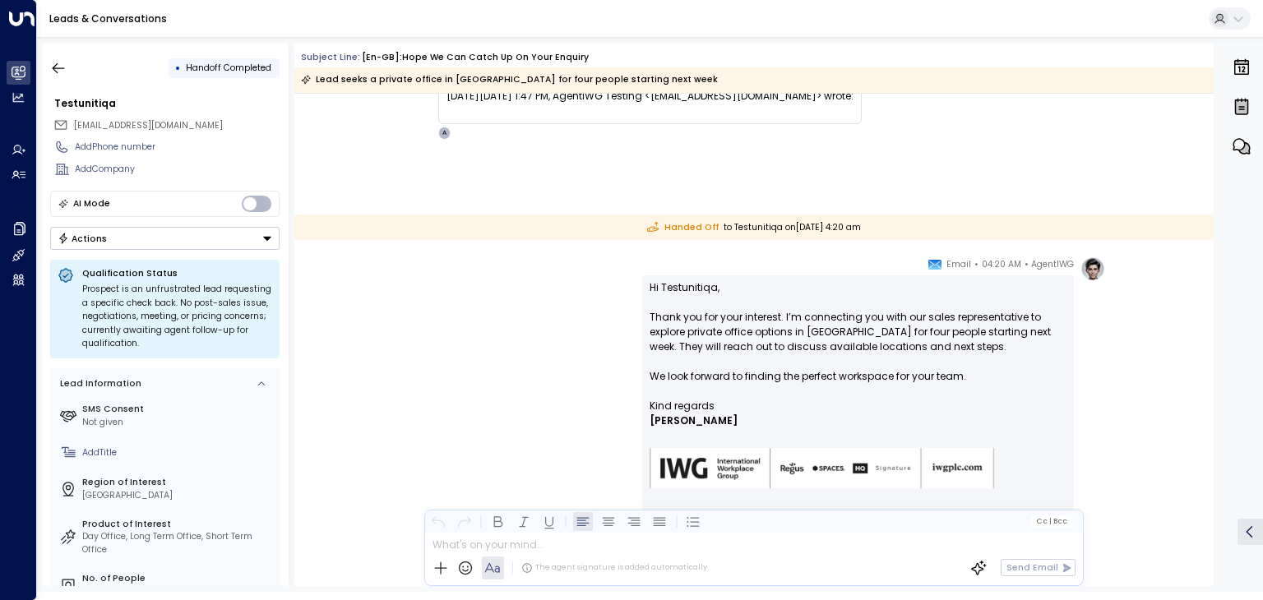
click at [612, 261] on div "AgentIWG • 04:20 AM • Email Hi Testunitiqa, Thank you for your interest. I’m co…" at bounding box center [753, 394] width 703 height 274
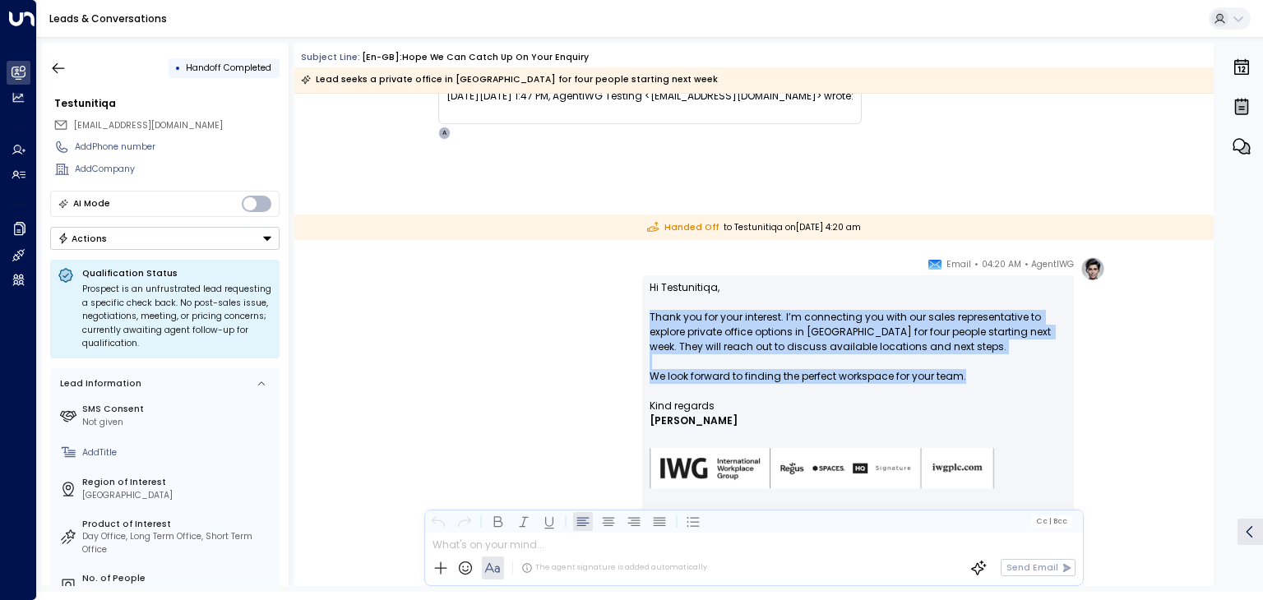
drag, startPoint x: 968, startPoint y: 379, endPoint x: 648, endPoint y: 320, distance: 325.3
click at [650, 320] on p "Hi Testunitiqa, Thank you for your interest. I’m connecting you with our sales …" at bounding box center [858, 339] width 417 height 118
click at [684, 322] on p "Hi Testunitiqa, Thank you for your interest. I’m connecting you with our sales …" at bounding box center [858, 339] width 417 height 118
drag, startPoint x: 648, startPoint y: 313, endPoint x: 983, endPoint y: 376, distance: 340.5
click at [983, 376] on p "Hi Testunitiqa, Thank you for your interest. I’m connecting you with our sales …" at bounding box center [858, 339] width 417 height 118
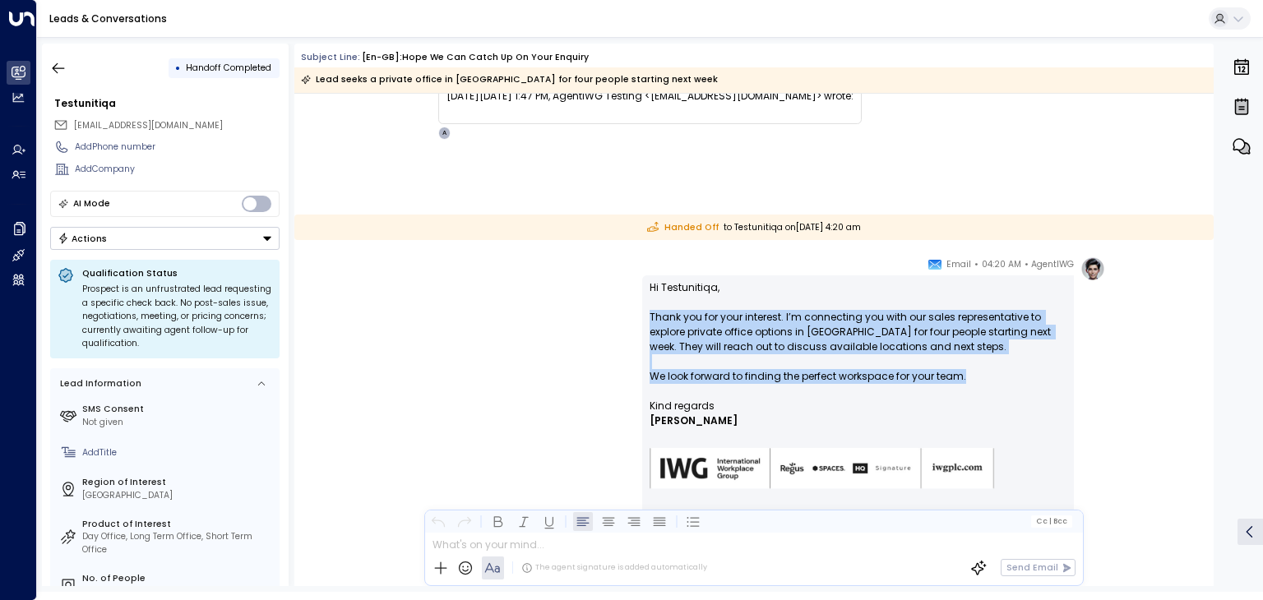
click at [954, 371] on p "Hi Testunitiqa, Thank you for your interest. I’m connecting you with our sales …" at bounding box center [858, 339] width 417 height 118
drag, startPoint x: 969, startPoint y: 377, endPoint x: 649, endPoint y: 320, distance: 325.7
click at [650, 320] on p "Hi Testunitiqa, Thank you for your interest. I’m connecting you with our sales …" at bounding box center [858, 339] width 417 height 118
click at [696, 332] on p "Hi Testunitiqa, Thank you for your interest. I’m connecting you with our sales …" at bounding box center [858, 339] width 417 height 118
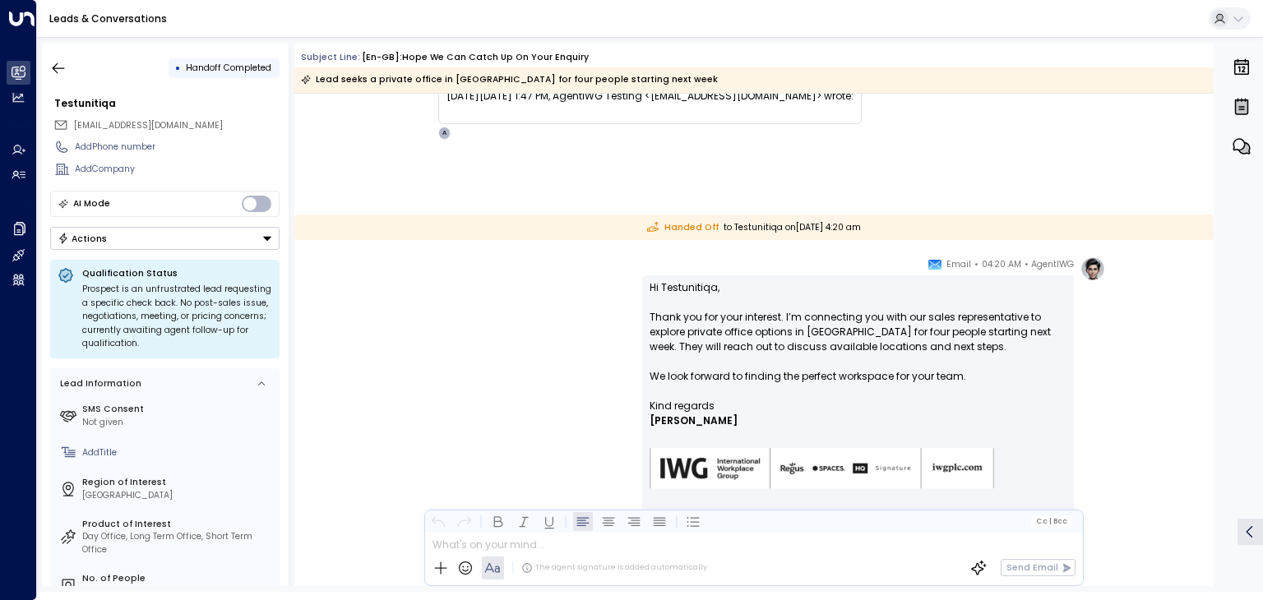
scroll to position [889, 0]
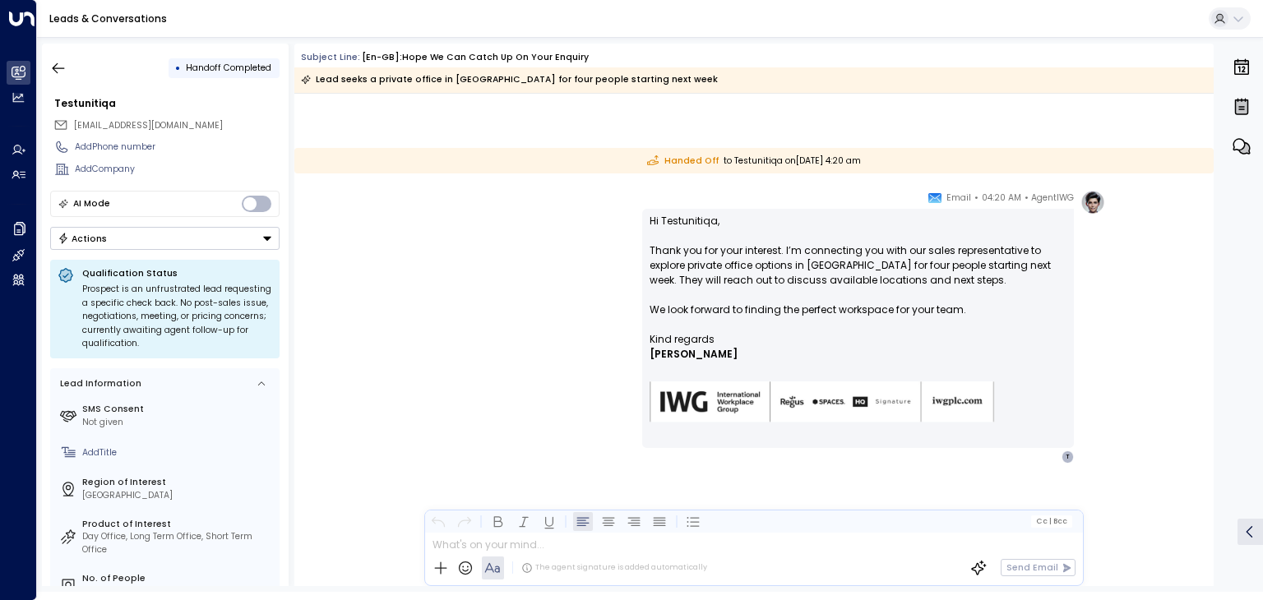
click at [573, 341] on div "AgentIWG • 04:20 AM • Email Hi Testunitiqa, Thank you for your interest. I’m co…" at bounding box center [753, 327] width 703 height 274
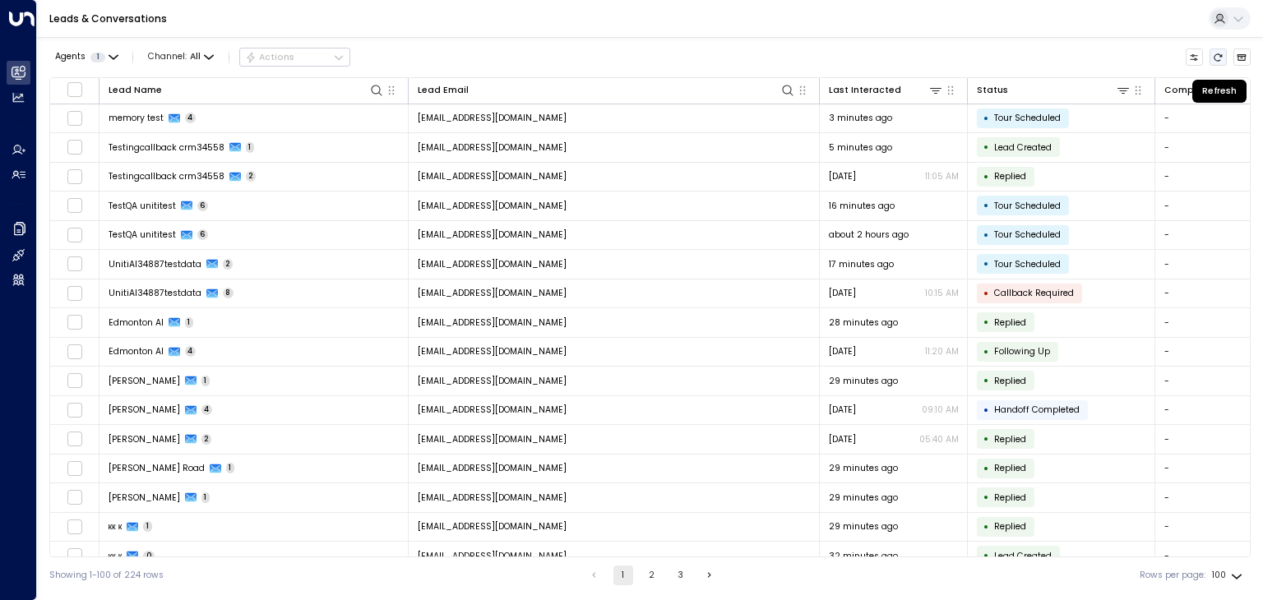
click at [1215, 57] on icon "Refresh" at bounding box center [1218, 58] width 10 height 10
click at [1217, 57] on icon "Refresh" at bounding box center [1218, 58] width 10 height 10
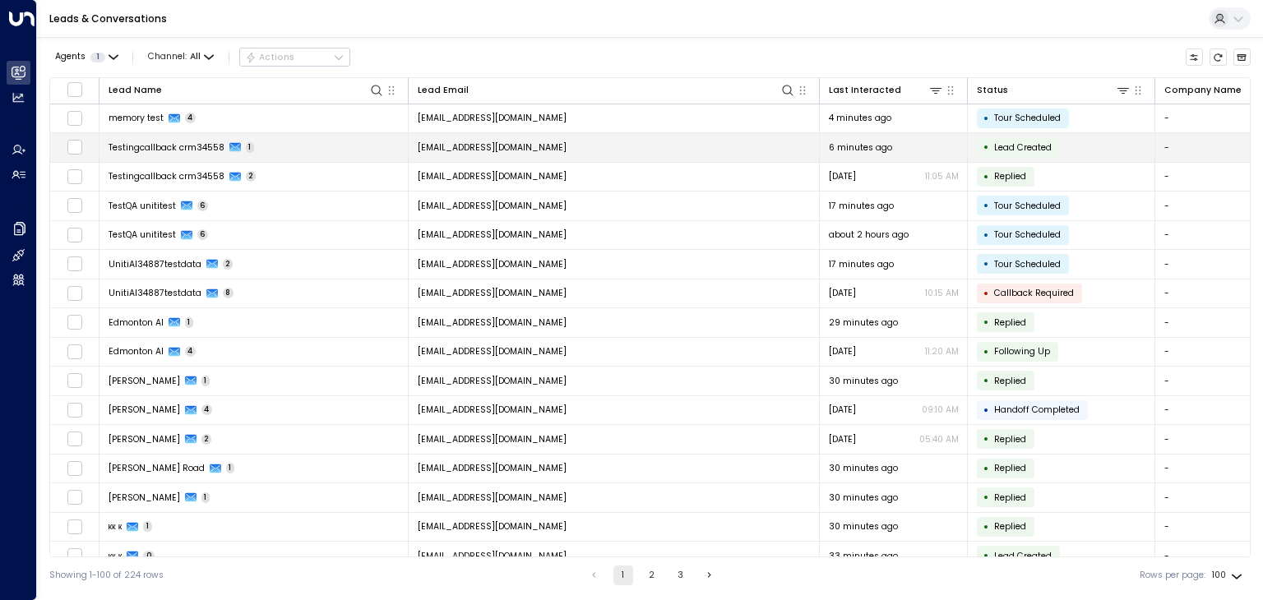
click at [567, 149] on span "[EMAIL_ADDRESS][DOMAIN_NAME]" at bounding box center [492, 147] width 149 height 12
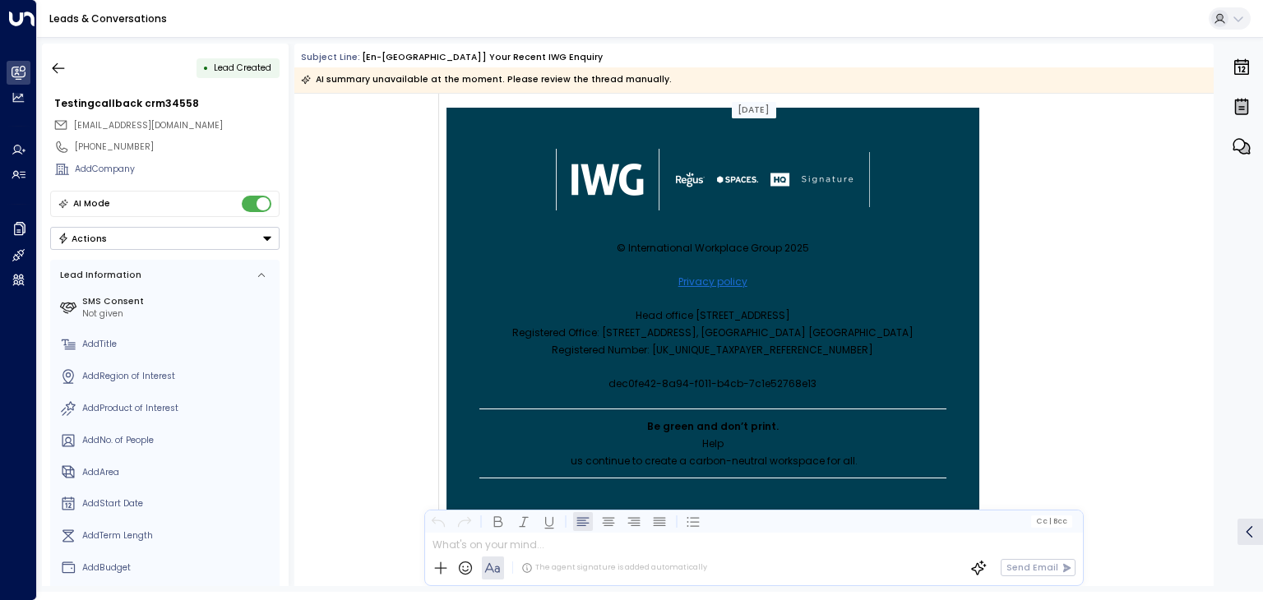
scroll to position [618, 0]
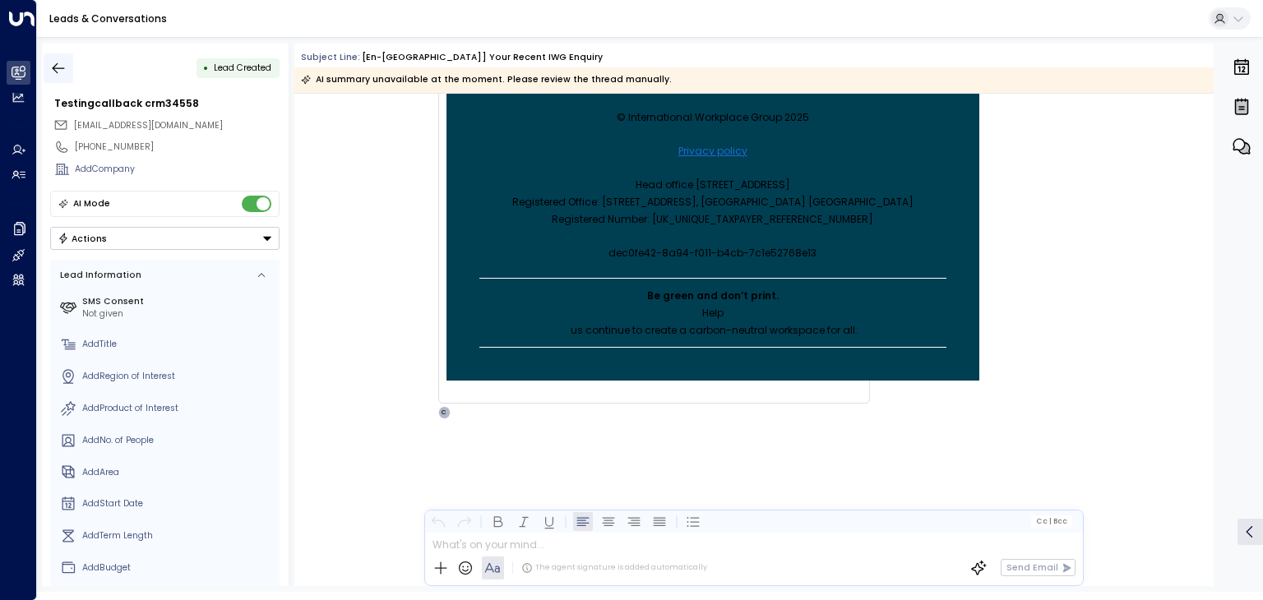
click at [59, 69] on icon "button" at bounding box center [58, 68] width 16 height 16
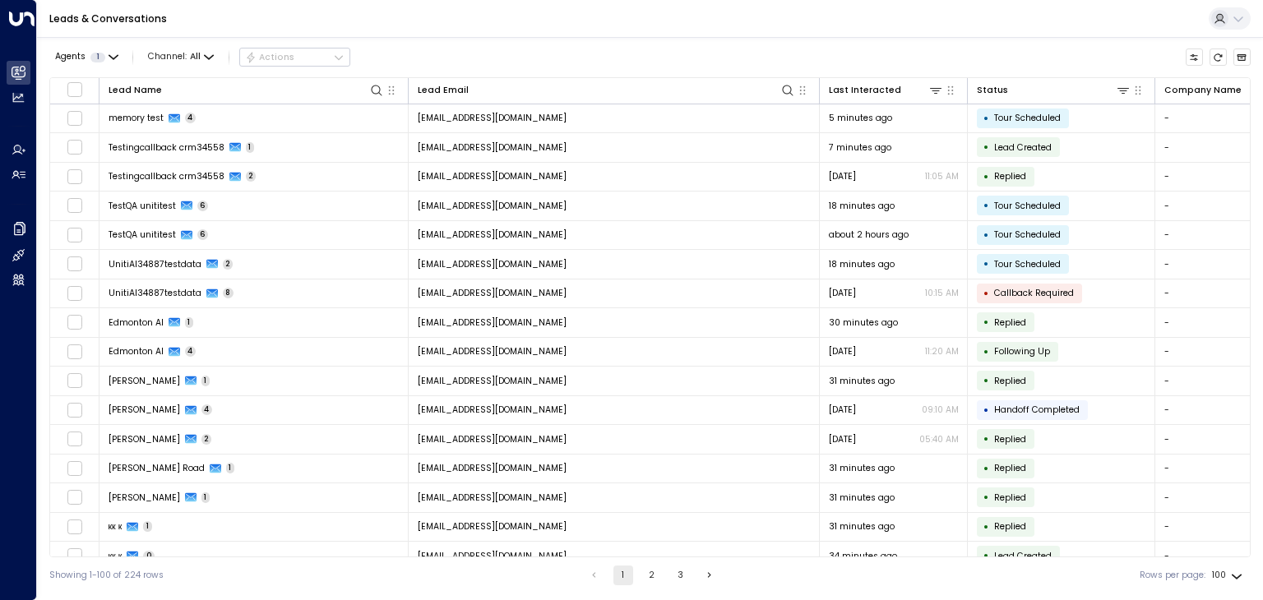
click at [1214, 67] on div "Agents 1 Channel: All Actions" at bounding box center [649, 58] width 1201 height 28
click at [1214, 57] on icon "Refresh" at bounding box center [1218, 58] width 10 height 10
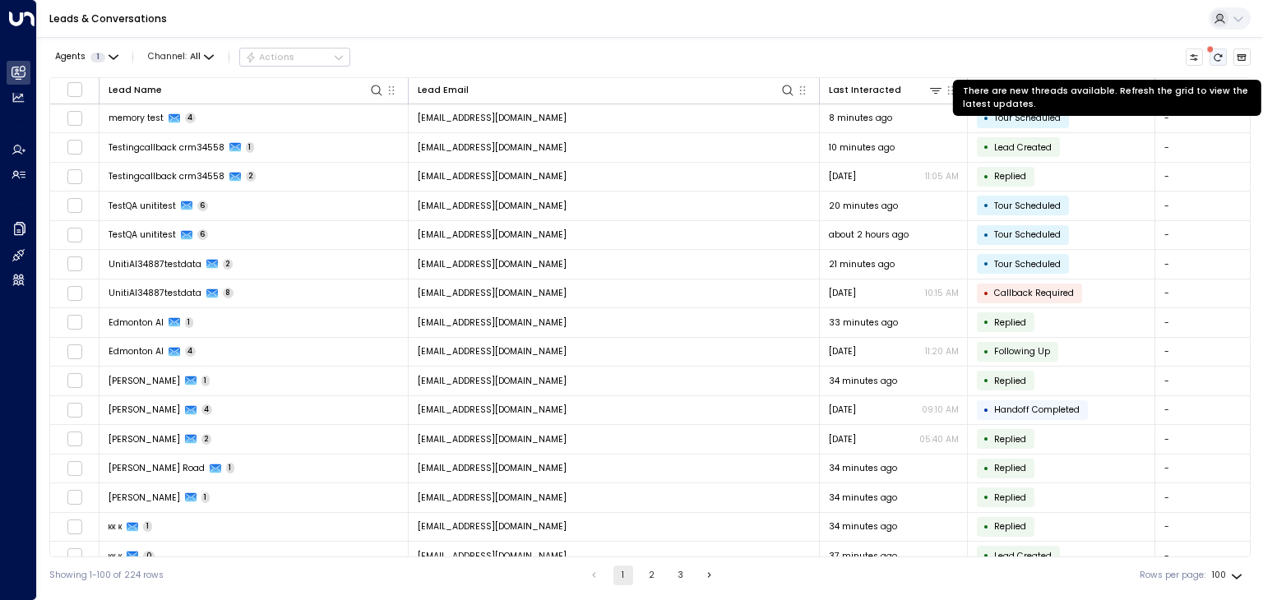
click at [1215, 57] on icon "There are new threads available. Refresh the grid to view the latest updates." at bounding box center [1218, 58] width 10 height 10
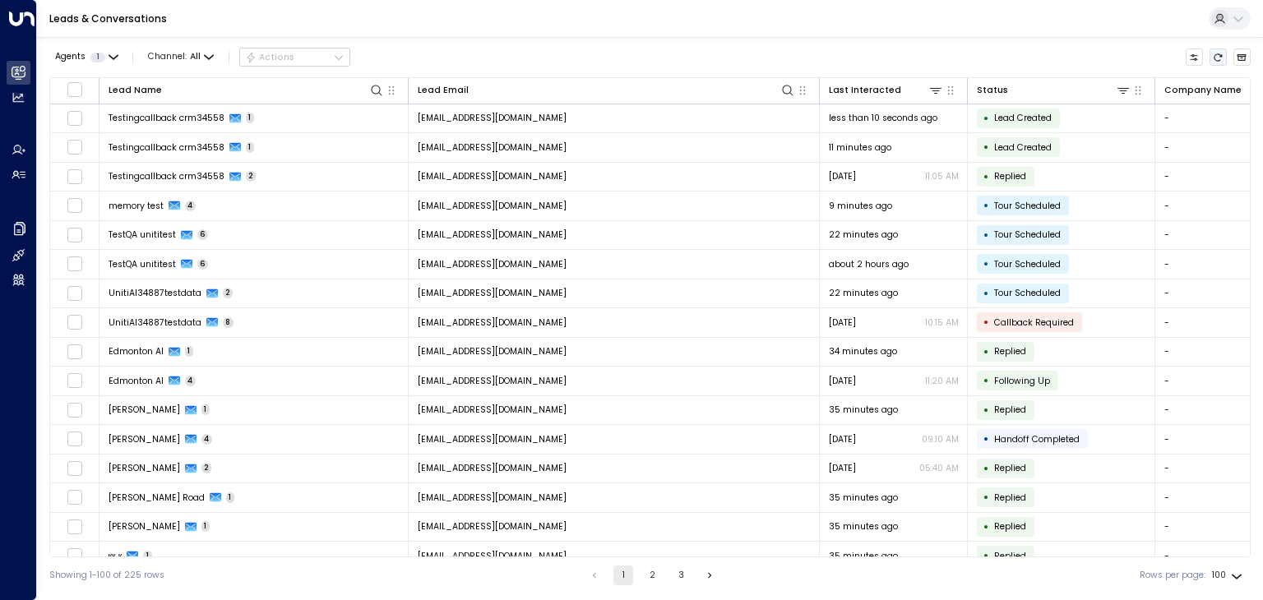
click at [1215, 58] on icon "Refresh" at bounding box center [1219, 56] width 8 height 7
click at [1218, 53] on icon "Refresh" at bounding box center [1219, 56] width 8 height 7
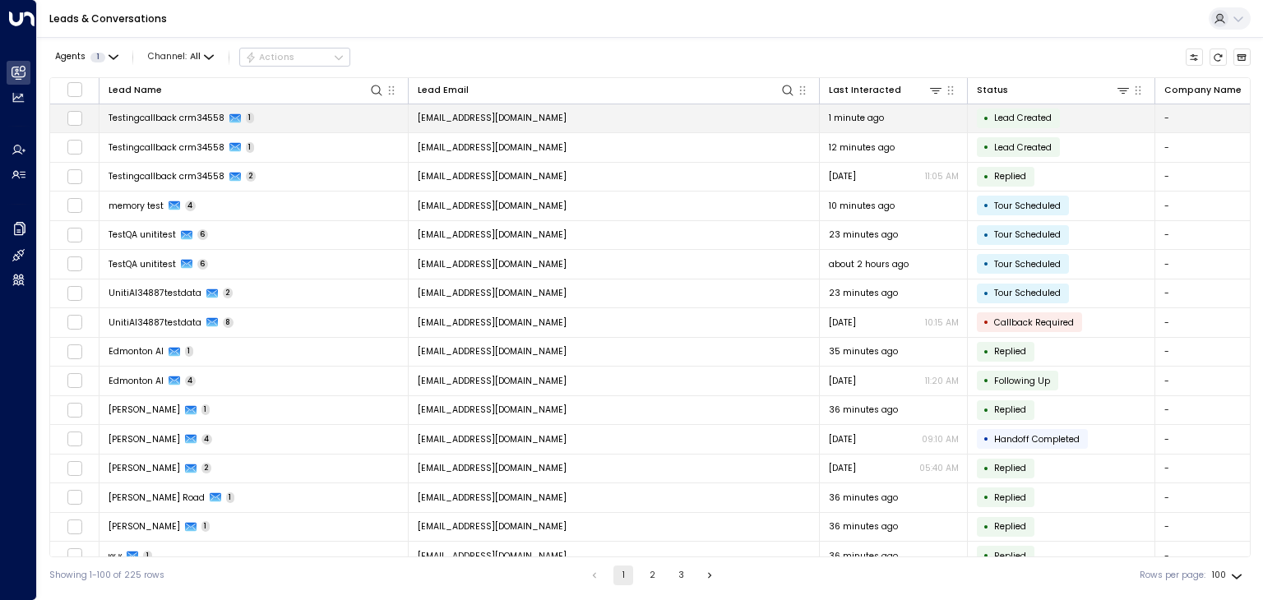
click at [539, 119] on span "testingcallbackcrm34558@yahoo.com" at bounding box center [492, 118] width 149 height 12
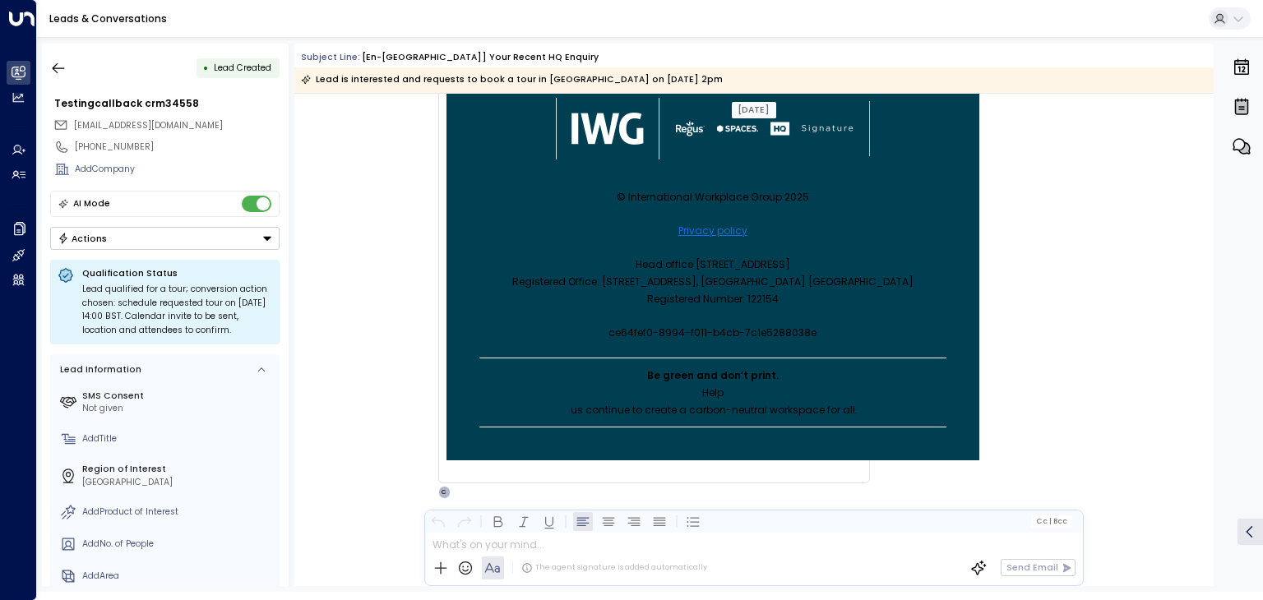
scroll to position [648, 0]
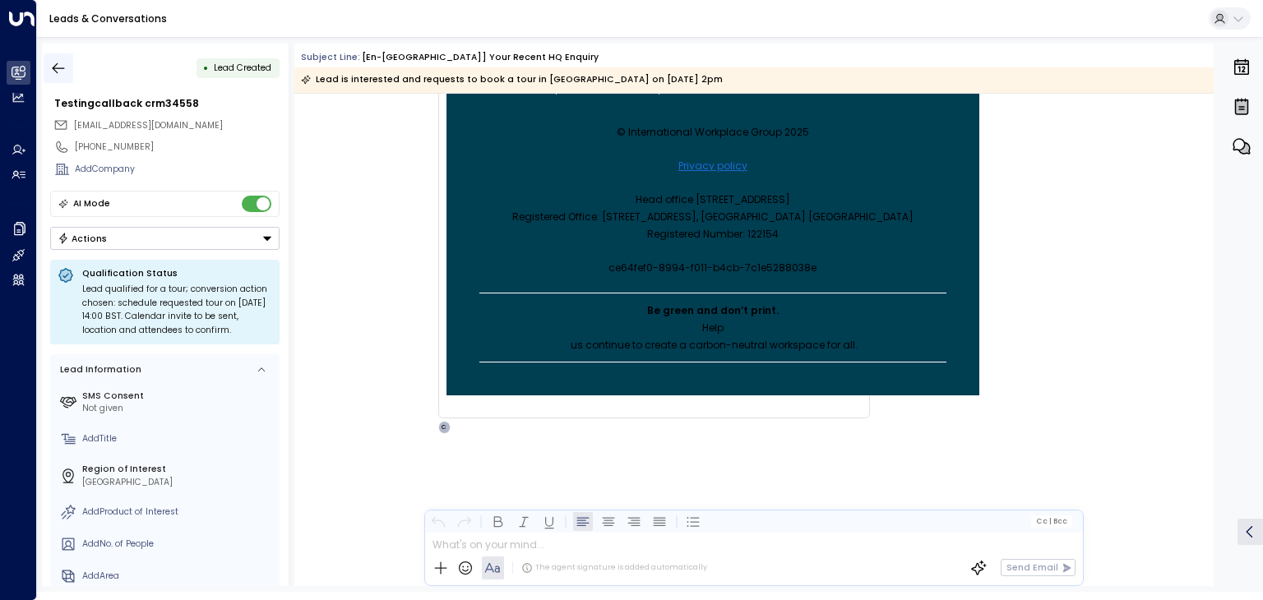
click at [61, 63] on icon "button" at bounding box center [58, 68] width 16 height 16
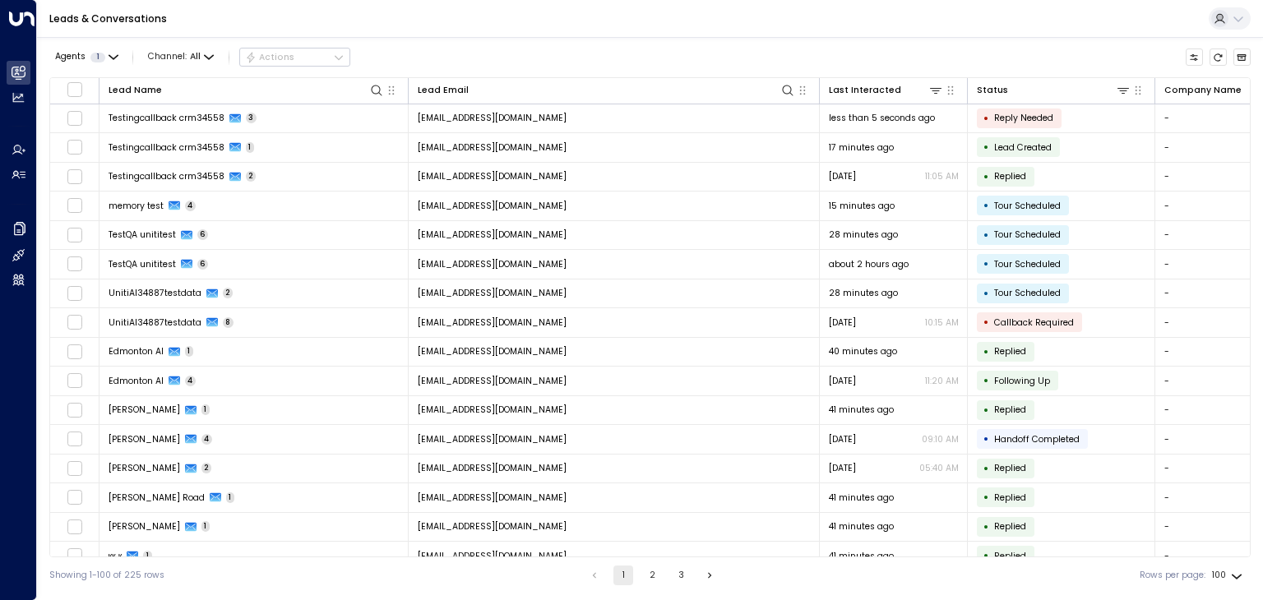
click at [1217, 58] on icon "Refresh" at bounding box center [1218, 58] width 10 height 10
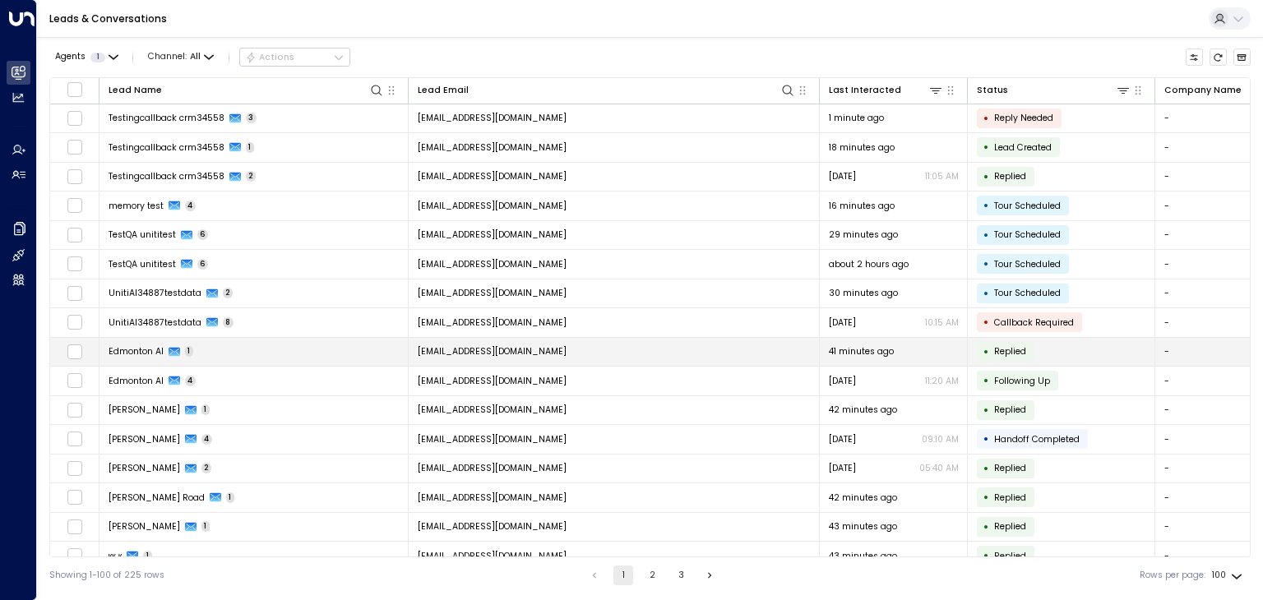
click at [1220, 58] on icon "Refresh" at bounding box center [1218, 58] width 10 height 10
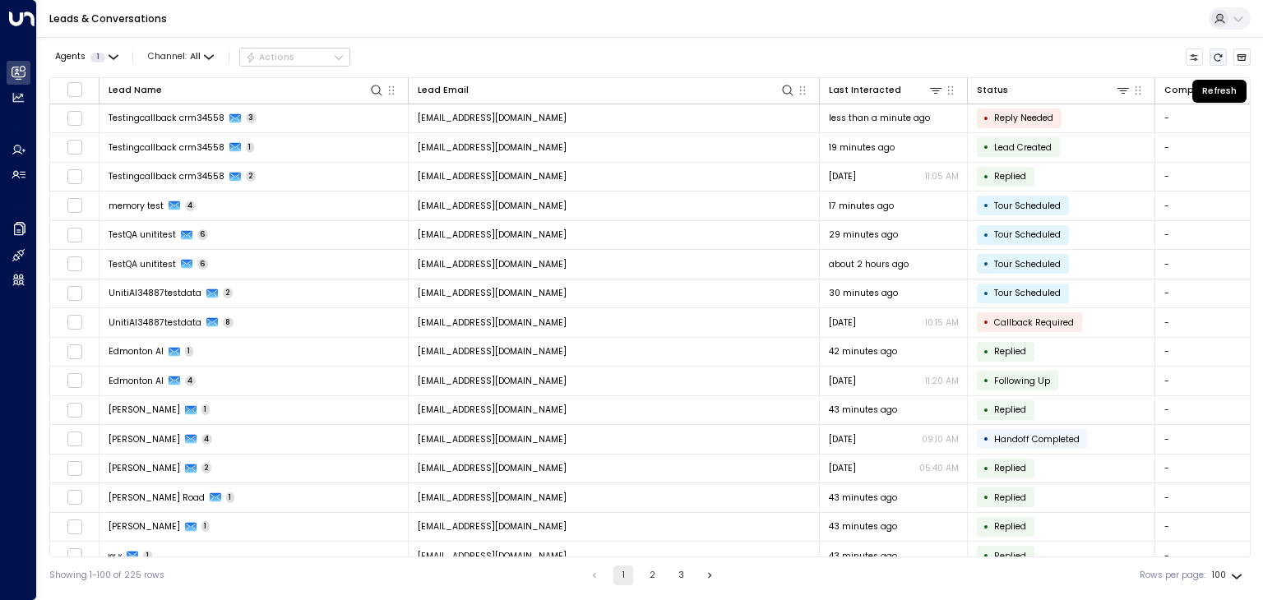
click at [1224, 57] on button "Refresh" at bounding box center [1219, 58] width 18 height 18
click at [1220, 53] on icon "Refresh" at bounding box center [1219, 56] width 8 height 7
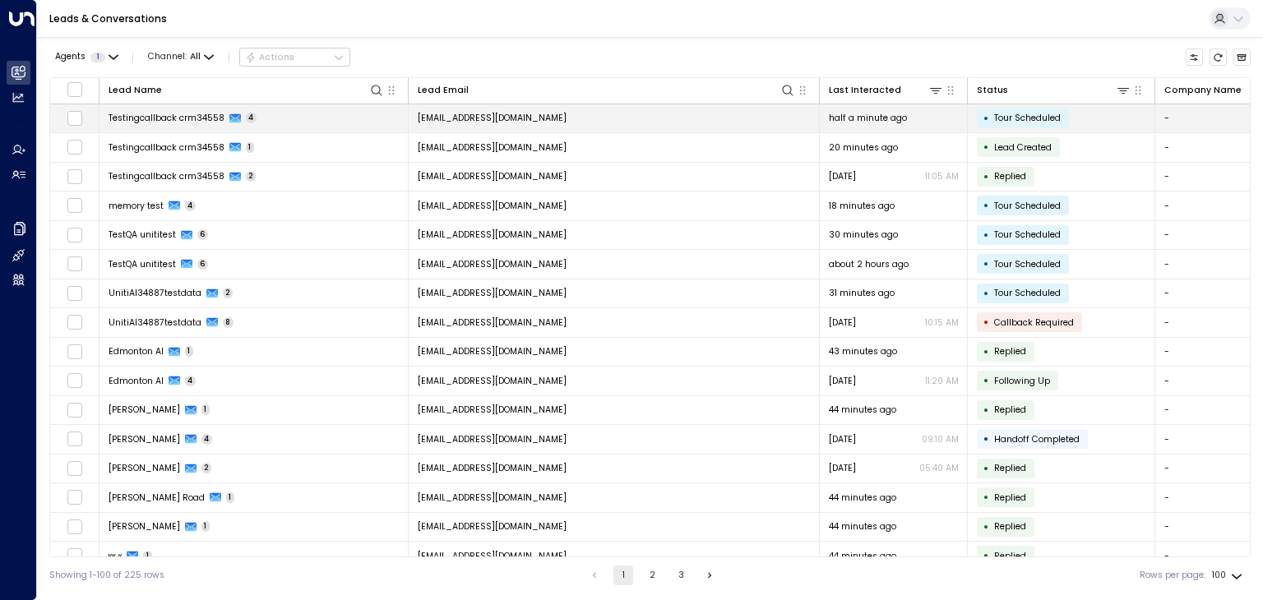
click at [631, 113] on td "[EMAIL_ADDRESS][DOMAIN_NAME]" at bounding box center [614, 118] width 411 height 29
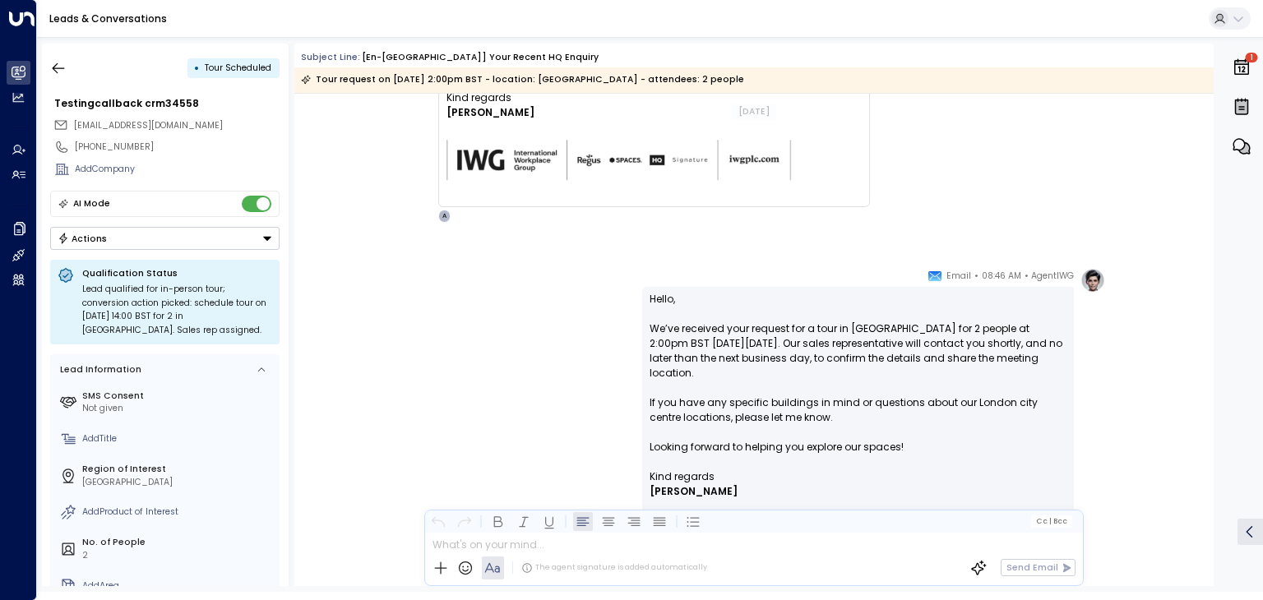
scroll to position [1745, 0]
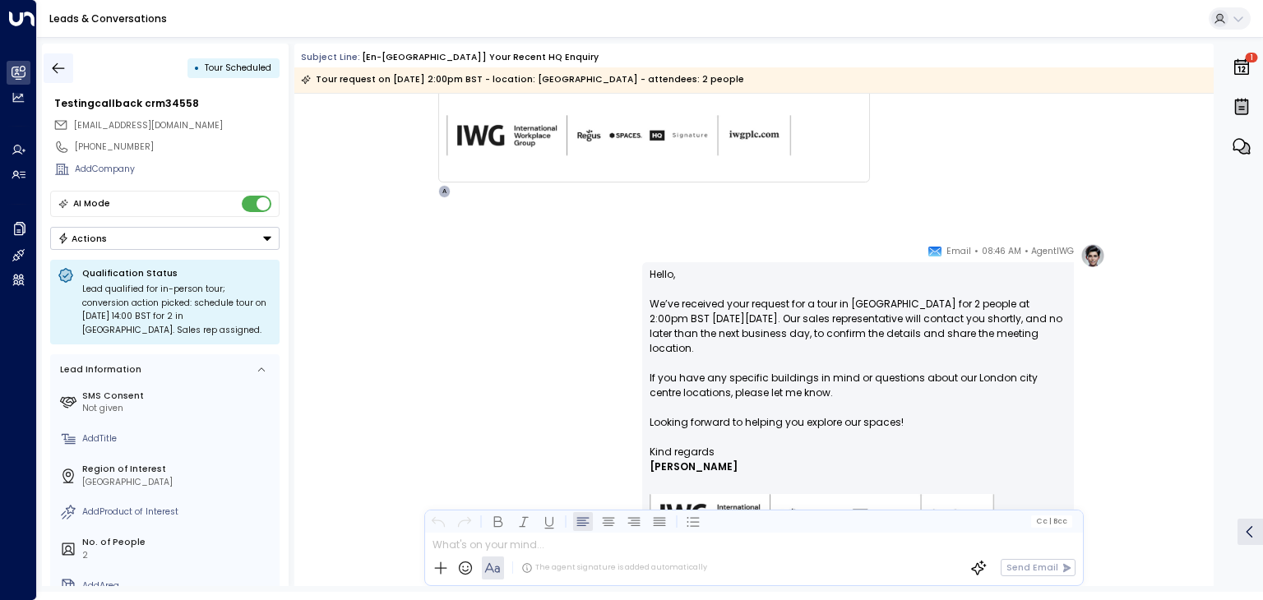
click at [62, 66] on icon "button" at bounding box center [58, 68] width 16 height 16
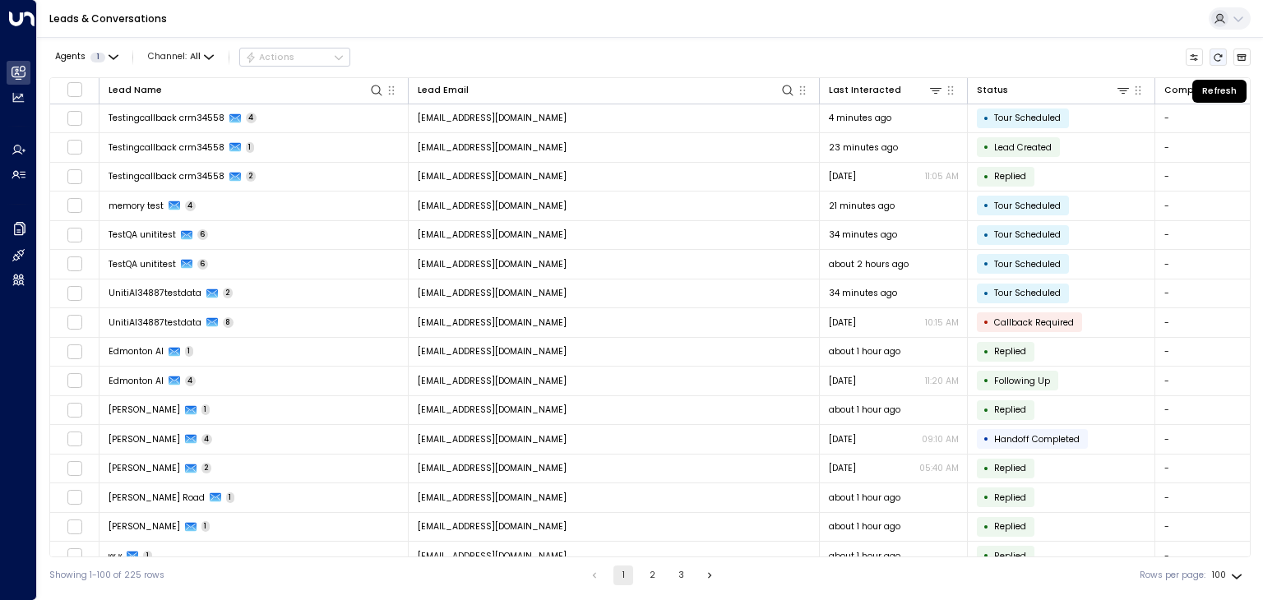
click at [1217, 58] on icon "Refresh" at bounding box center [1218, 58] width 10 height 10
click at [747, 46] on div "Agents 1 Channel: All Actions" at bounding box center [649, 58] width 1201 height 28
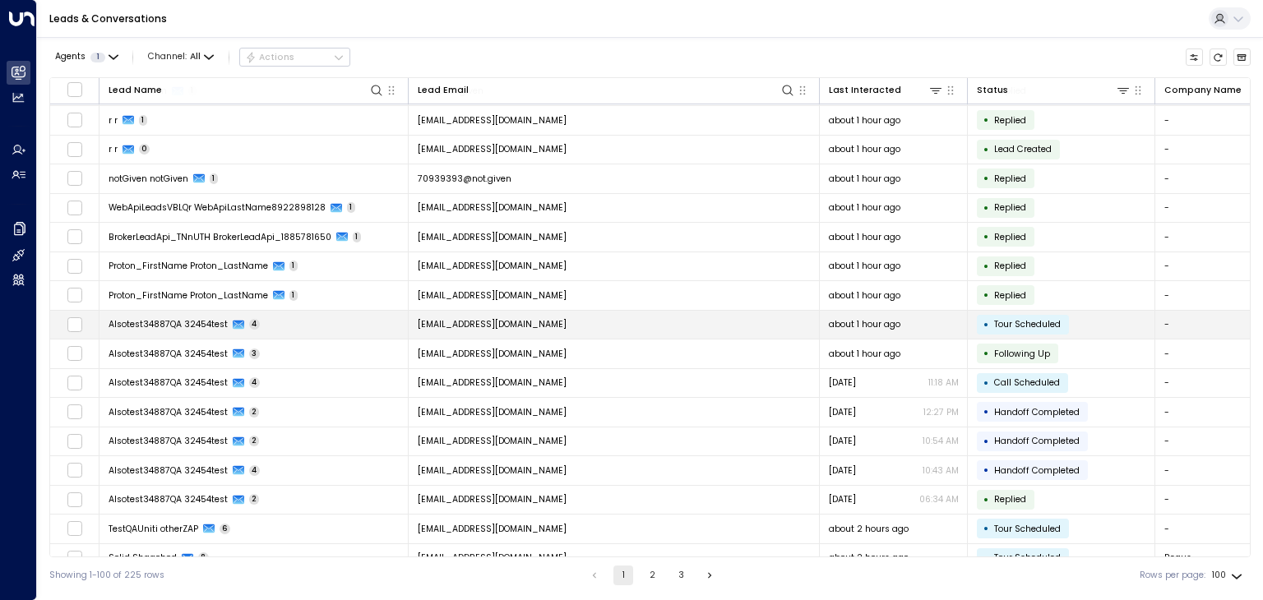
click at [525, 318] on span "[EMAIL_ADDRESS][DOMAIN_NAME]" at bounding box center [492, 324] width 149 height 12
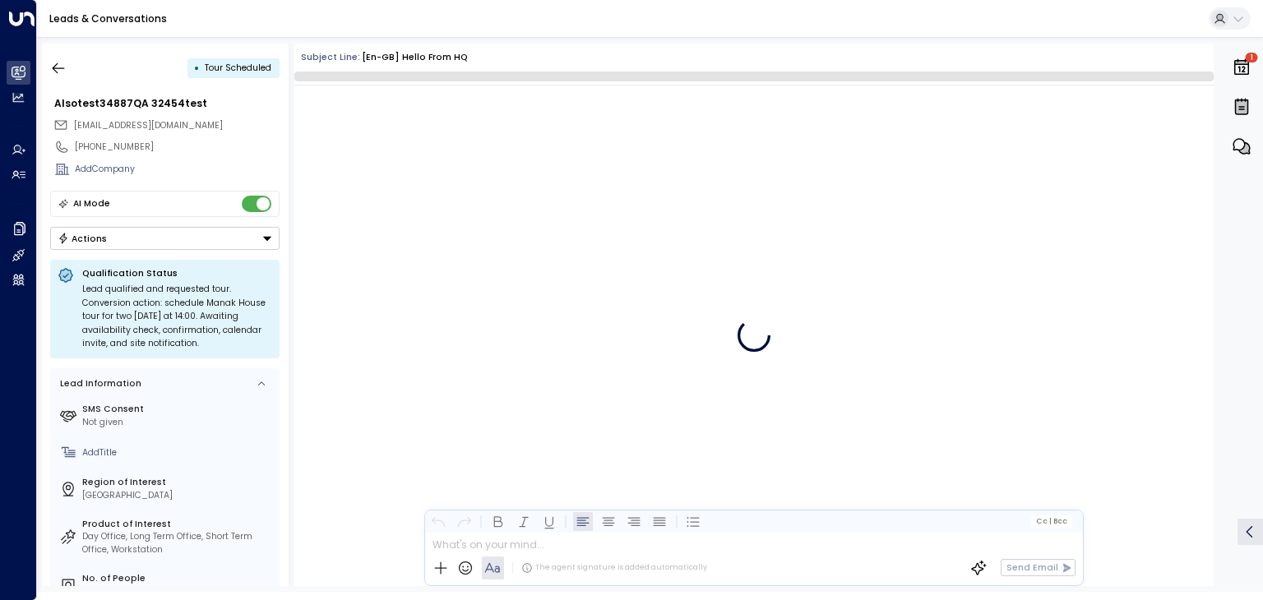
scroll to position [806, 0]
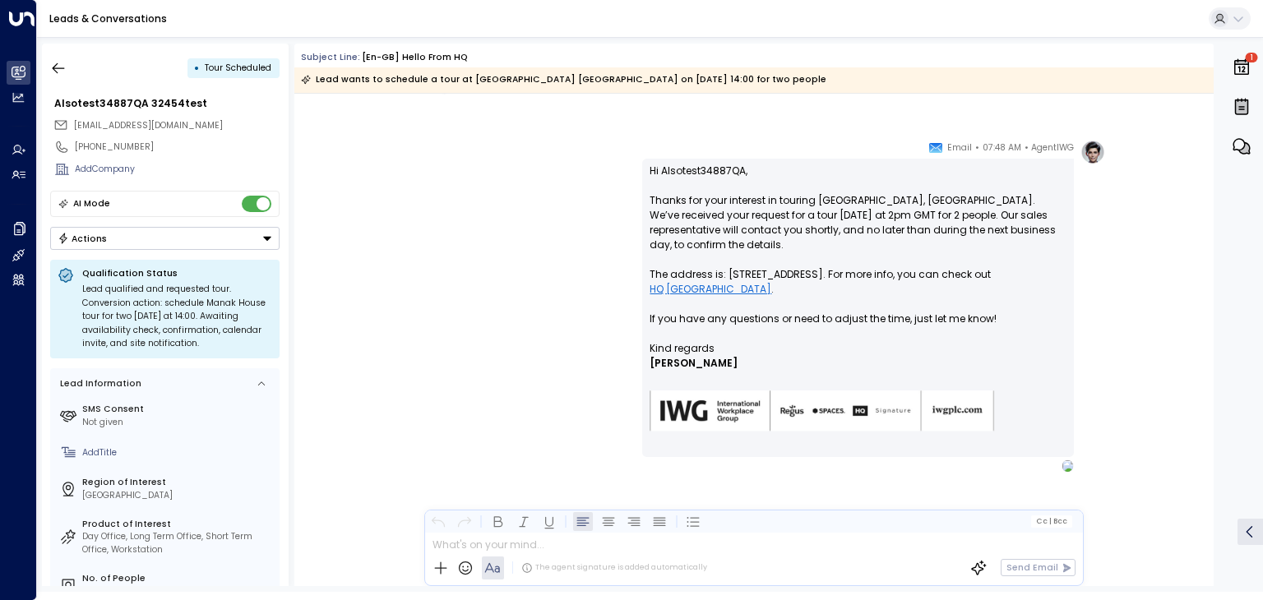
click at [222, 228] on button "Actions" at bounding box center [164, 238] width 229 height 23
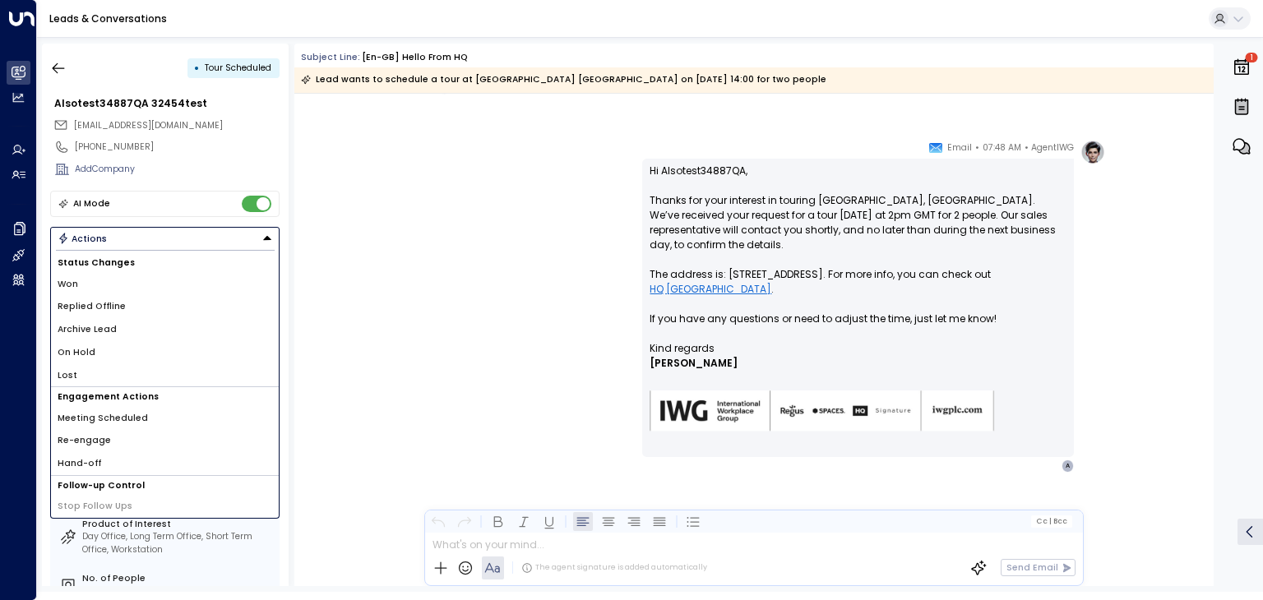
click at [149, 322] on li "Archive Lead" at bounding box center [165, 329] width 228 height 23
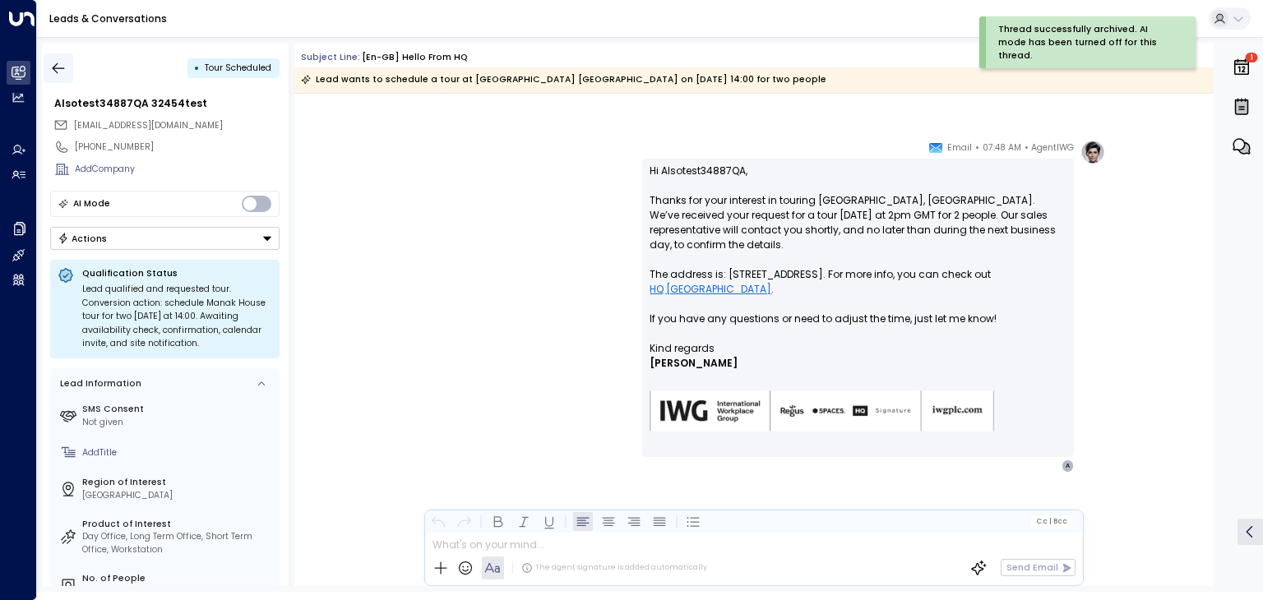
click at [62, 69] on icon "button" at bounding box center [58, 68] width 16 height 16
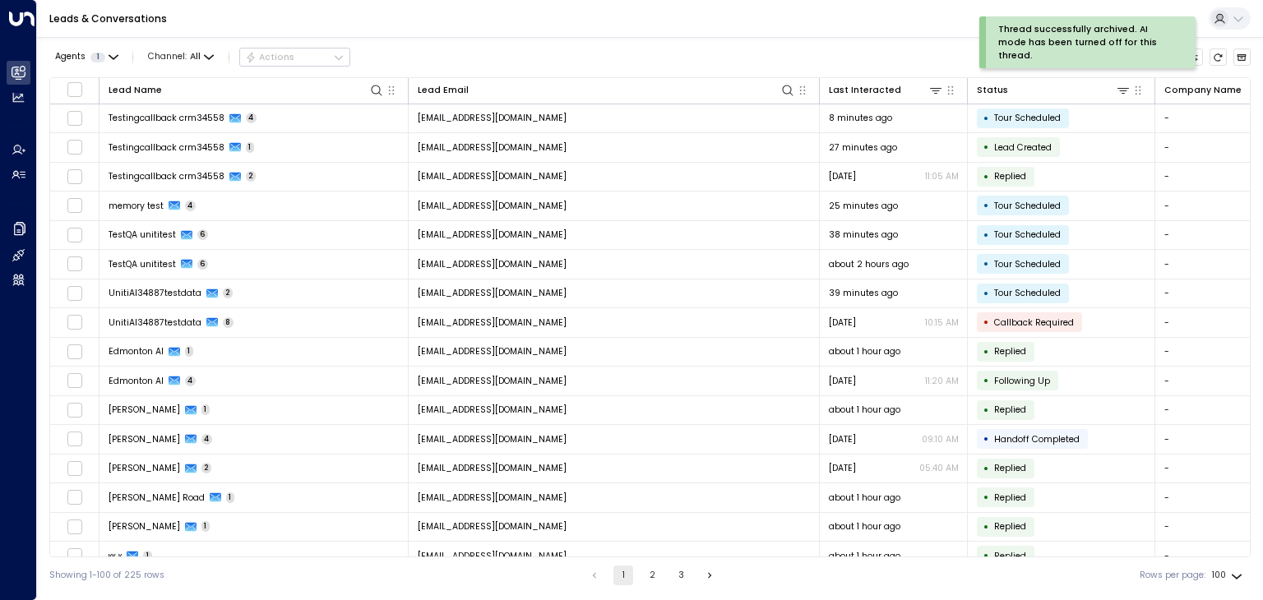
click at [727, 29] on div "Leads & Conversations" at bounding box center [650, 19] width 1226 height 38
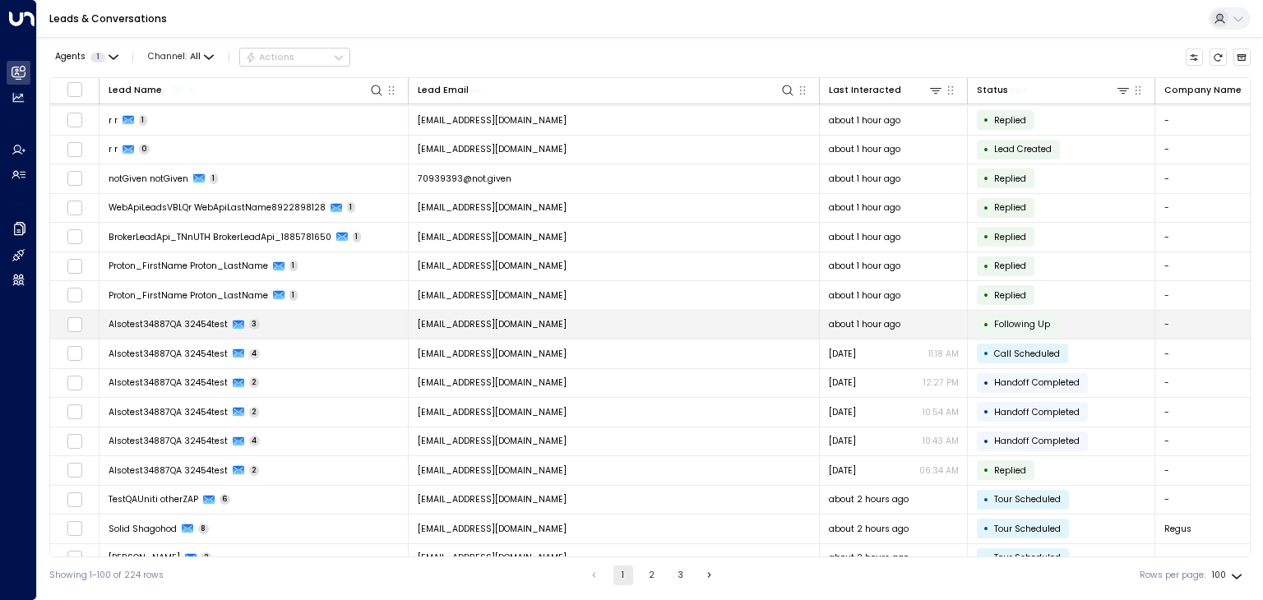
click at [527, 318] on span "[EMAIL_ADDRESS][DOMAIN_NAME]" at bounding box center [492, 324] width 149 height 12
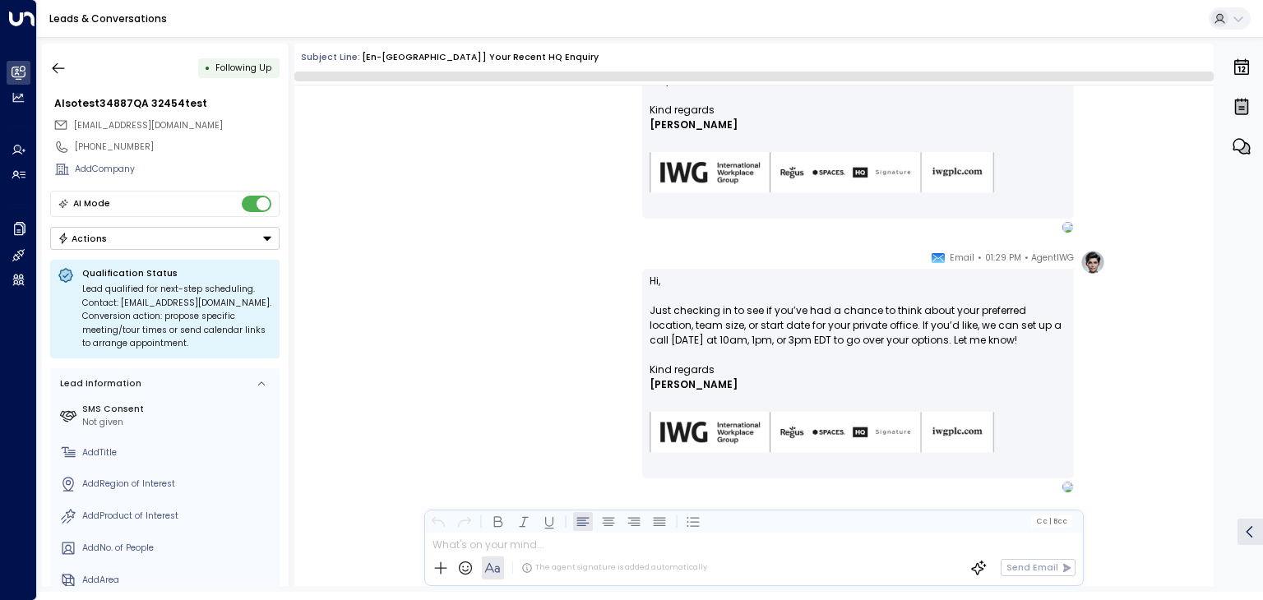
scroll to position [1224, 0]
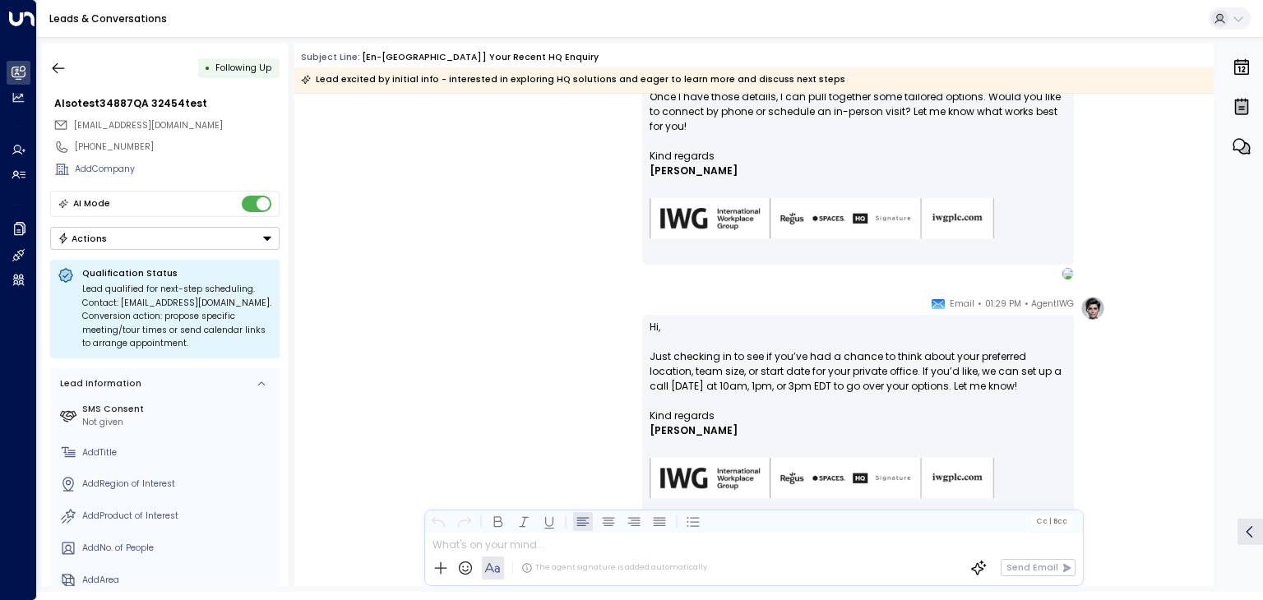
click at [174, 234] on button "Actions" at bounding box center [164, 238] width 229 height 23
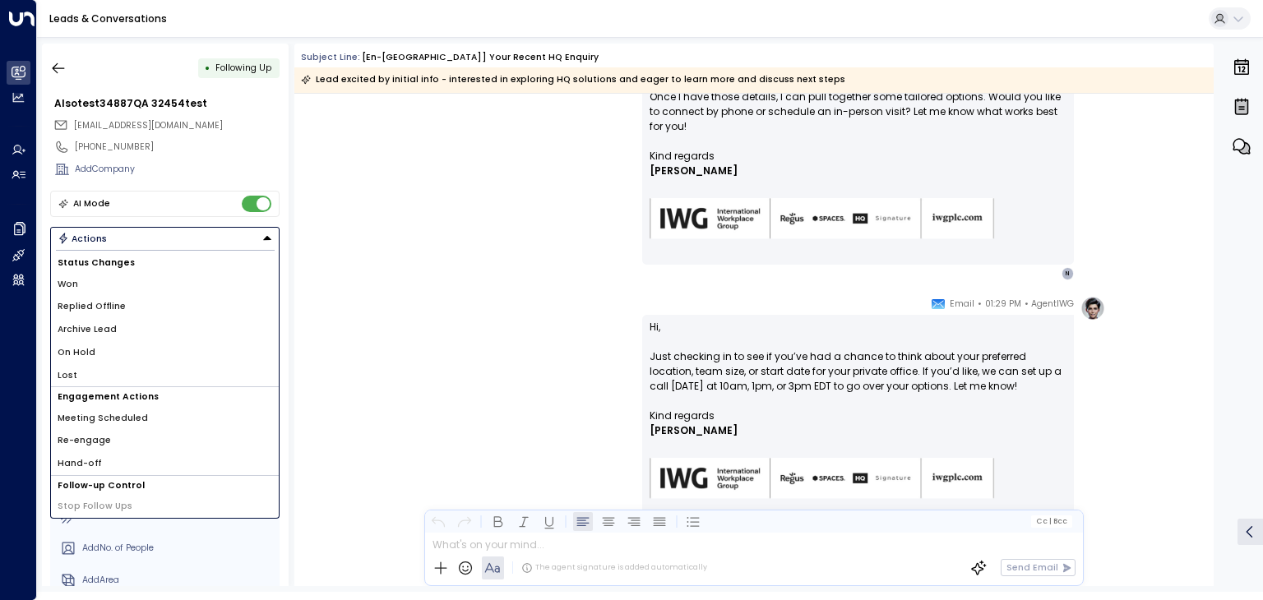
click at [122, 339] on li "Archive Lead" at bounding box center [165, 329] width 228 height 23
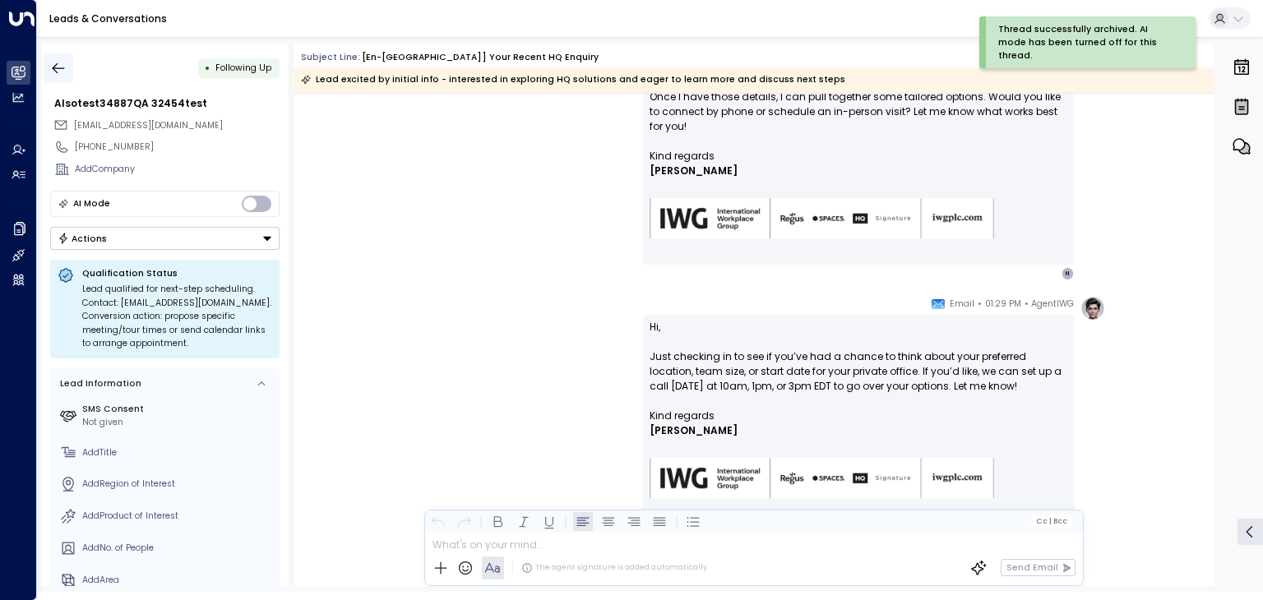
click at [60, 62] on icon "button" at bounding box center [58, 68] width 16 height 16
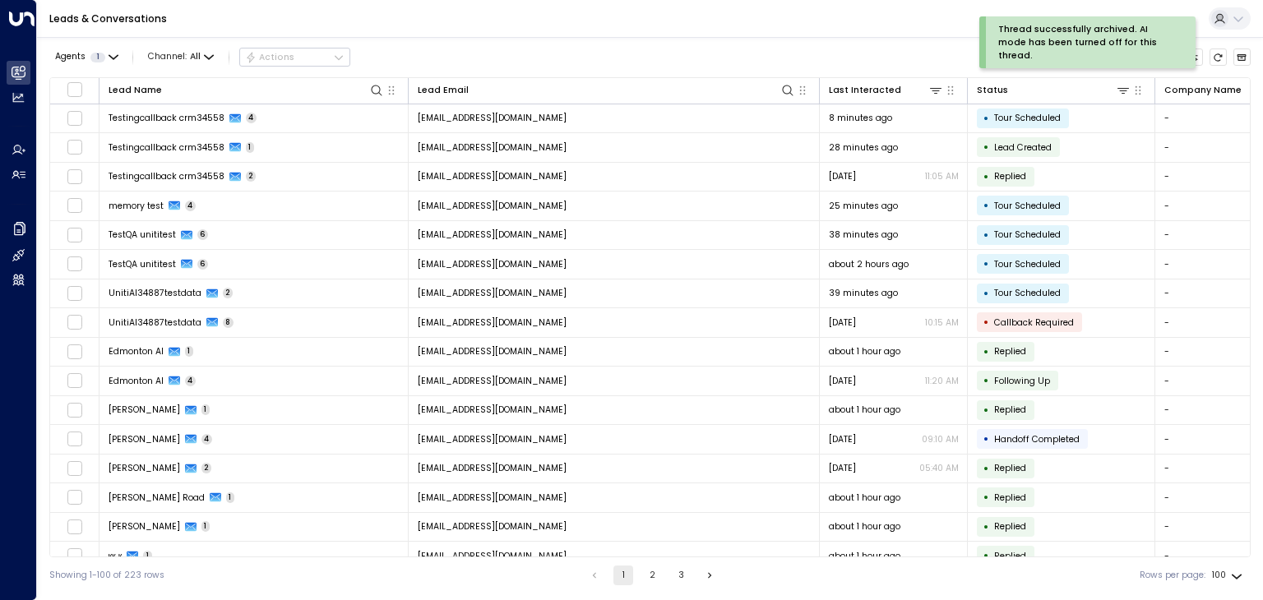
scroll to position [2454, 0]
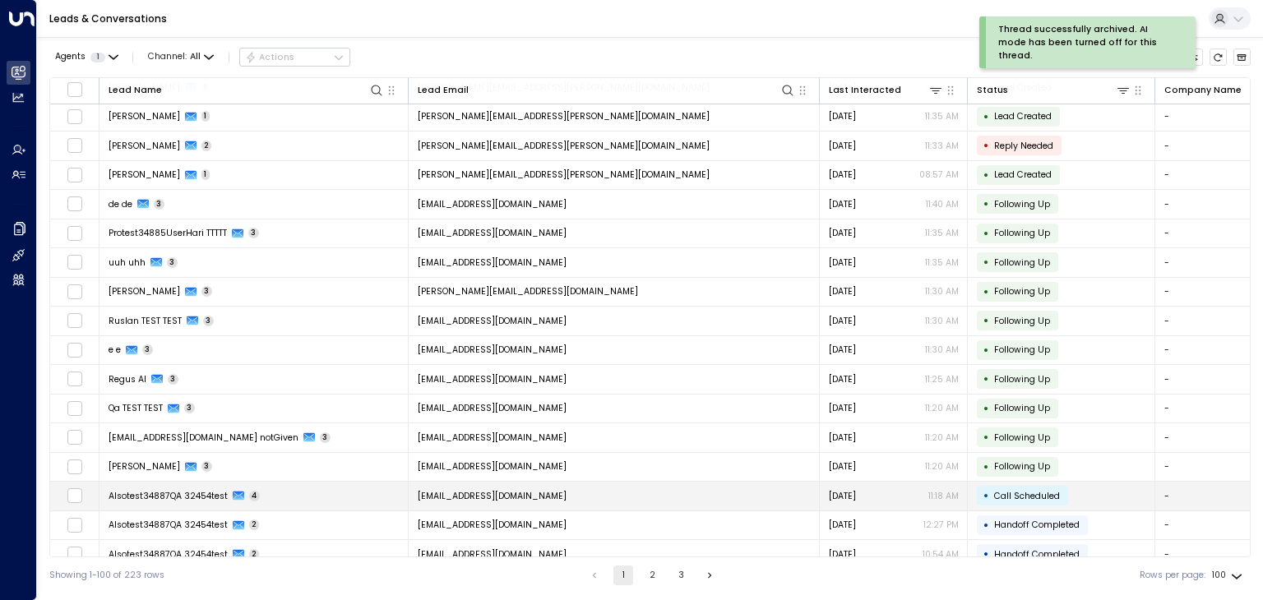
click at [565, 482] on td "[EMAIL_ADDRESS][DOMAIN_NAME]" at bounding box center [614, 496] width 411 height 29
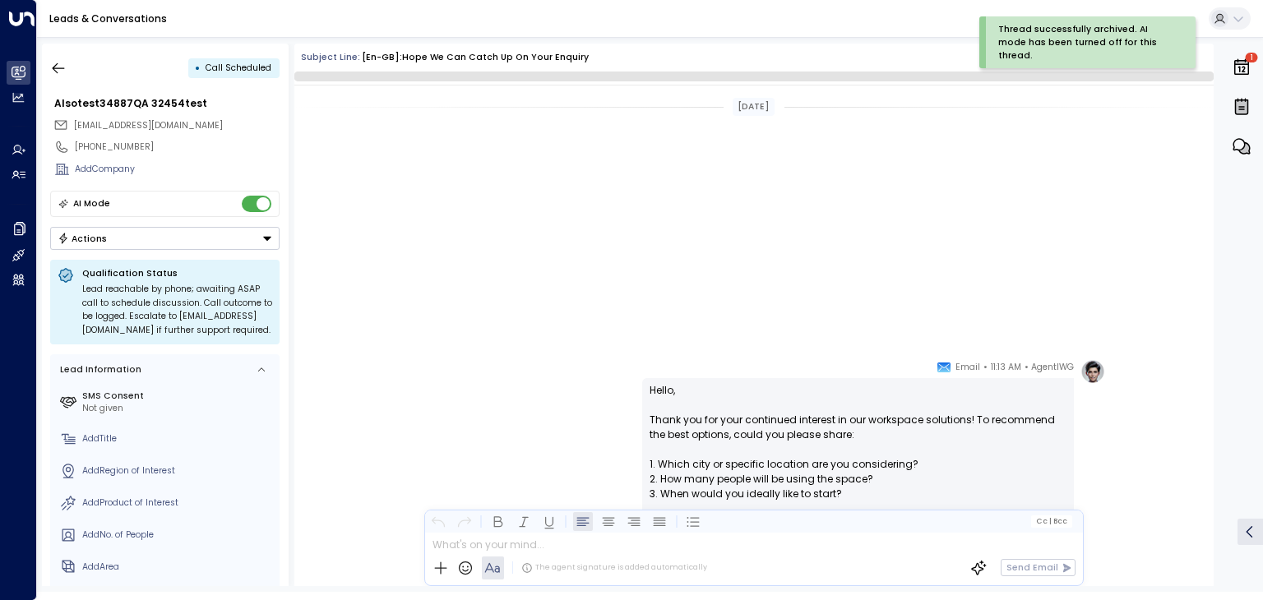
scroll to position [687, 0]
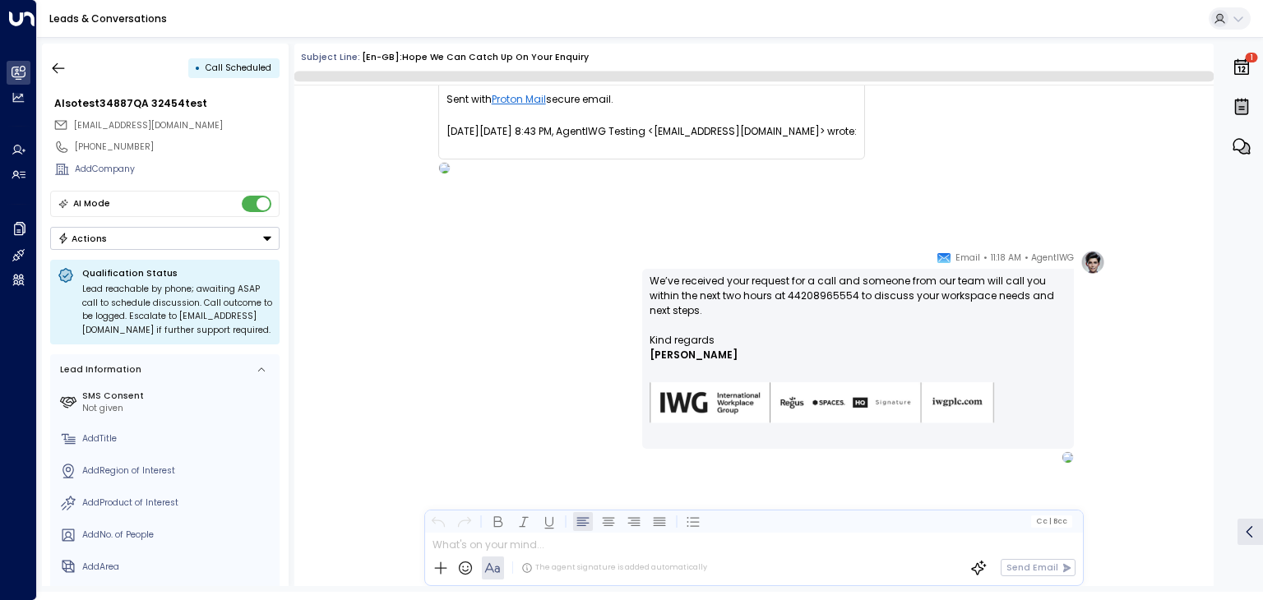
click at [110, 238] on button "Actions" at bounding box center [164, 238] width 229 height 23
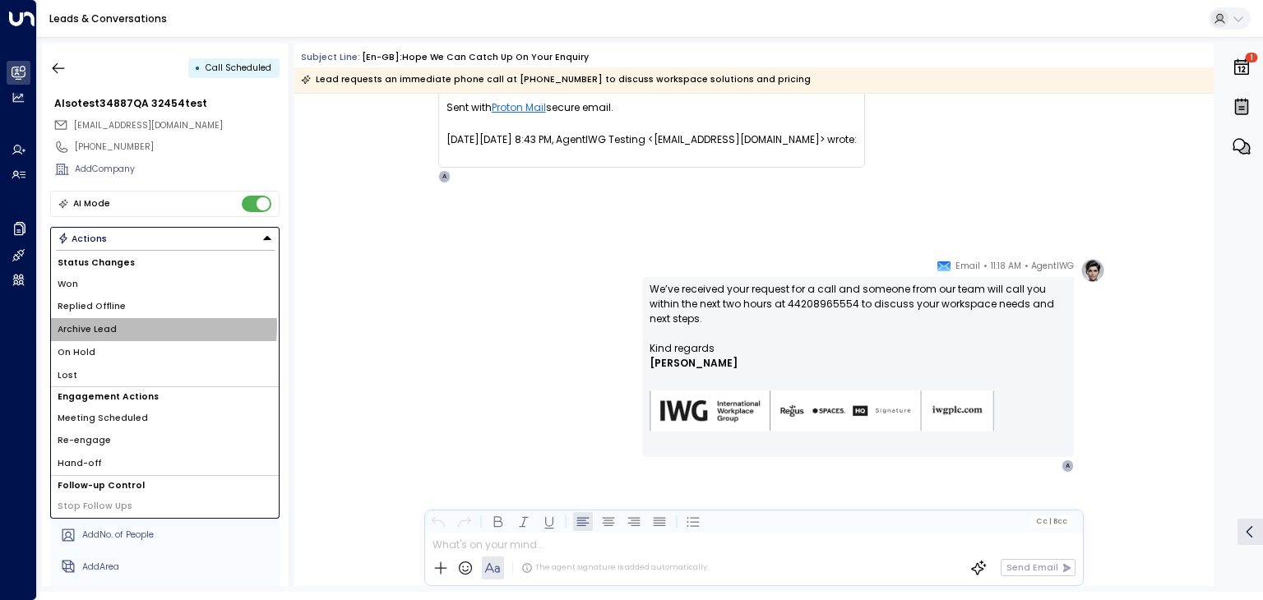
click at [99, 323] on span "Archive Lead" at bounding box center [87, 329] width 59 height 13
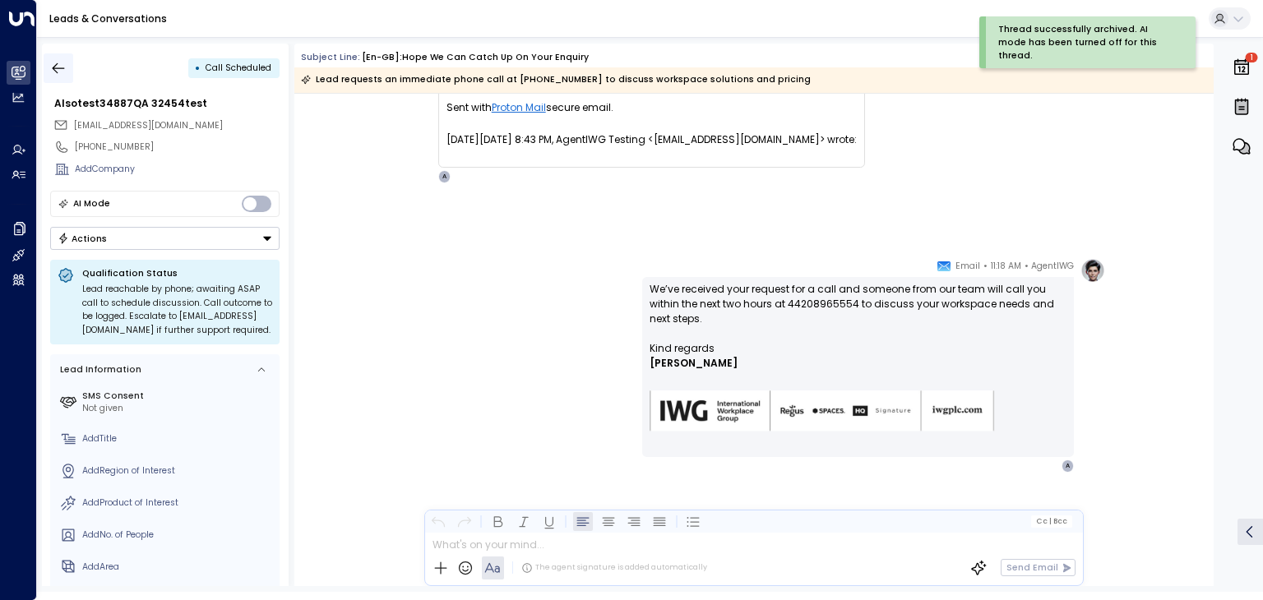
click at [57, 72] on icon "button" at bounding box center [59, 67] width 12 height 11
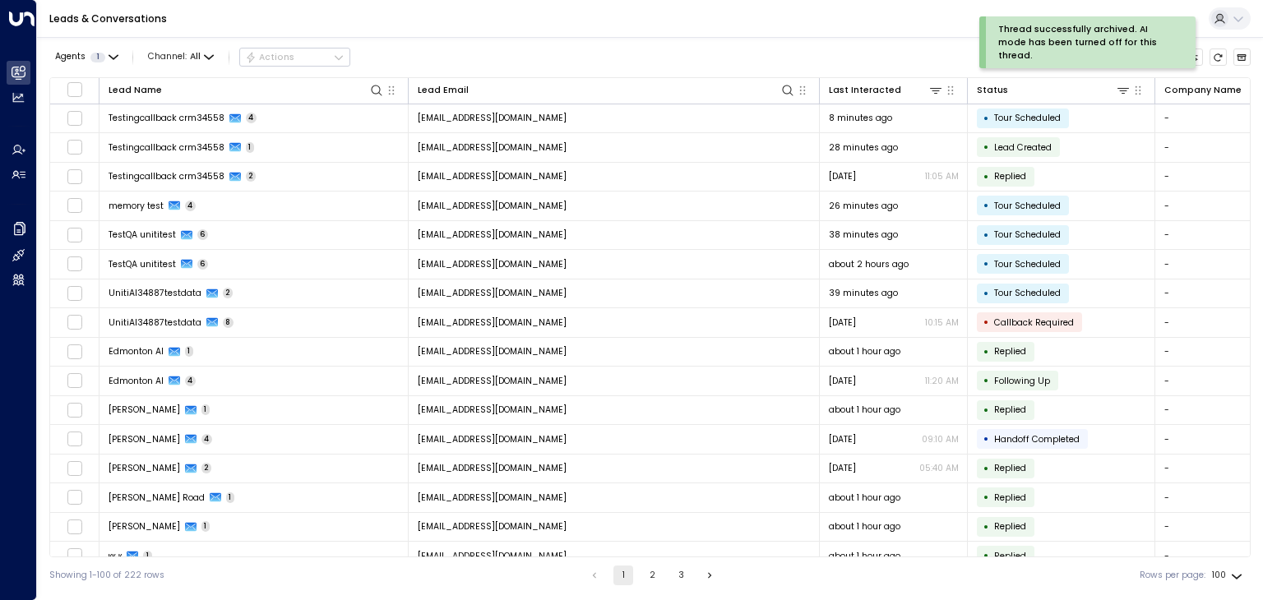
click at [734, 30] on div "Leads & Conversations" at bounding box center [650, 19] width 1226 height 38
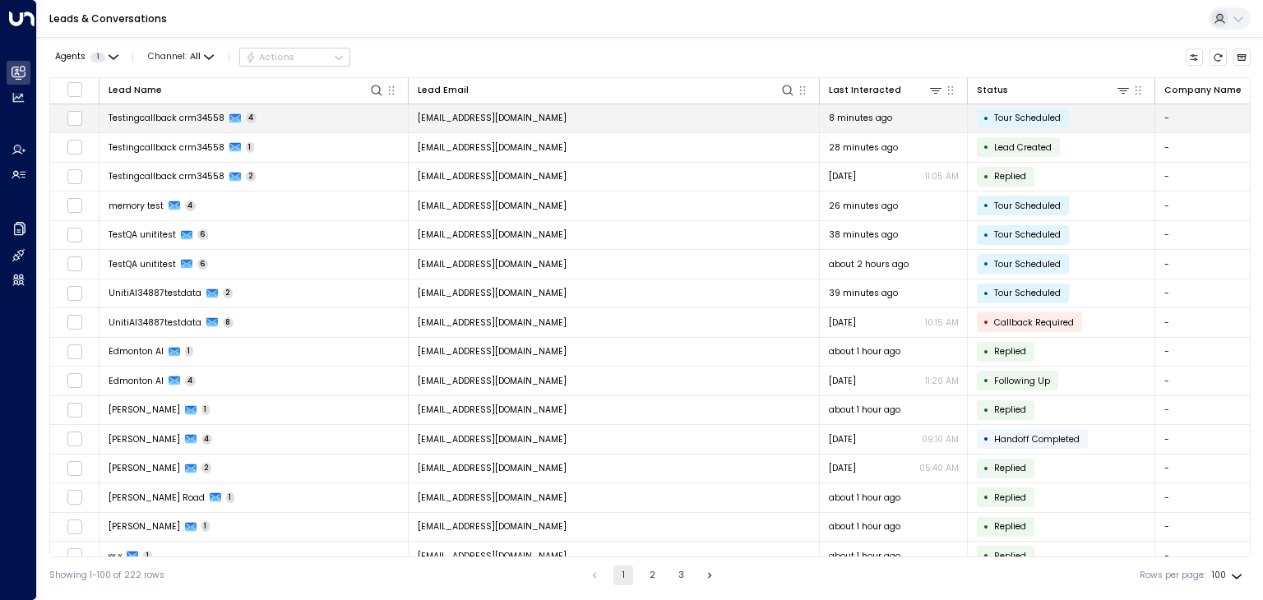
click at [554, 109] on td "[EMAIL_ADDRESS][DOMAIN_NAME]" at bounding box center [614, 118] width 411 height 29
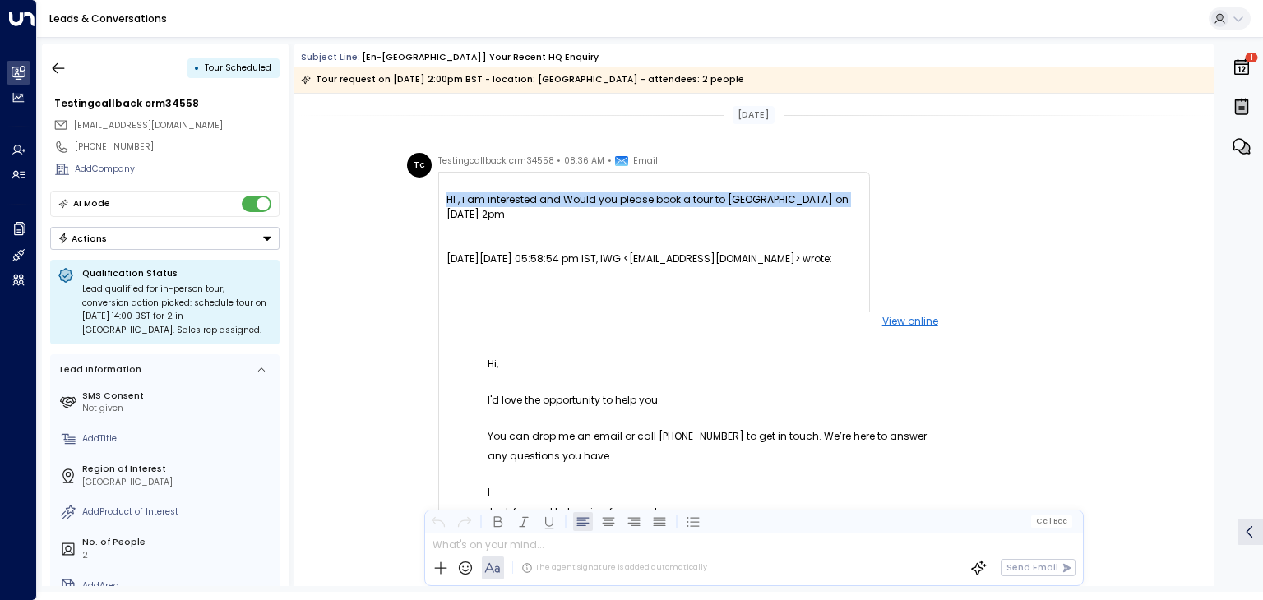
drag, startPoint x: 444, startPoint y: 195, endPoint x: 839, endPoint y: 201, distance: 394.8
click at [839, 201] on div "HI , i am interested and Would you please book a tour to London on 22 sept 2pm" at bounding box center [654, 207] width 415 height 30
copy span "HI , i am interested and Would you please book a tour to London on 22 sept 2pm"
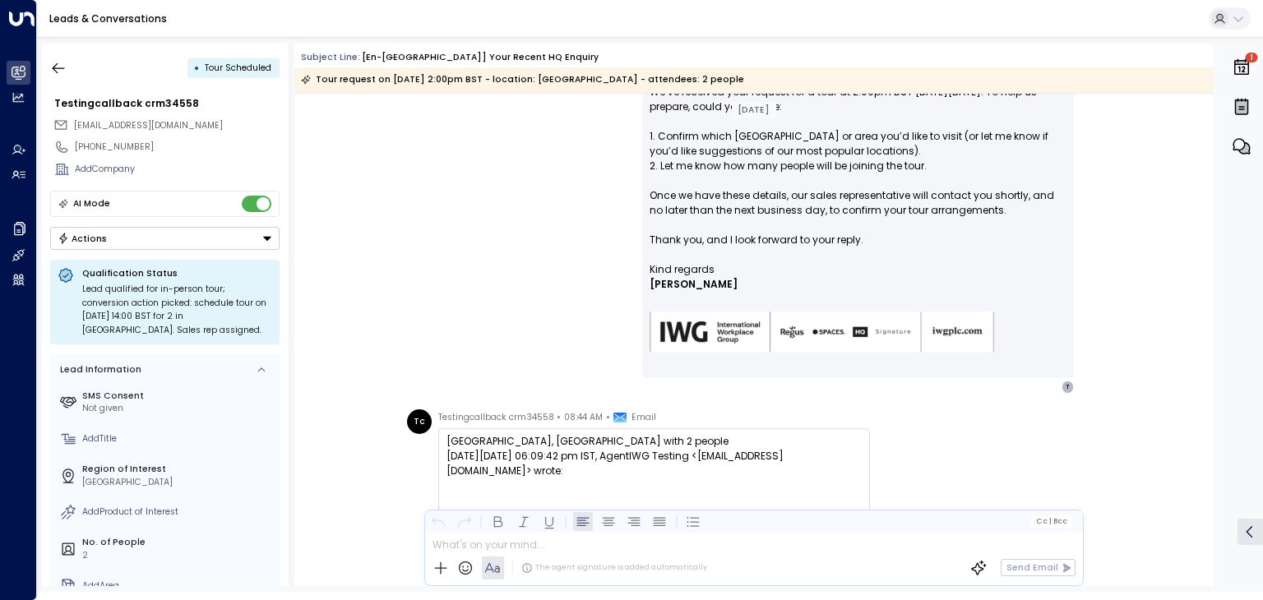
scroll to position [1233, 0]
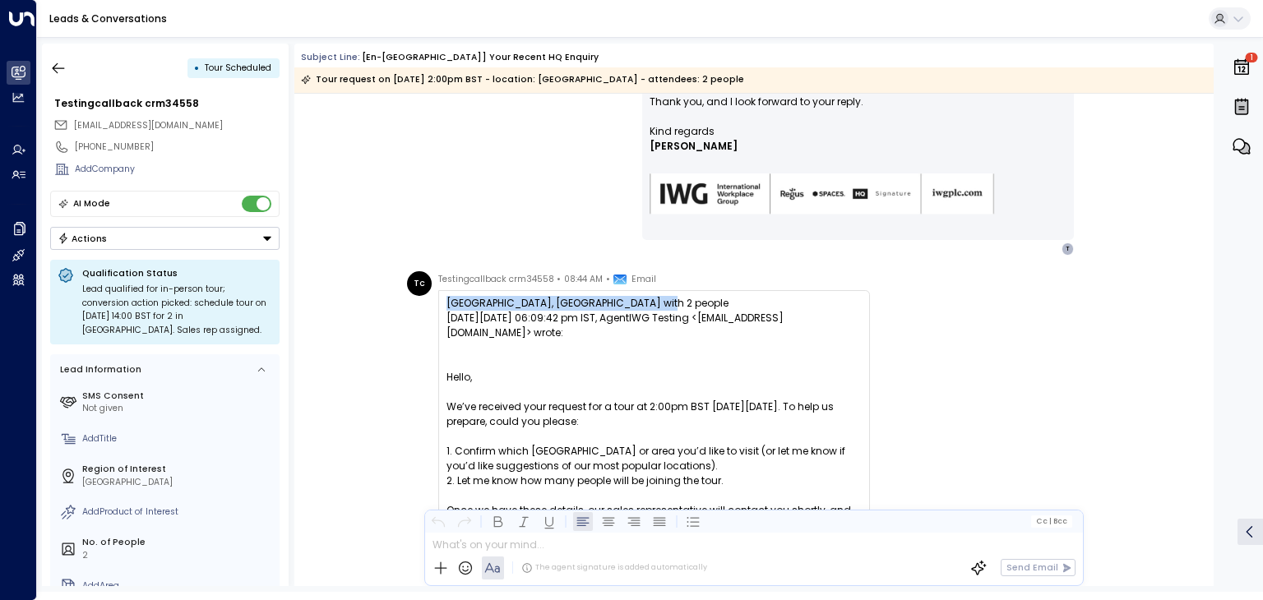
drag, startPoint x: 444, startPoint y: 303, endPoint x: 646, endPoint y: 298, distance: 202.4
click at [646, 298] on div "London, London city centre with 2 people" at bounding box center [654, 303] width 415 height 15
copy div "London, London city centre with 2 people"
click at [44, 64] on button "button" at bounding box center [59, 68] width 30 height 30
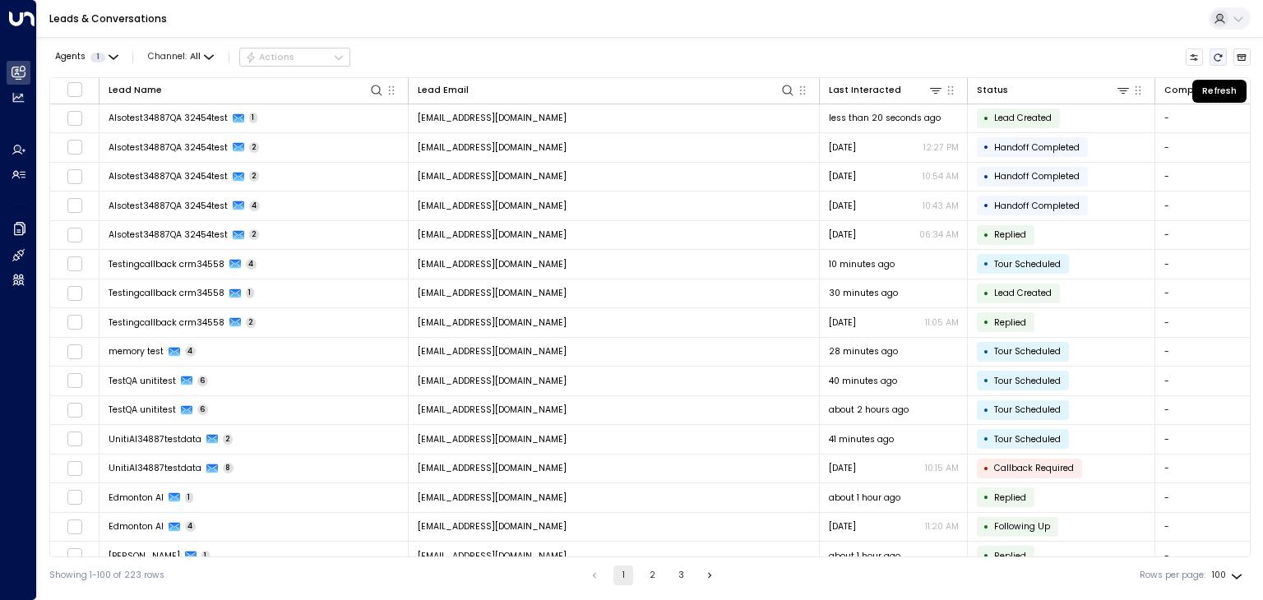
click at [1219, 61] on icon "Refresh" at bounding box center [1218, 58] width 10 height 10
click at [1218, 55] on icon "Refresh" at bounding box center [1218, 58] width 10 height 10
click at [1220, 56] on icon "Refresh" at bounding box center [1219, 56] width 8 height 7
click at [1223, 57] on icon "Refresh" at bounding box center [1218, 58] width 10 height 10
click at [1226, 57] on button "Refresh" at bounding box center [1219, 58] width 18 height 18
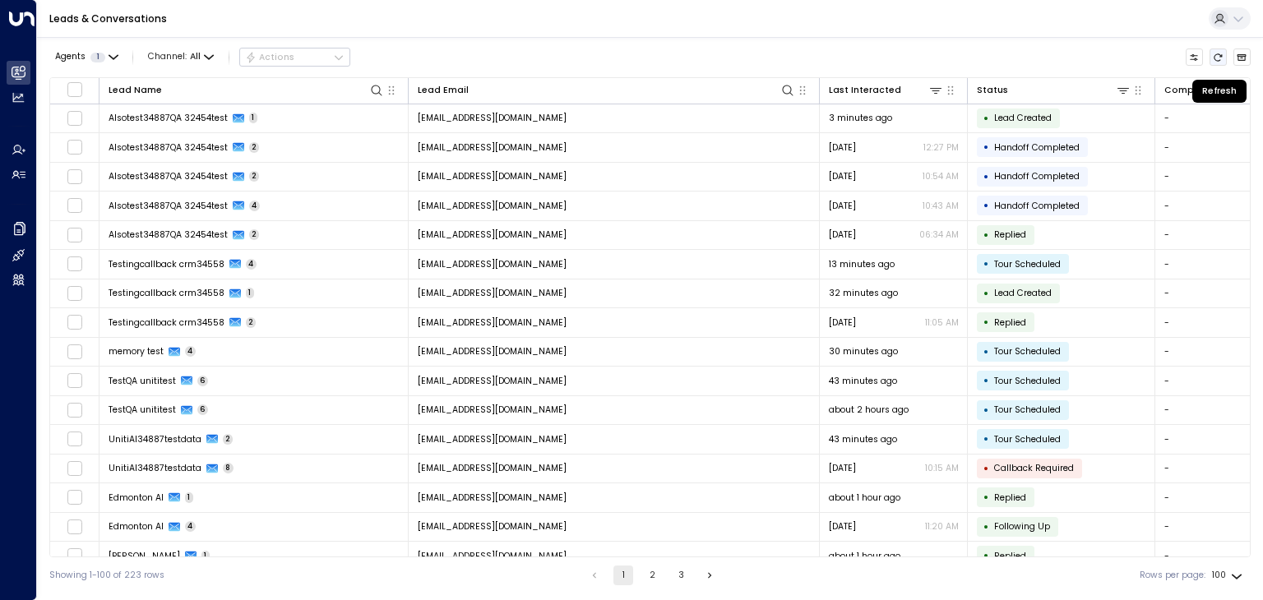
click at [1222, 53] on icon "Refresh" at bounding box center [1219, 56] width 8 height 7
click at [1219, 53] on icon "Refresh" at bounding box center [1218, 58] width 10 height 10
click at [1222, 55] on icon "Refresh" at bounding box center [1219, 56] width 8 height 7
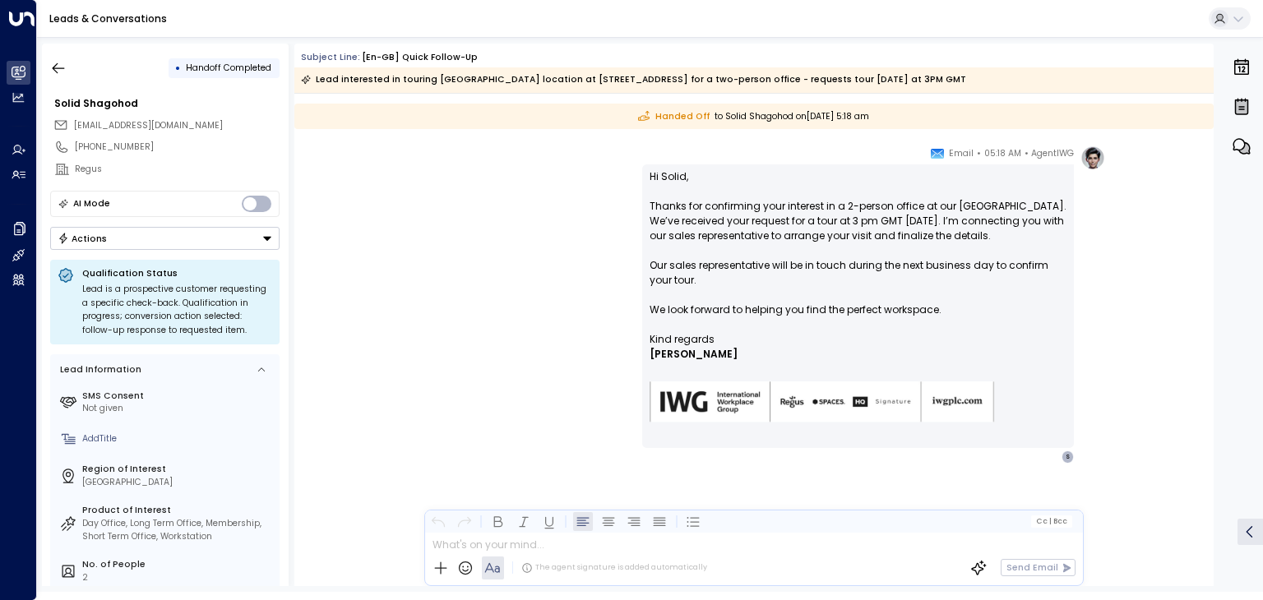
scroll to position [1205, 0]
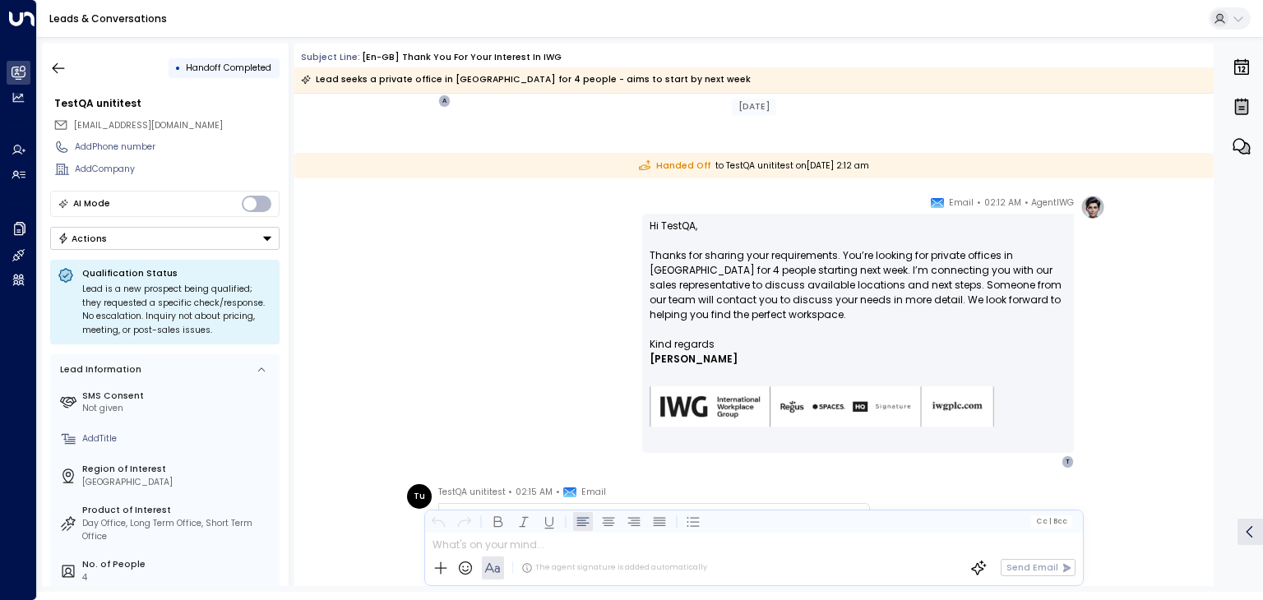
scroll to position [1936, 0]
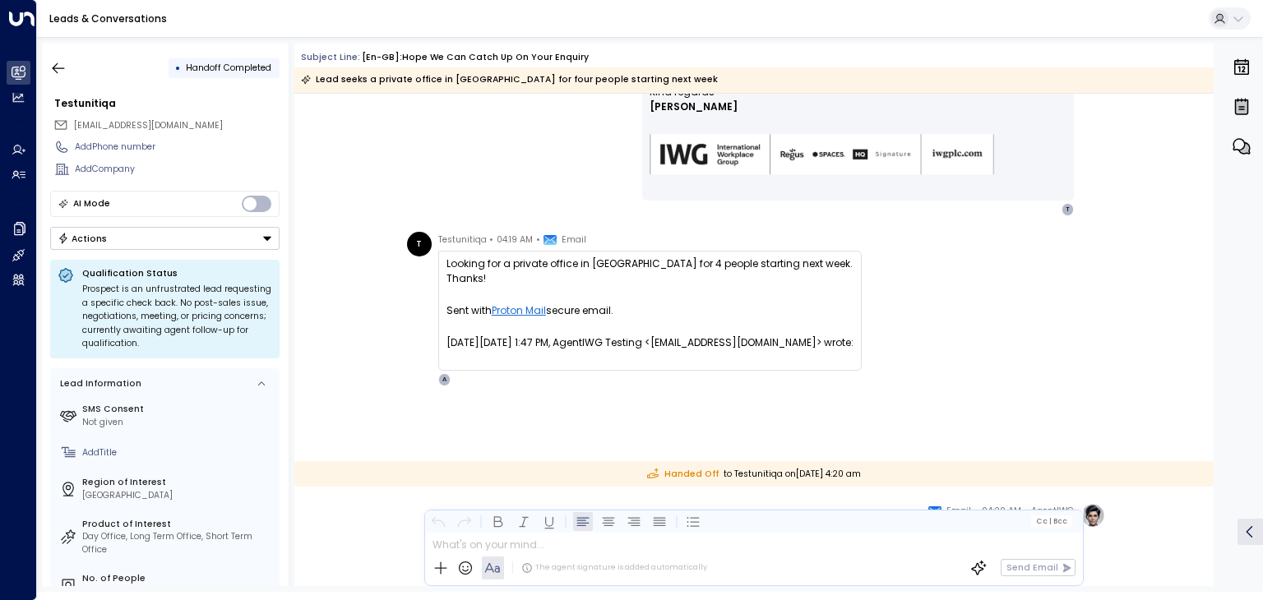
scroll to position [889, 0]
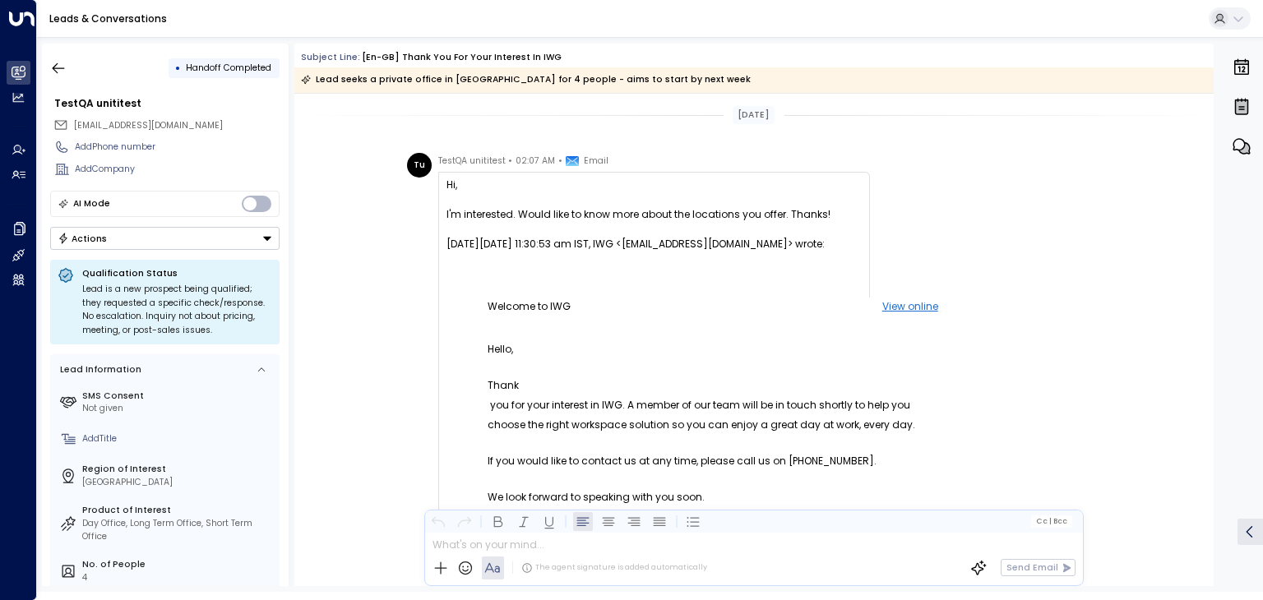
scroll to position [2126, 0]
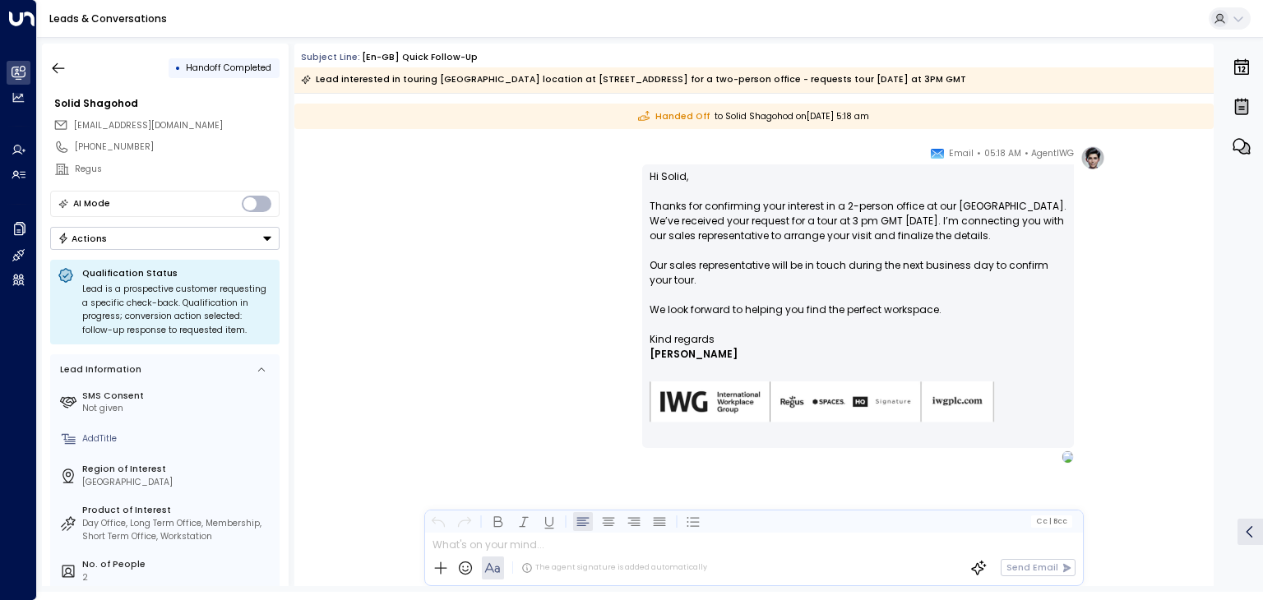
scroll to position [1287, 0]
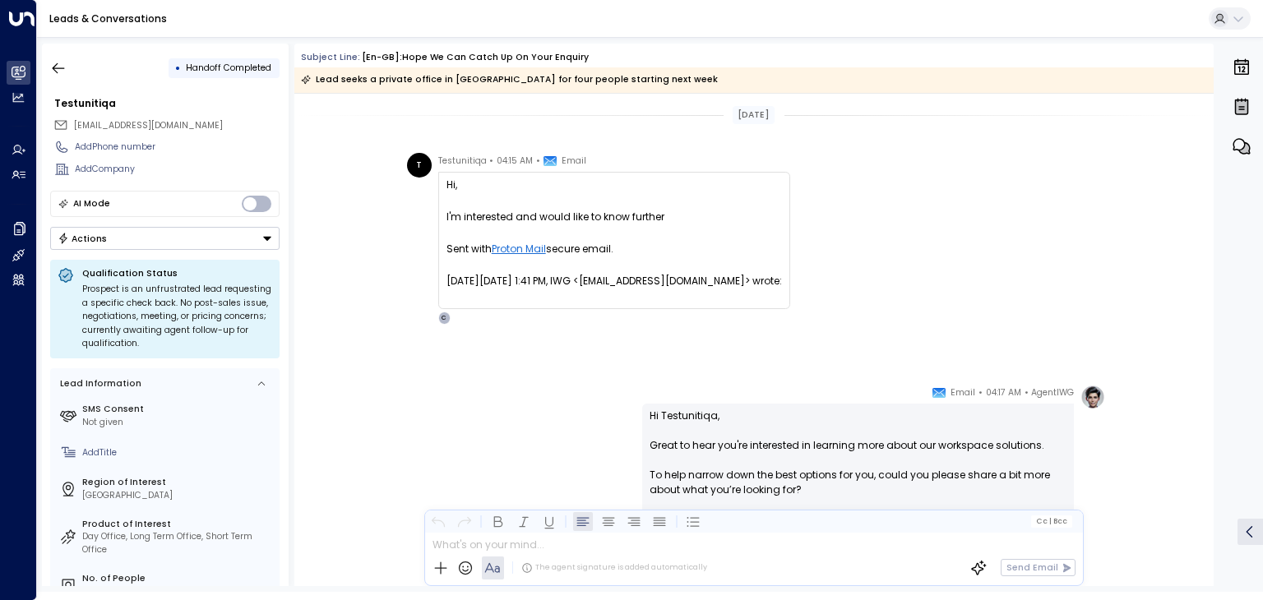
scroll to position [889, 0]
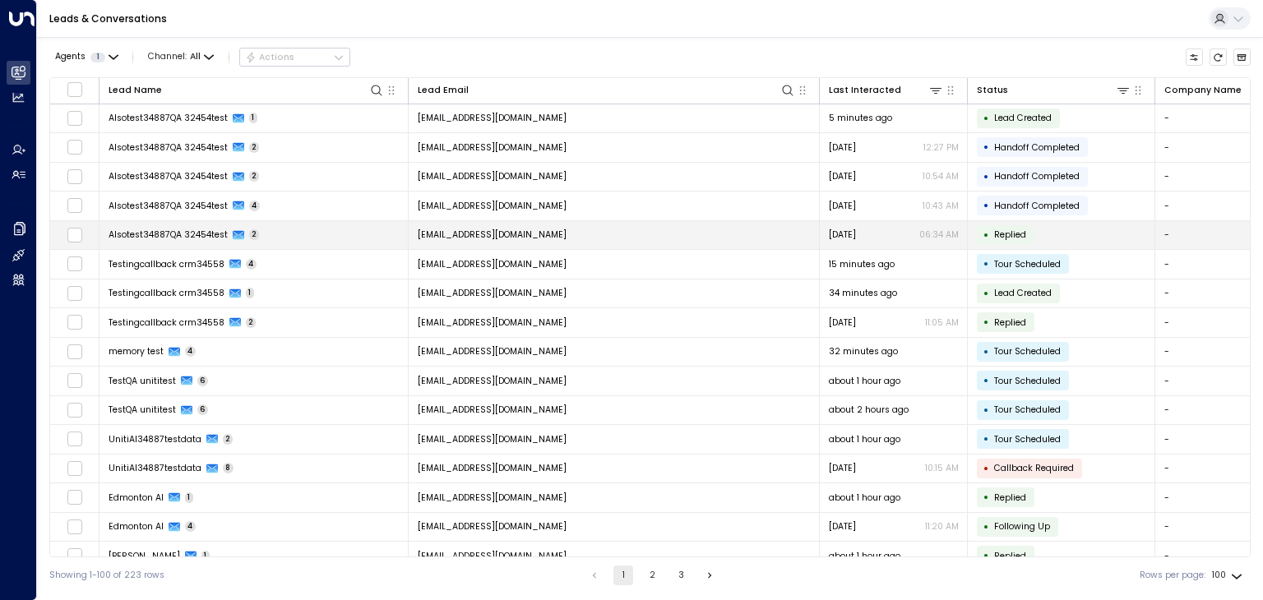
click at [550, 231] on span "[EMAIL_ADDRESS][DOMAIN_NAME]" at bounding box center [492, 235] width 149 height 12
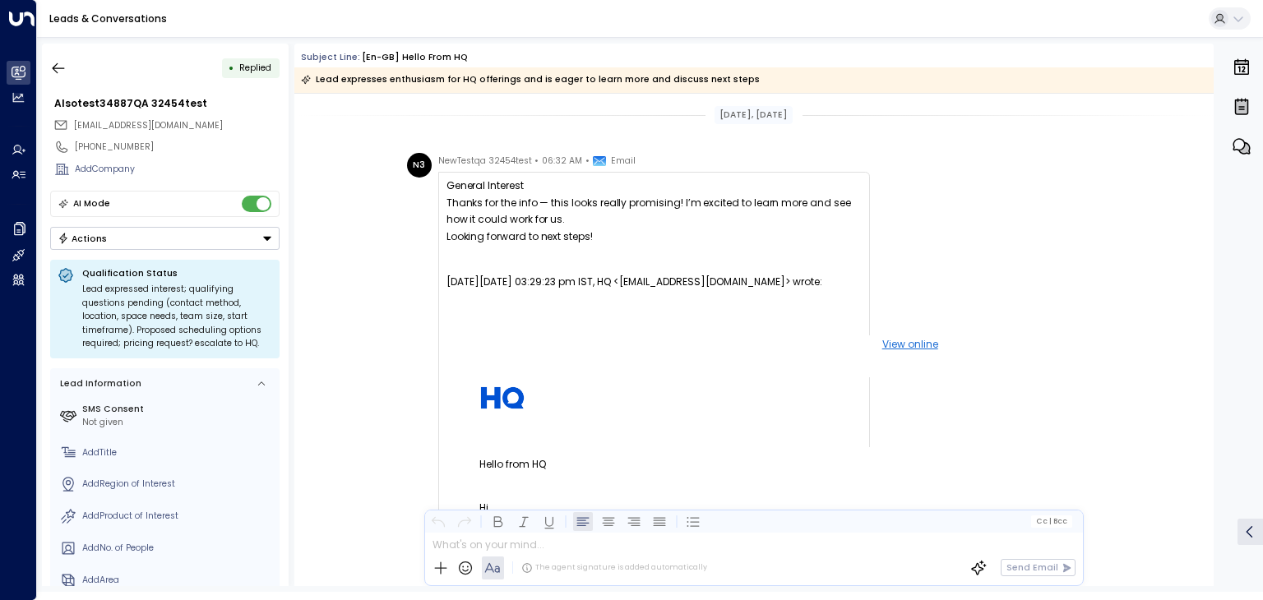
click at [142, 238] on button "Actions" at bounding box center [164, 238] width 229 height 23
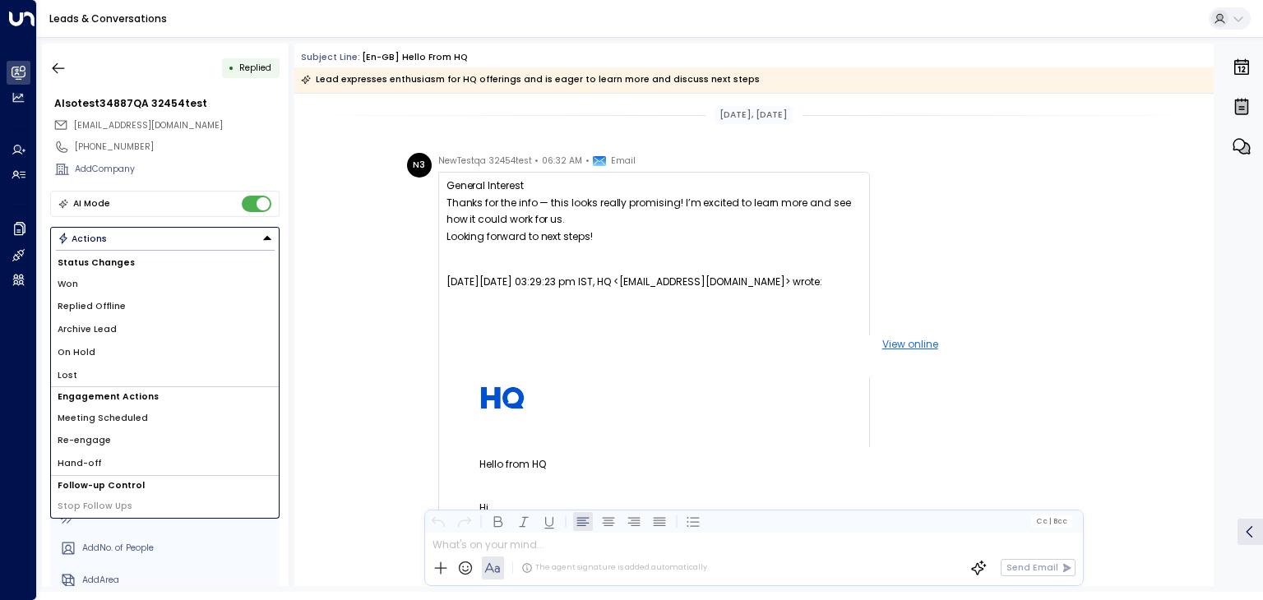
click at [99, 334] on span "Archive Lead" at bounding box center [87, 329] width 59 height 13
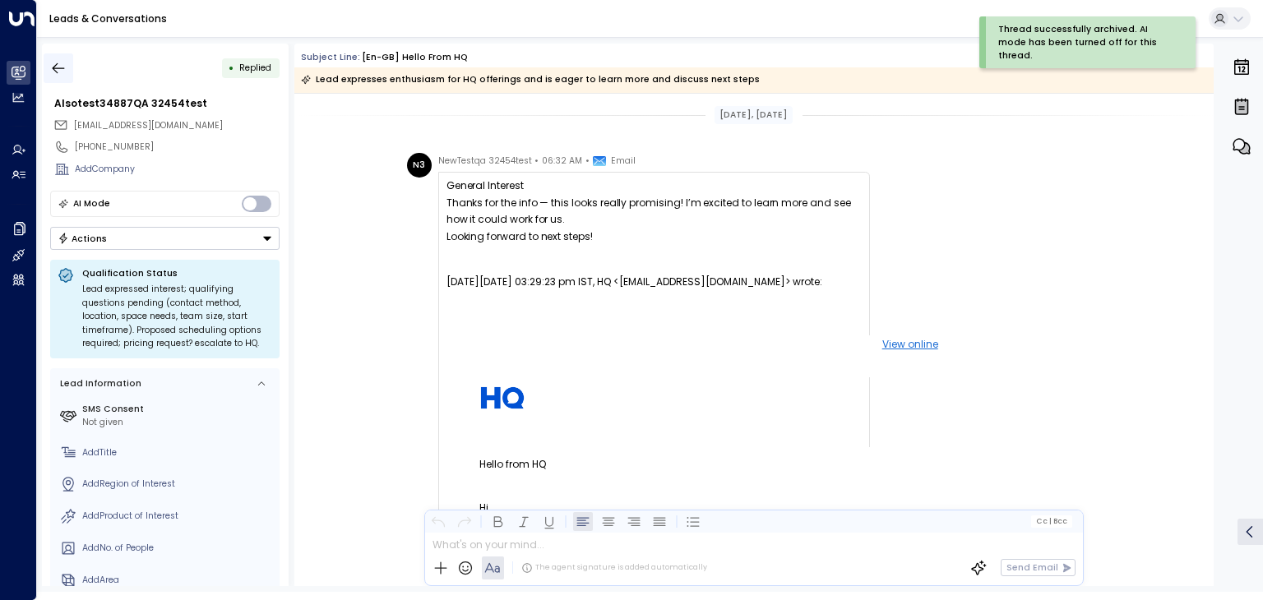
click at [65, 70] on icon "button" at bounding box center [58, 68] width 16 height 16
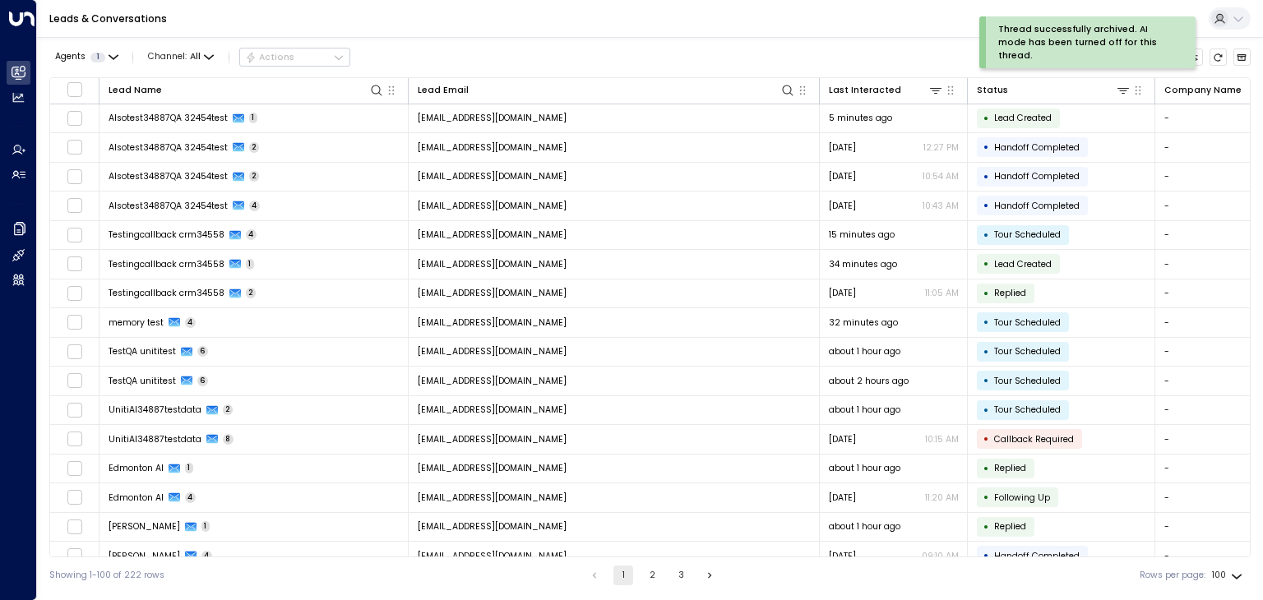
click at [1217, 52] on div "Thread successfully archived. AI mode has been turned off for this thread." at bounding box center [1112, 42] width 267 height 52
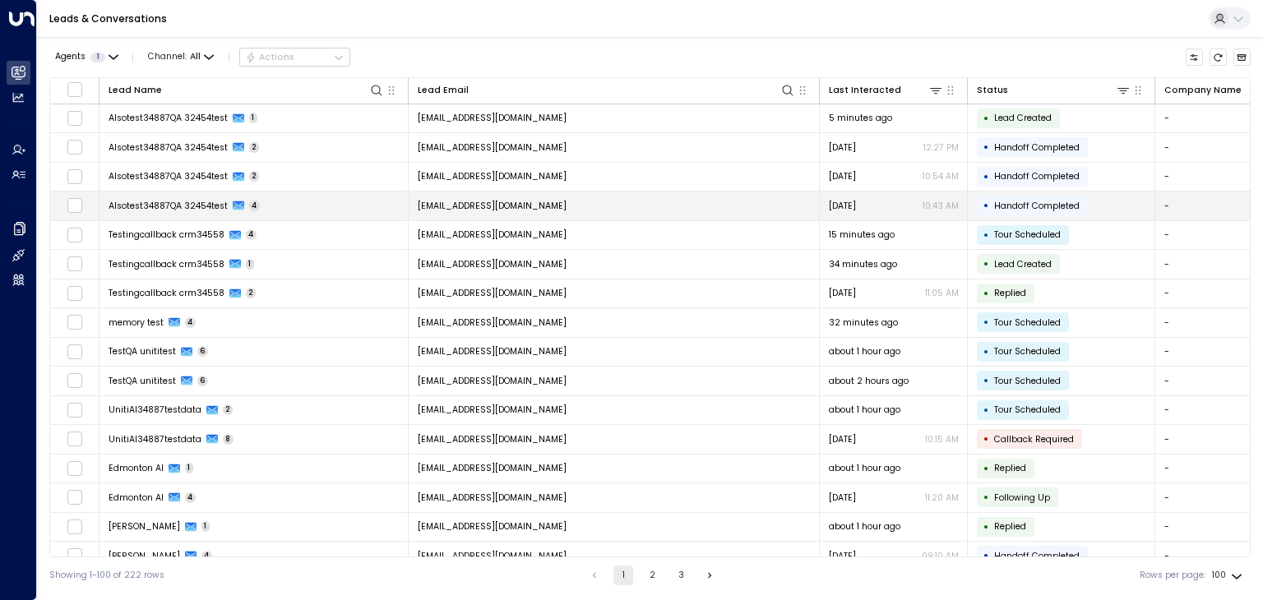
click at [548, 204] on span "[EMAIL_ADDRESS][DOMAIN_NAME]" at bounding box center [492, 206] width 149 height 12
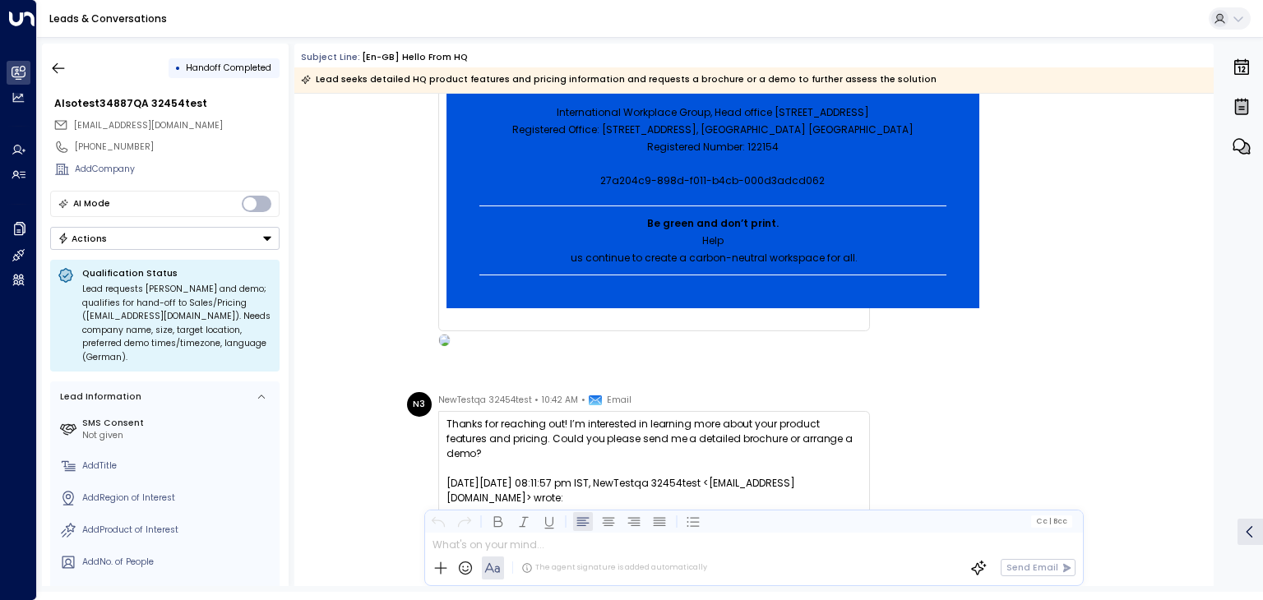
scroll to position [2320, 0]
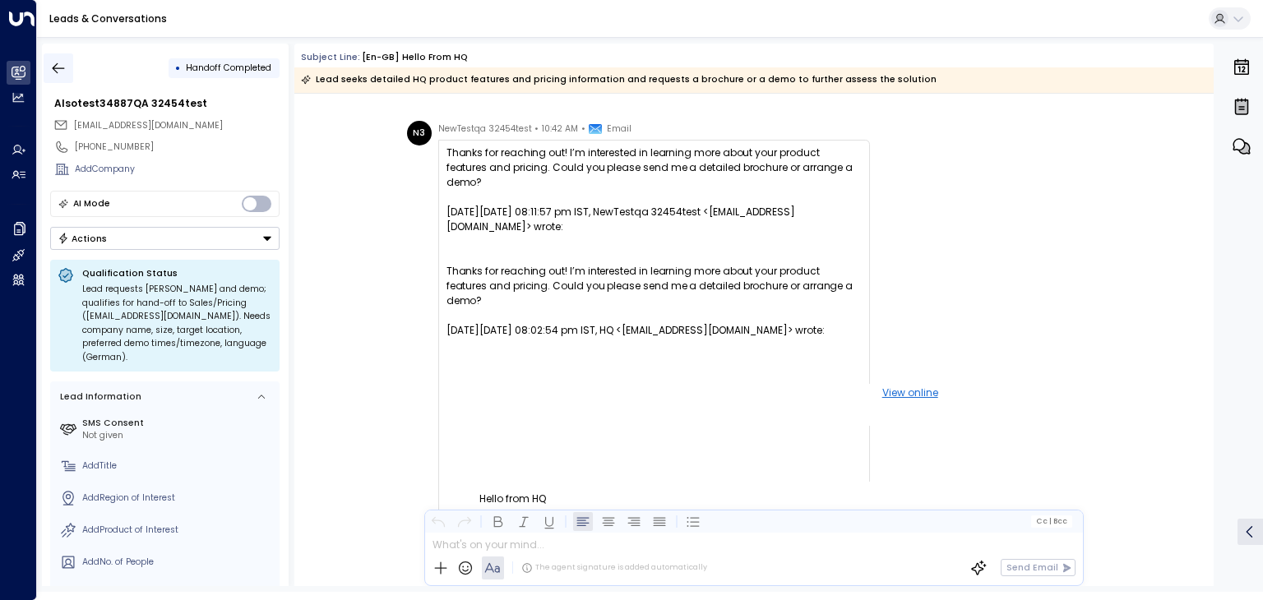
click at [55, 61] on icon "button" at bounding box center [58, 68] width 16 height 16
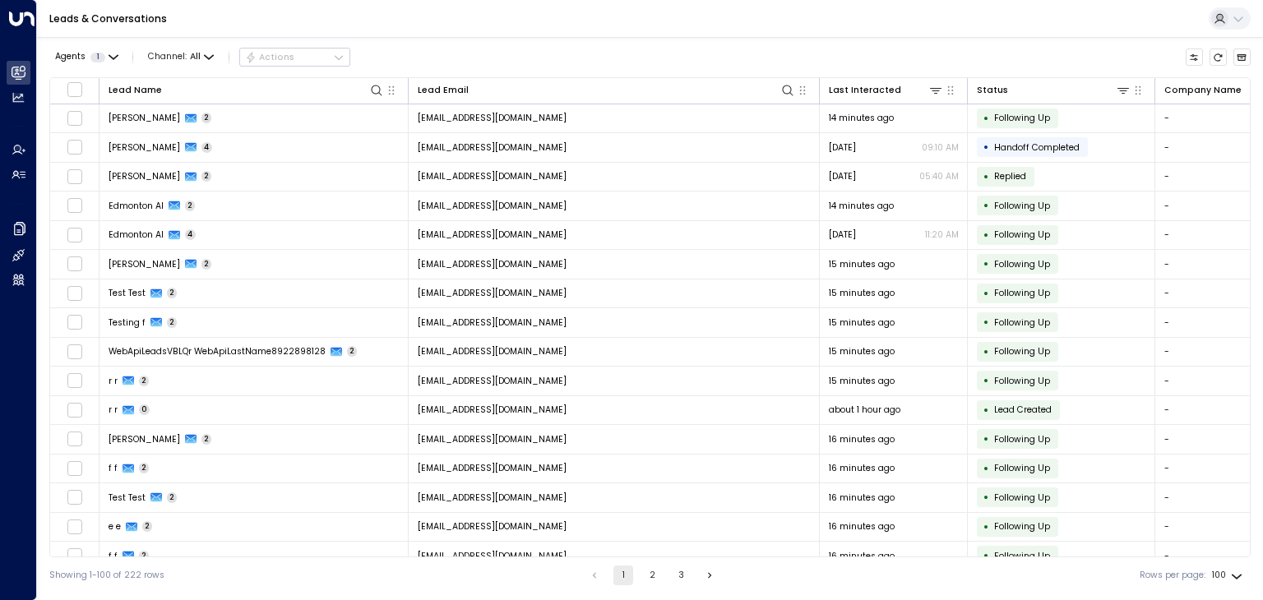
click at [655, 29] on div "Leads & Conversations" at bounding box center [650, 19] width 1226 height 38
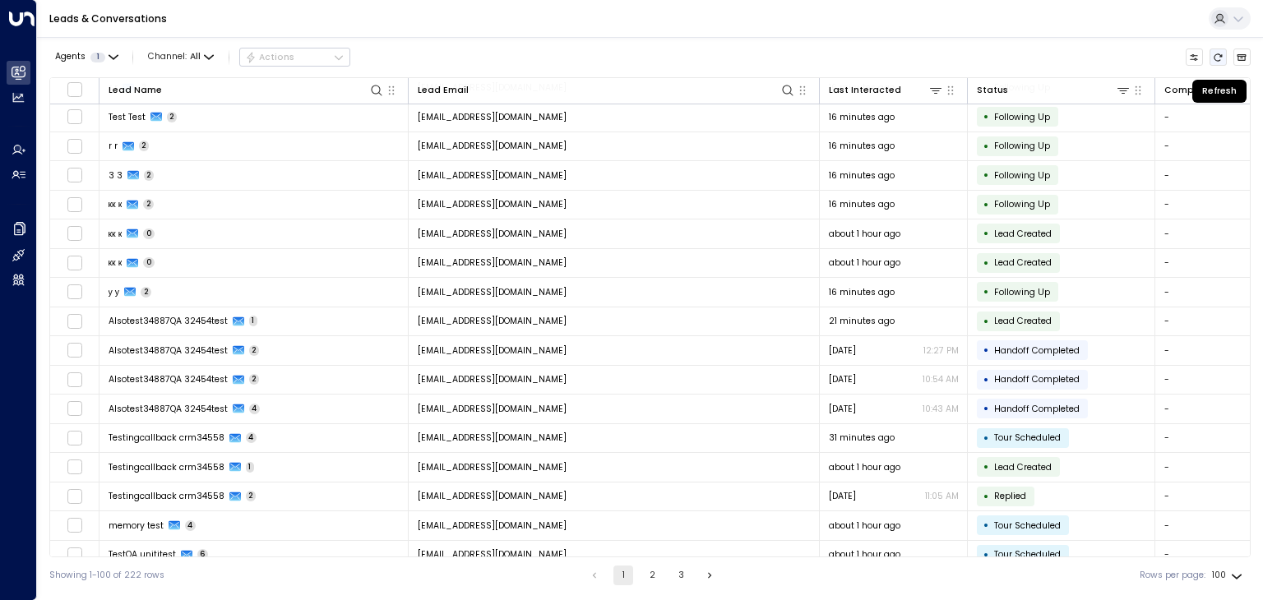
click at [1215, 55] on icon "Refresh" at bounding box center [1219, 56] width 8 height 7
click at [1215, 58] on icon "Refresh" at bounding box center [1219, 56] width 8 height 7
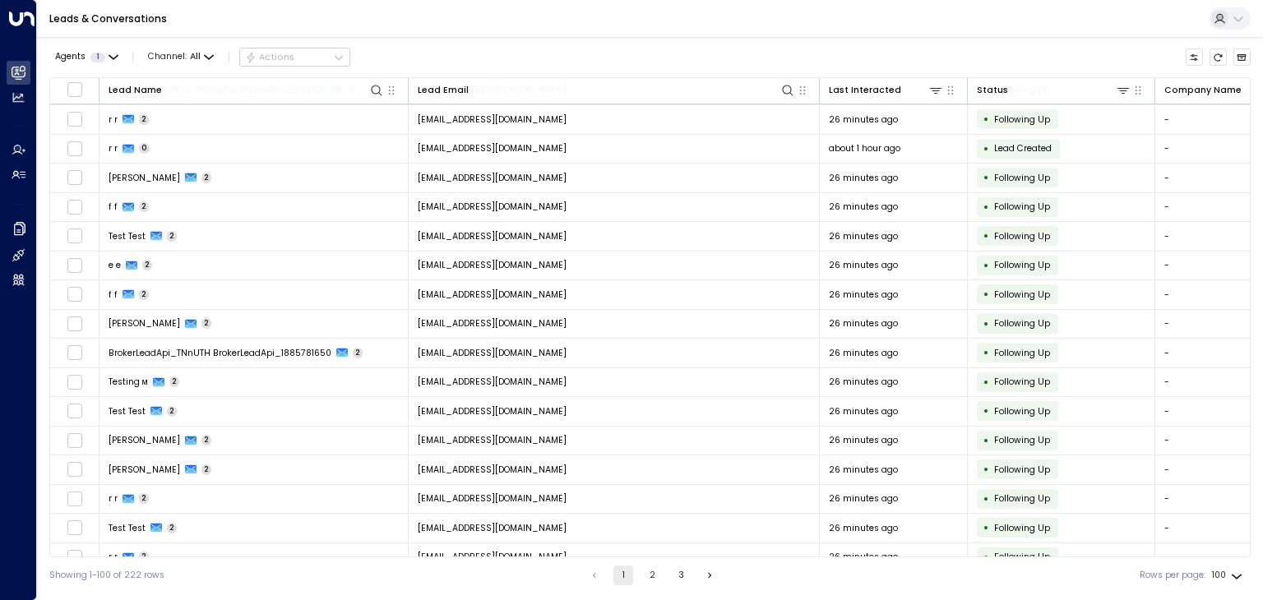
scroll to position [0, 0]
